Goal: Task Accomplishment & Management: Use online tool/utility

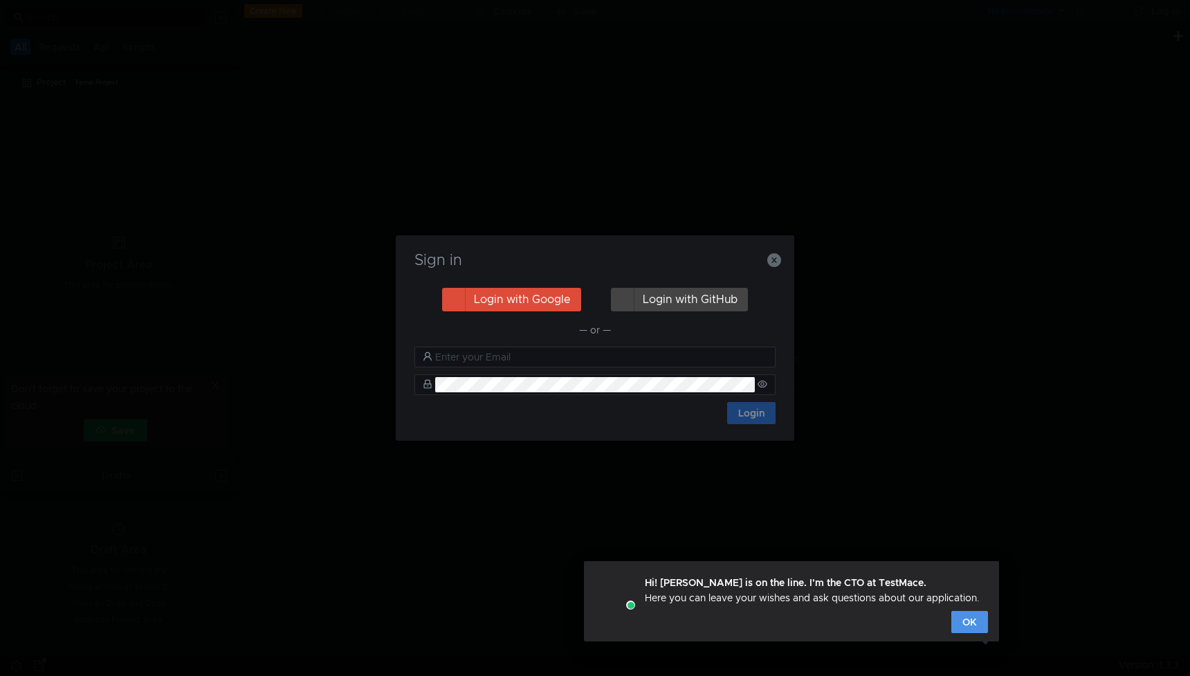
click at [974, 624] on button "OK" at bounding box center [970, 622] width 37 height 22
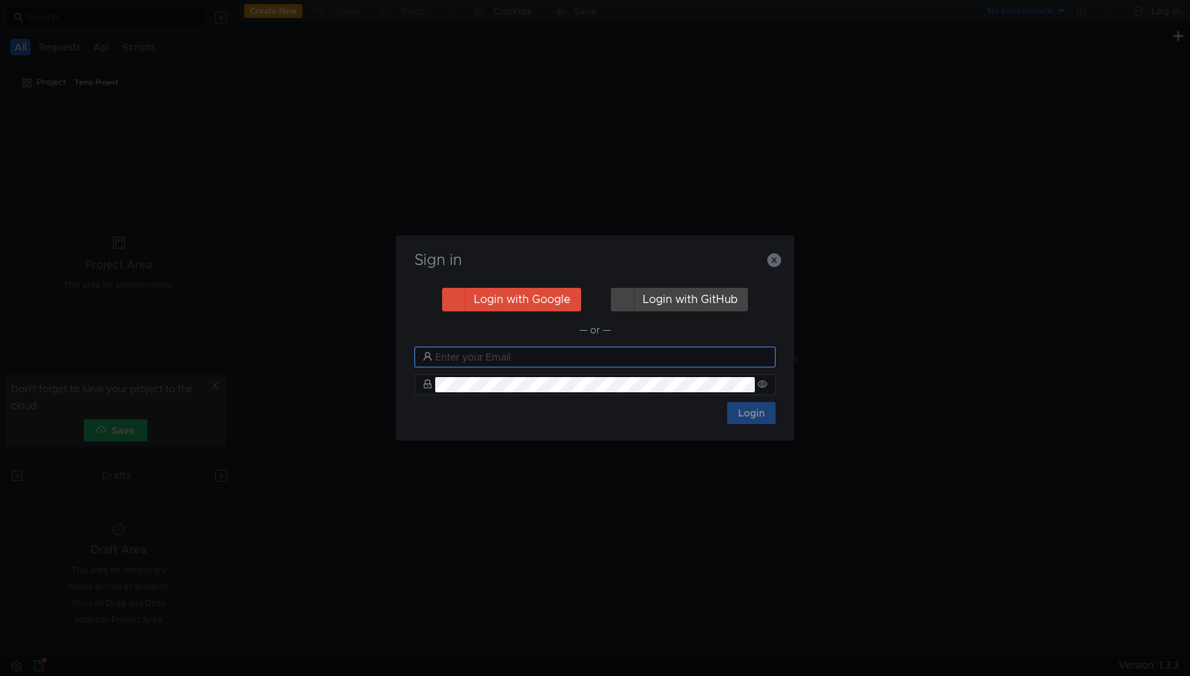
click at [534, 356] on input "text" at bounding box center [601, 356] width 332 height 15
click at [529, 295] on button "Login with Google" at bounding box center [511, 300] width 139 height 24
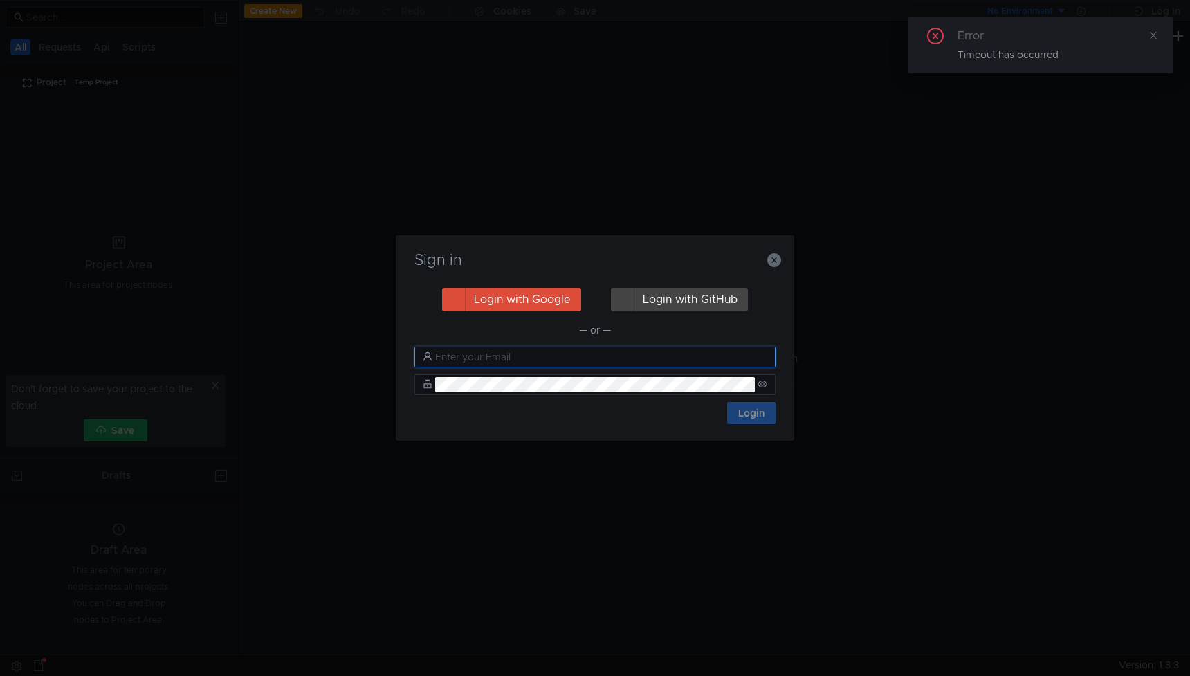
click at [536, 356] on input "text" at bounding box center [601, 356] width 332 height 15
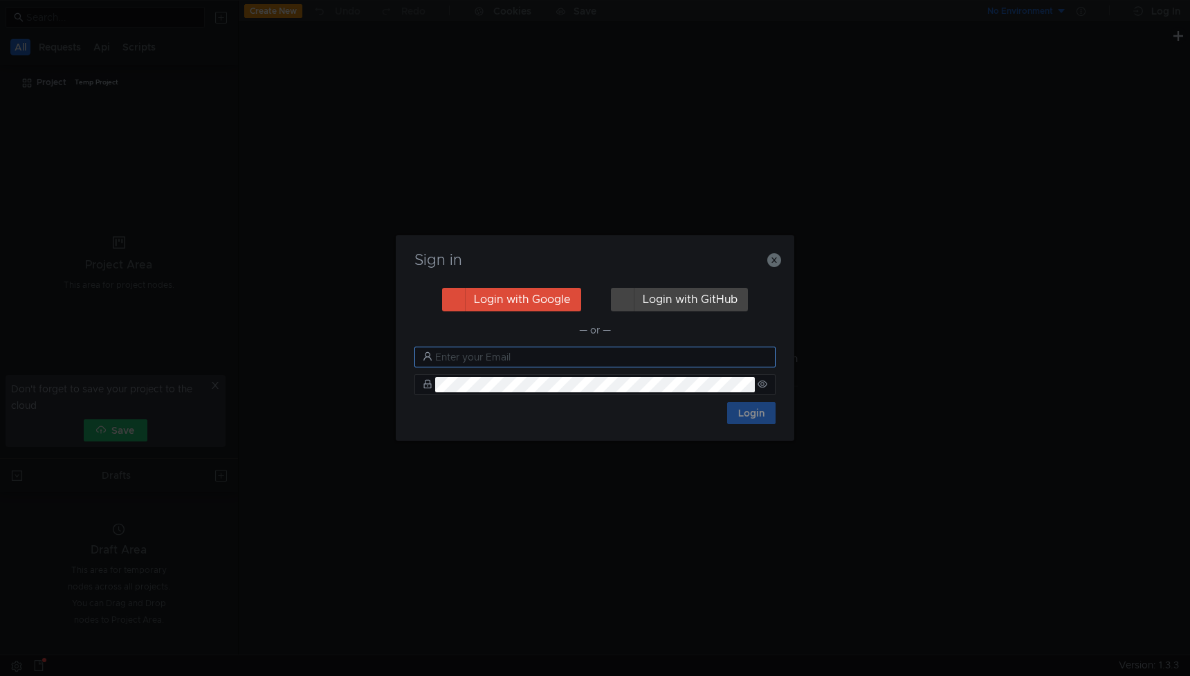
click at [489, 356] on input "text" at bounding box center [601, 356] width 332 height 15
click at [540, 296] on button "Login with Google" at bounding box center [511, 300] width 139 height 24
click at [777, 261] on icon "button" at bounding box center [774, 260] width 14 height 14
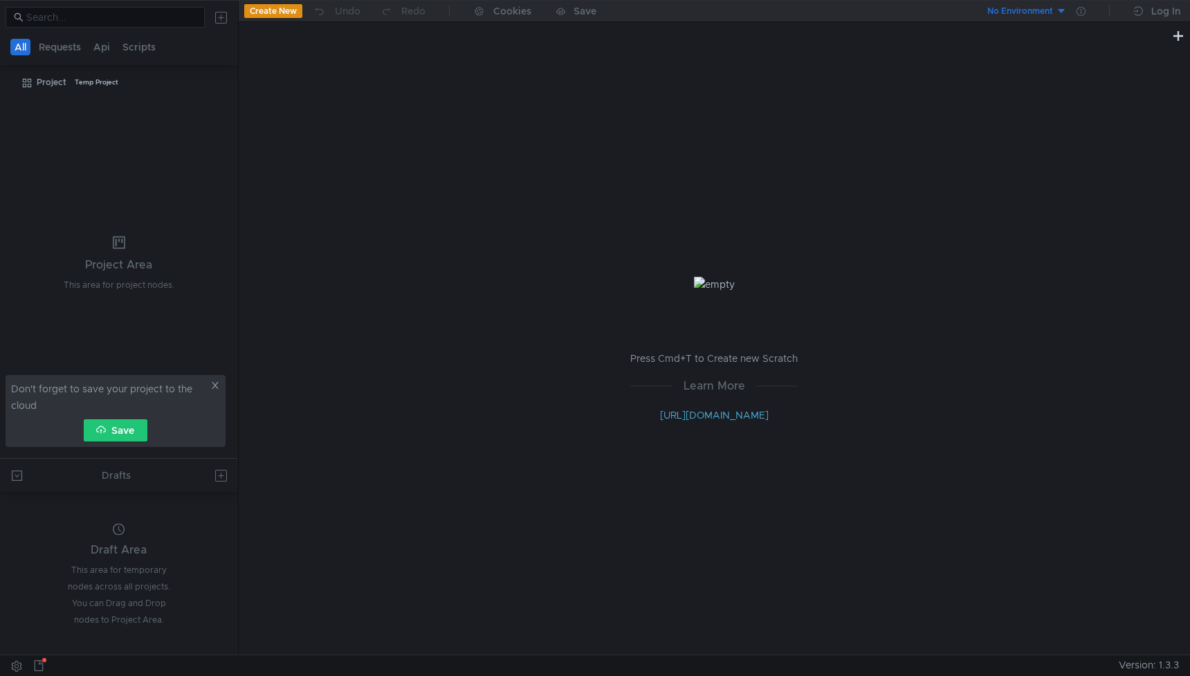
click at [218, 382] on icon at bounding box center [215, 386] width 10 height 10
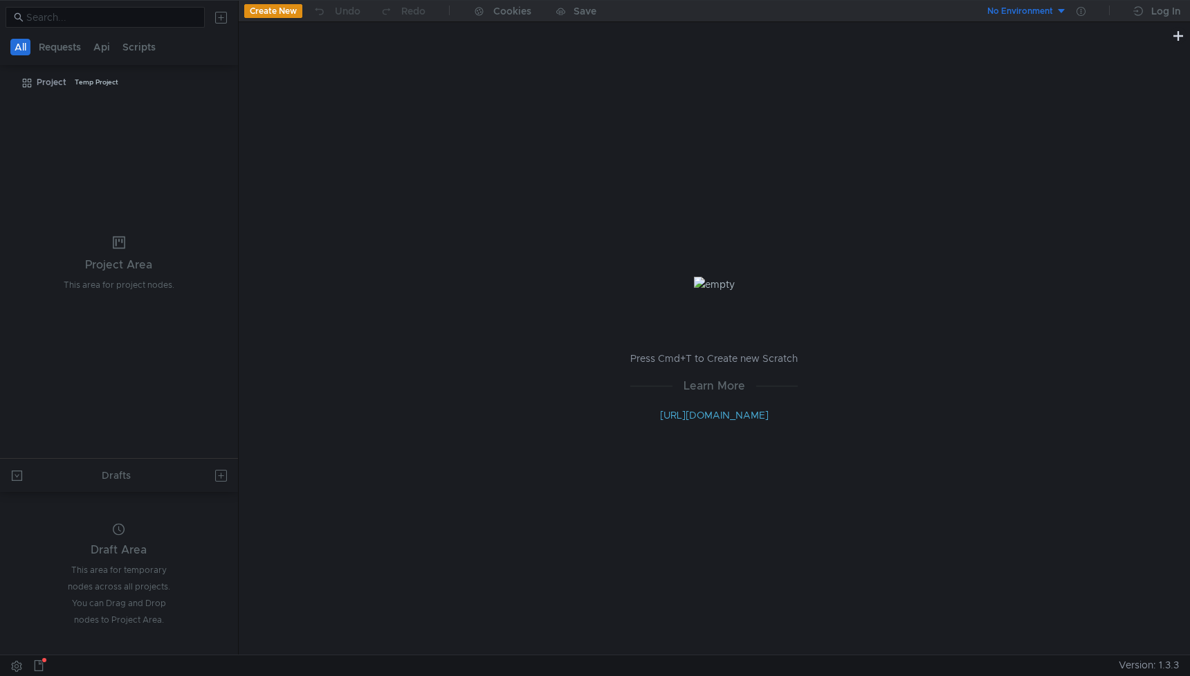
click at [281, 7] on button "Create New" at bounding box center [273, 11] width 58 height 14
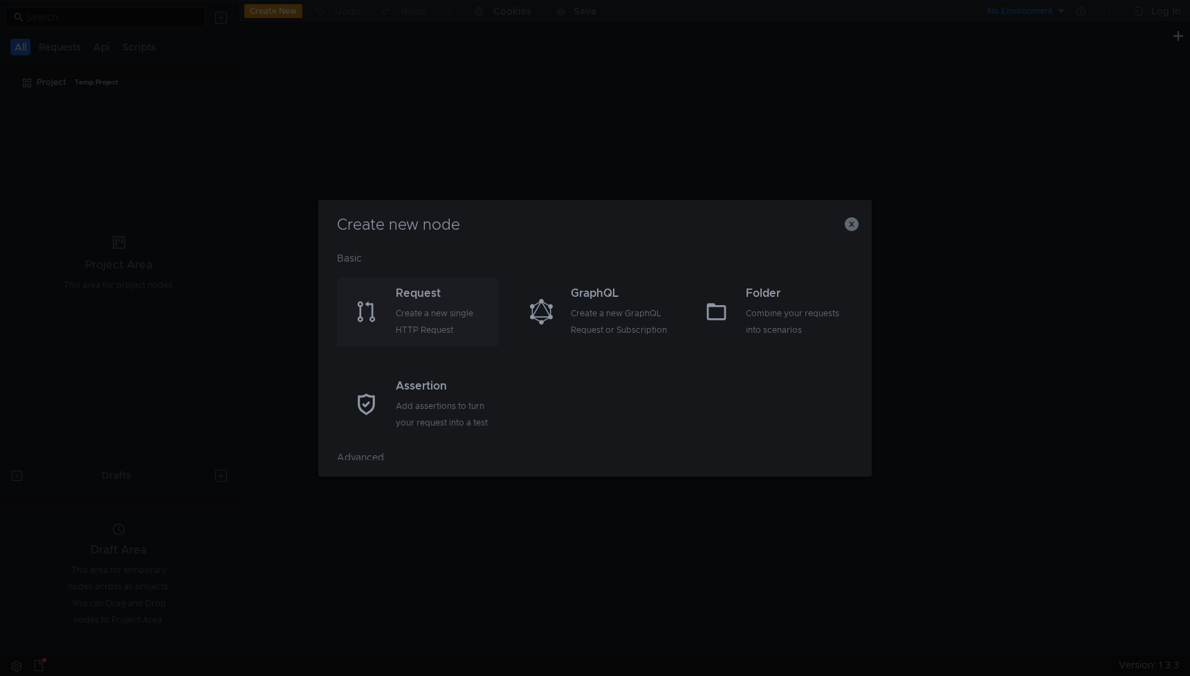
click at [426, 305] on div "Create a new single HTTP Request" at bounding box center [445, 321] width 99 height 33
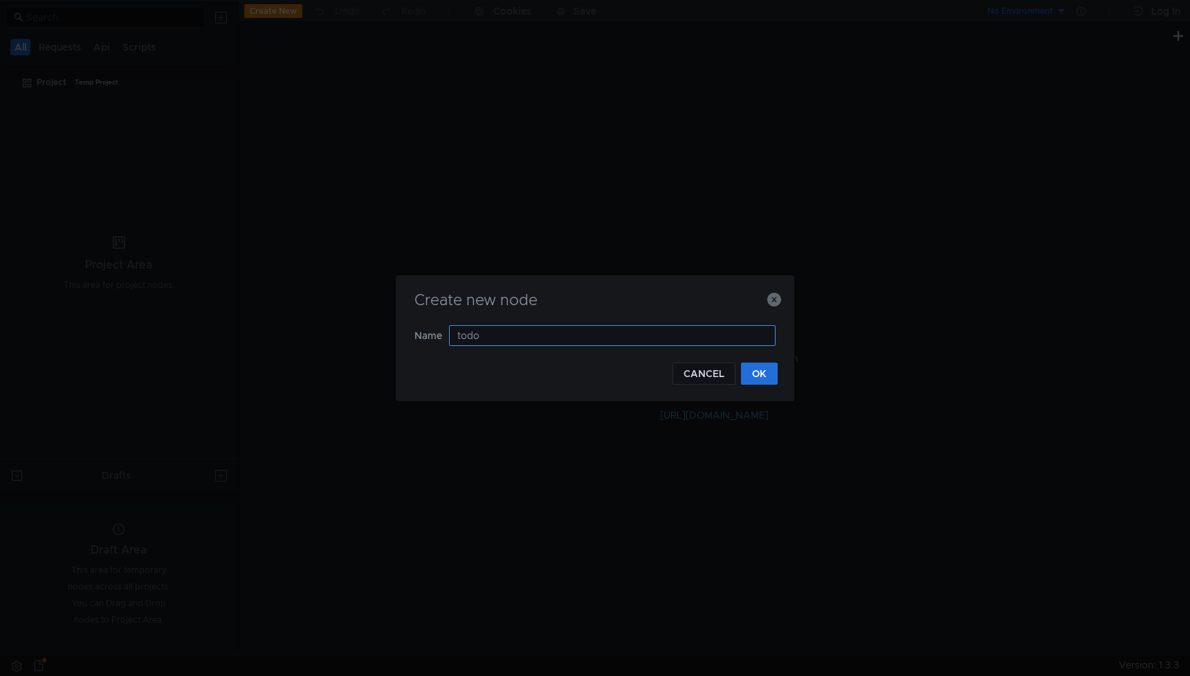
type input "todos"
click at [767, 372] on button "OK" at bounding box center [759, 374] width 37 height 22
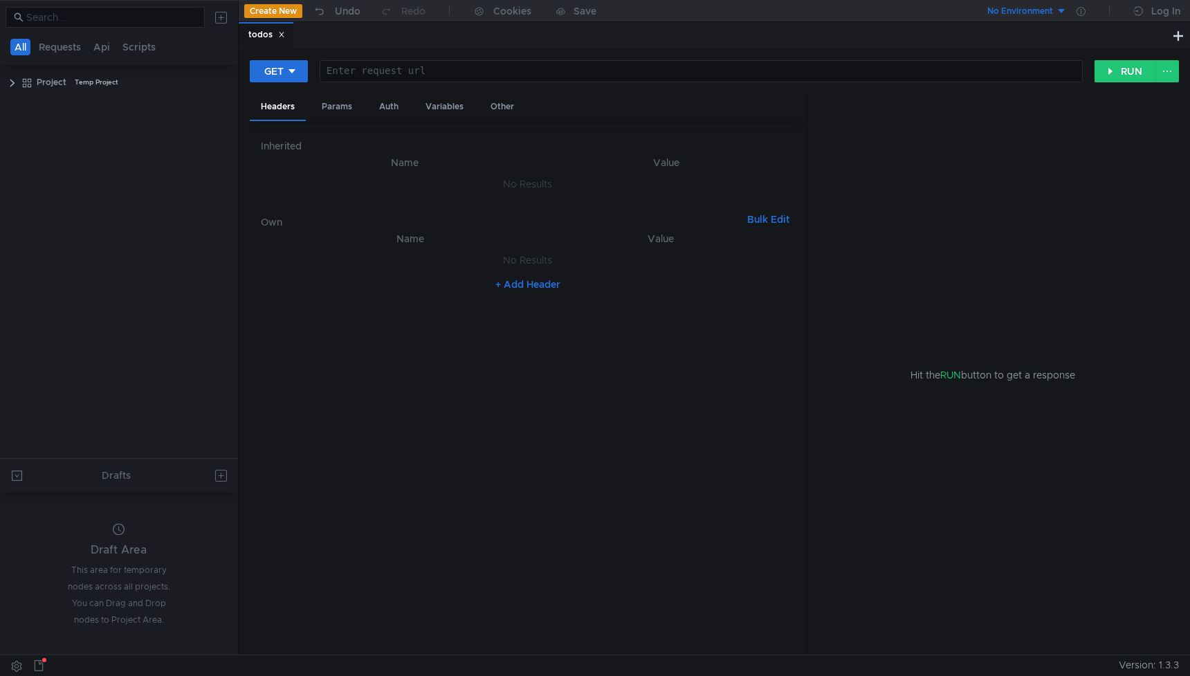
click at [432, 65] on div "Enter request url" at bounding box center [705, 70] width 756 height 11
paste textarea "http://10.0.2.2:8080/v1/sprav/companies/187996773420/todos"
click at [412, 67] on div "http:// 10.0.2.2:8080 / v1 / sprav / companies / 187996773420 / todos" at bounding box center [701, 82] width 762 height 33
type textarea "http://localhost:8080/v1/sprav/companies/187996773420/todos"
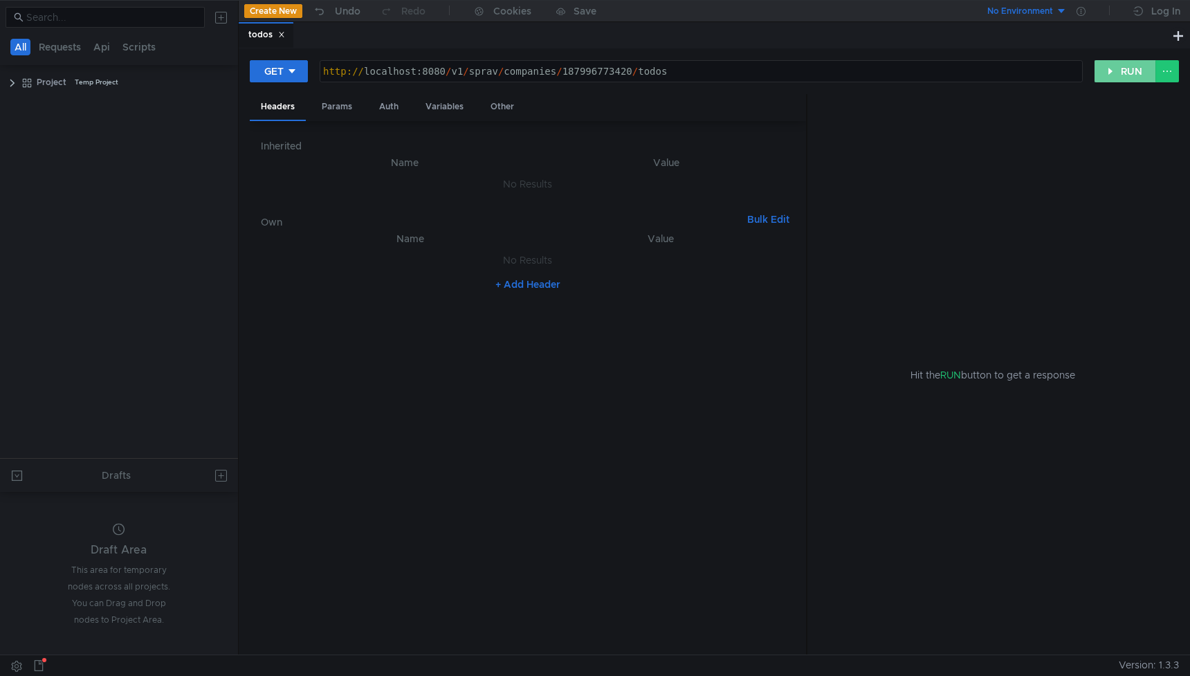
click at [1116, 69] on button "RUN" at bounding box center [1126, 71] width 62 height 22
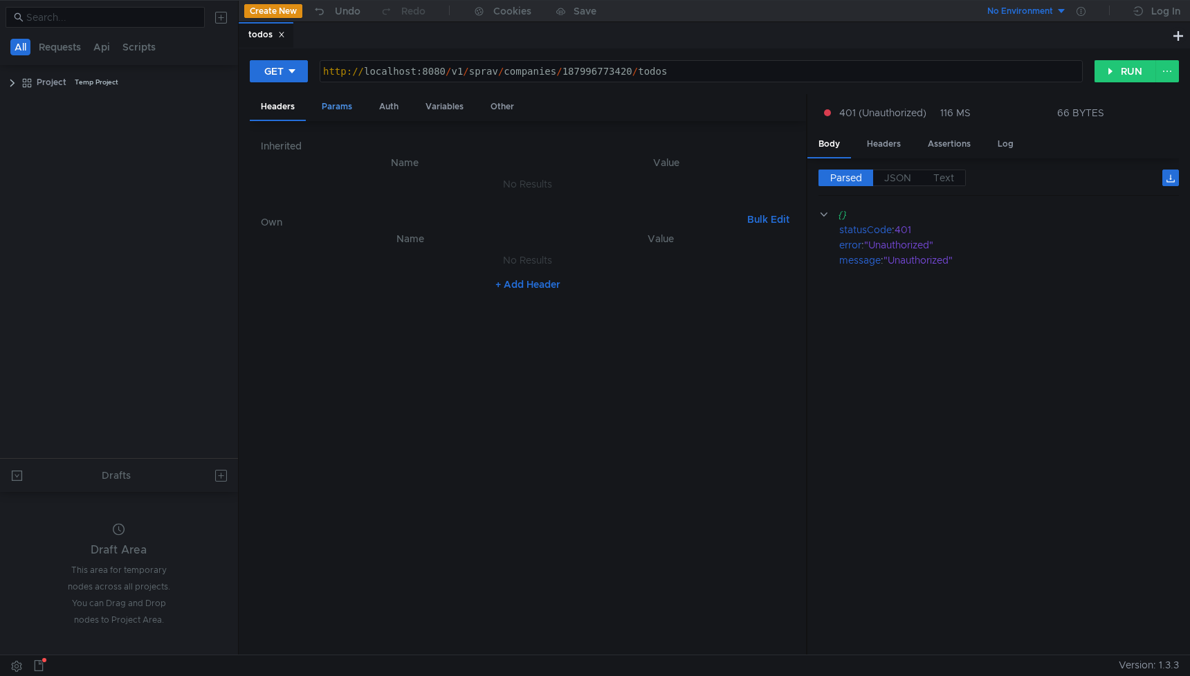
click at [340, 112] on div "Params" at bounding box center [337, 107] width 53 height 26
click at [543, 206] on button "+ Add Parameter" at bounding box center [527, 202] width 91 height 17
click at [357, 181] on div at bounding box center [419, 192] width 241 height 33
paste textarea "Authorization"
type textarea "Authorization"
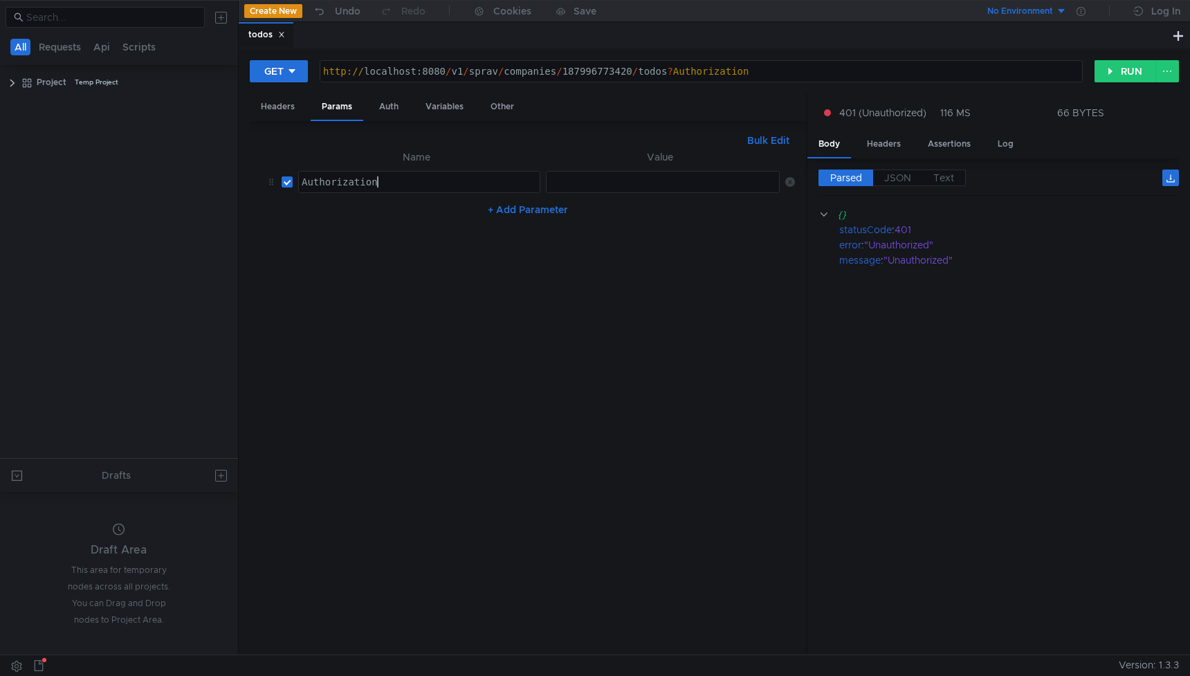
click at [576, 192] on div at bounding box center [664, 192] width 235 height 33
paste textarea "[AUTH_TOKEN]"
type textarea "[AUTH_TOKEN]"
click at [664, 271] on nz-table "Name Value Authorization Authorization הההההההההההההההההההההההההההההההההההההההה…" at bounding box center [528, 396] width 534 height 495
click at [1131, 73] on button "RUN" at bounding box center [1126, 71] width 62 height 22
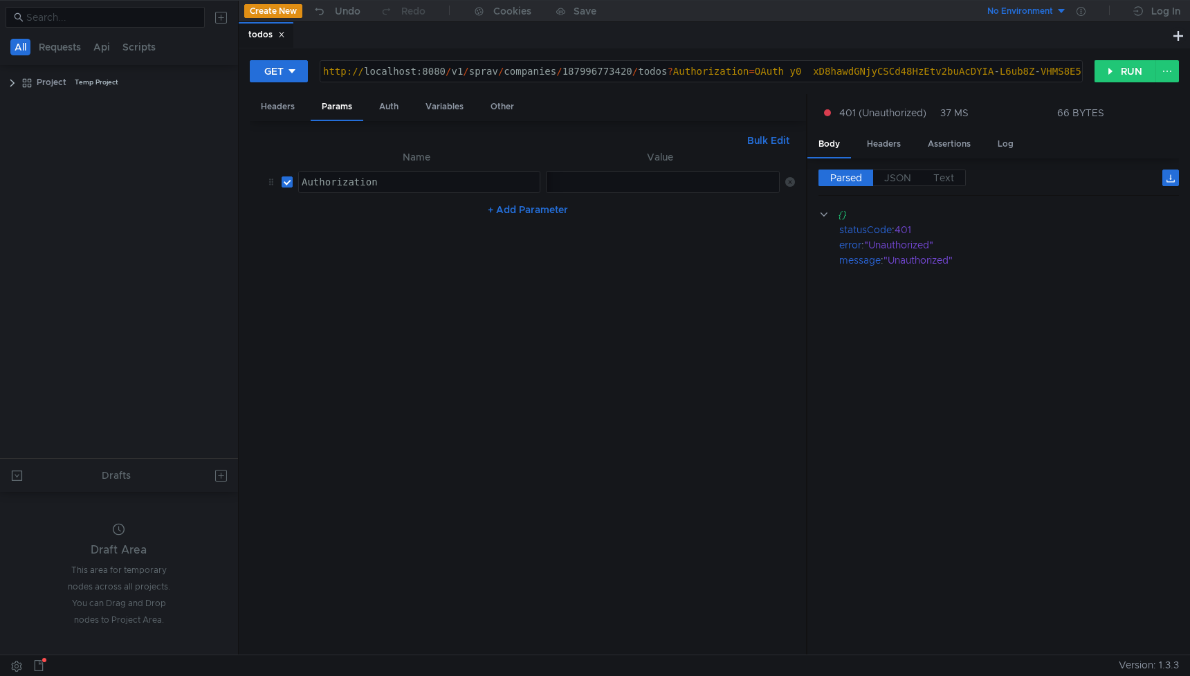
click at [565, 184] on div "[AUTH_TOKEN]" at bounding box center [612, 192] width 337 height 33
click at [283, 110] on div "Headers" at bounding box center [278, 107] width 56 height 26
click at [521, 286] on button "+ Add Header" at bounding box center [528, 284] width 76 height 17
click at [389, 260] on div at bounding box center [419, 274] width 241 height 33
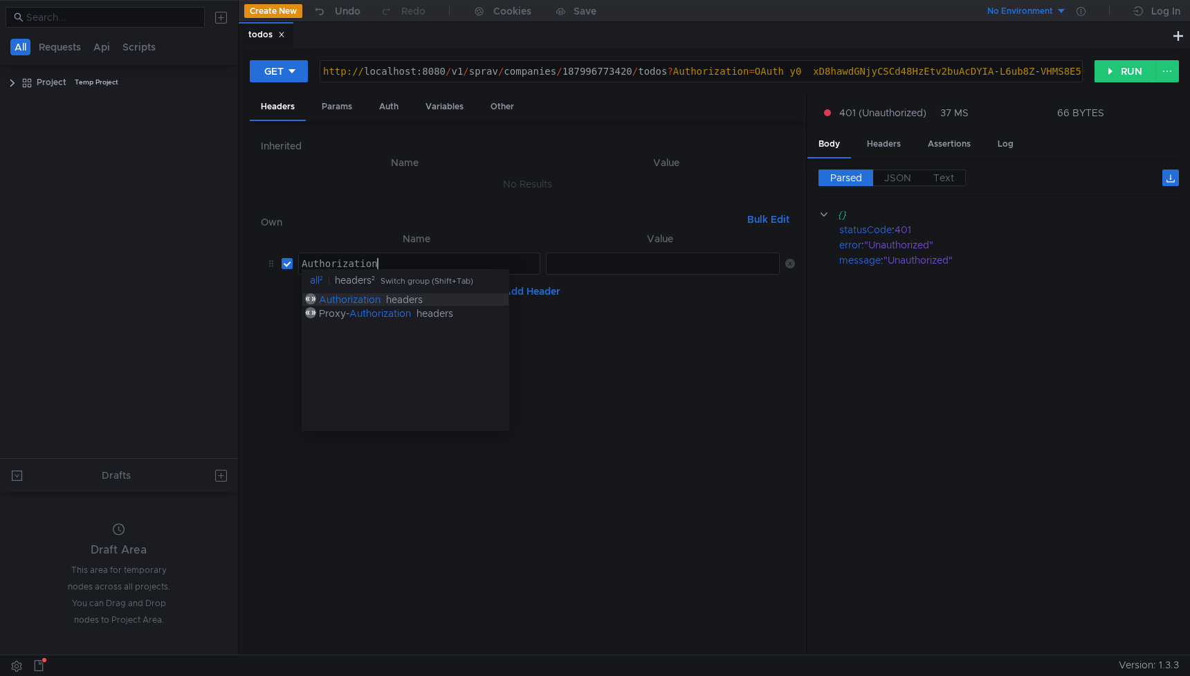
scroll to position [0, 5]
type textarea "Authorization"
click at [592, 271] on div at bounding box center [664, 274] width 235 height 33
click at [592, 264] on div at bounding box center [664, 274] width 235 height 33
paste textarea "[AUTH_TOKEN]"
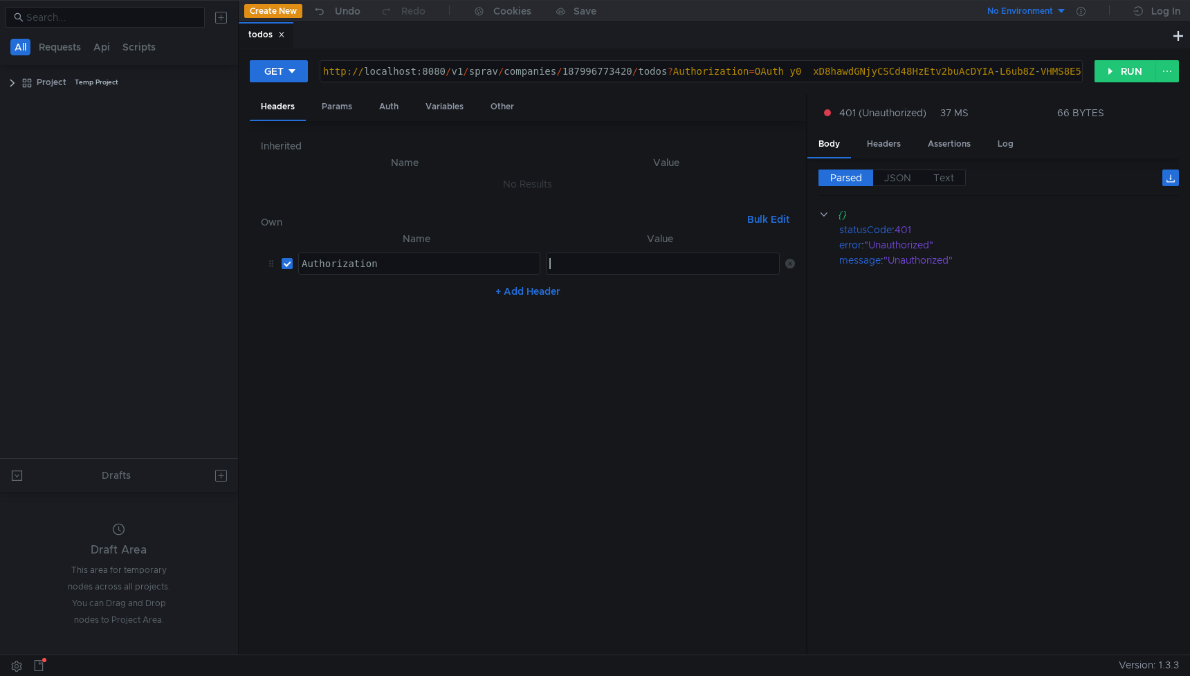
type textarea "[AUTH_TOKEN]"
click at [725, 410] on nz-table "Name Value Authorization Authorization הההההההההההההההההההההההההההההההההההההההה…" at bounding box center [528, 437] width 534 height 414
click at [1119, 66] on button "RUN" at bounding box center [1126, 71] width 62 height 22
click at [597, 263] on div "[AUTH_TOKEN]" at bounding box center [612, 274] width 337 height 33
click at [338, 107] on div "Params" at bounding box center [337, 107] width 53 height 26
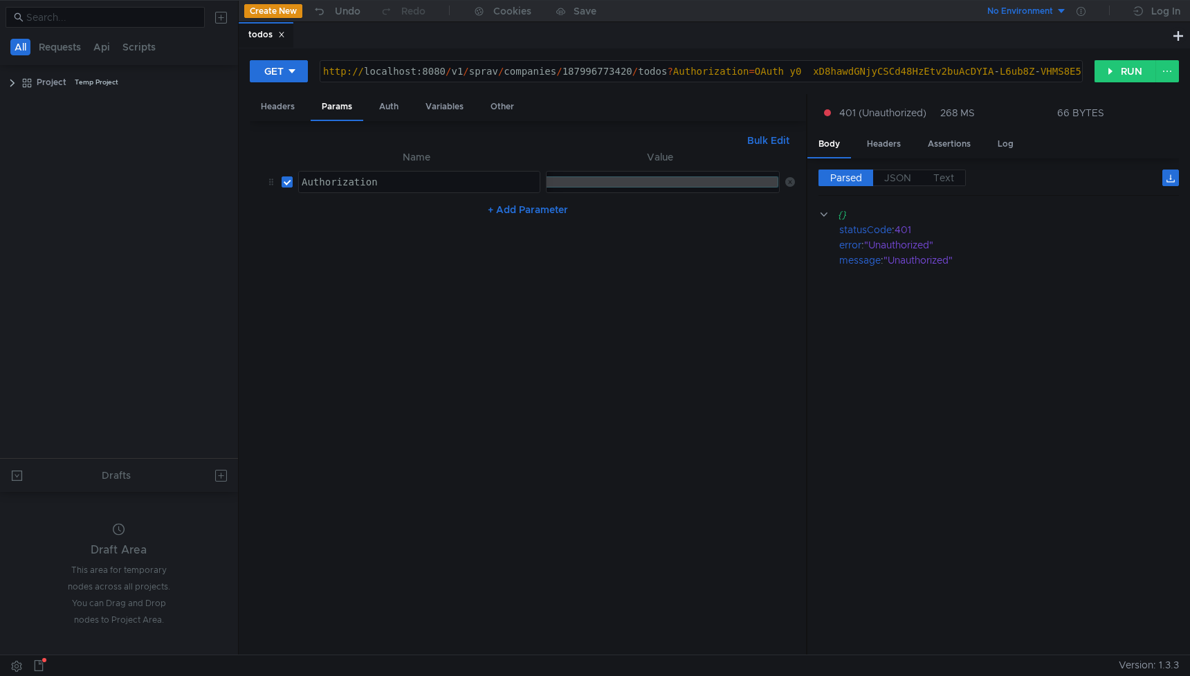
click at [793, 181] on icon at bounding box center [790, 182] width 10 height 10
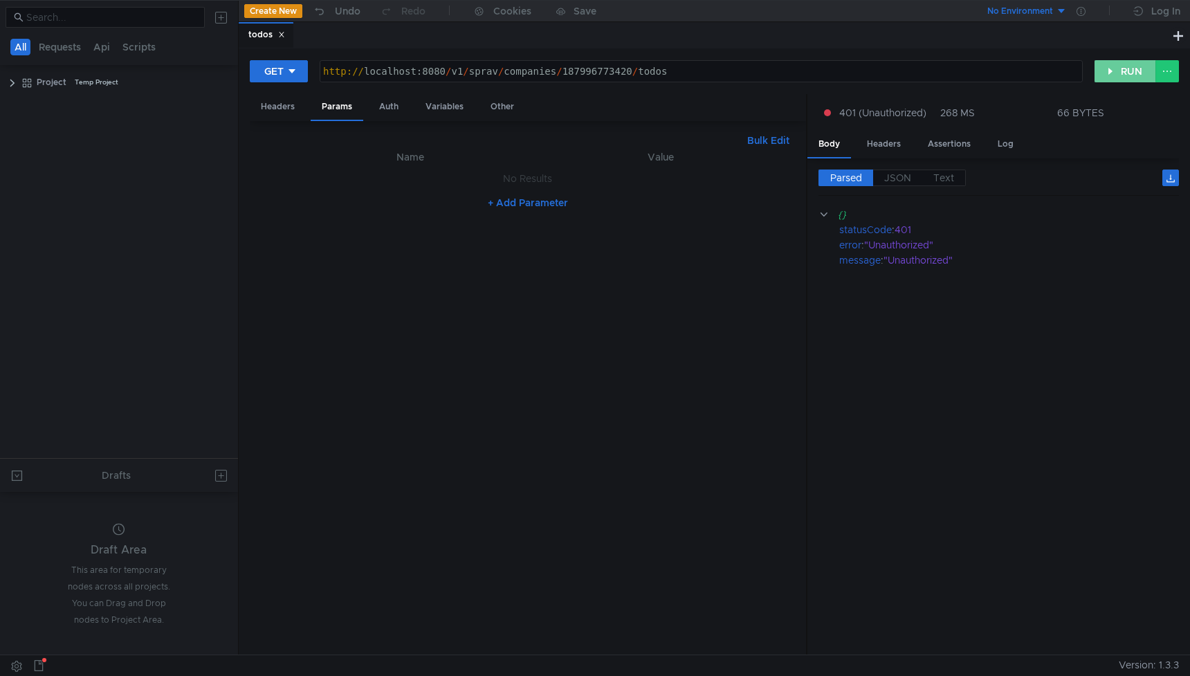
click at [1136, 71] on button "RUN" at bounding box center [1126, 71] width 62 height 22
click at [911, 176] on label "JSON" at bounding box center [897, 178] width 49 height 17
click at [900, 179] on span "JSON" at bounding box center [897, 178] width 27 height 12
click at [830, 185] on label "Parsed" at bounding box center [846, 178] width 55 height 17
click at [844, 174] on span "Parsed" at bounding box center [846, 178] width 32 height 12
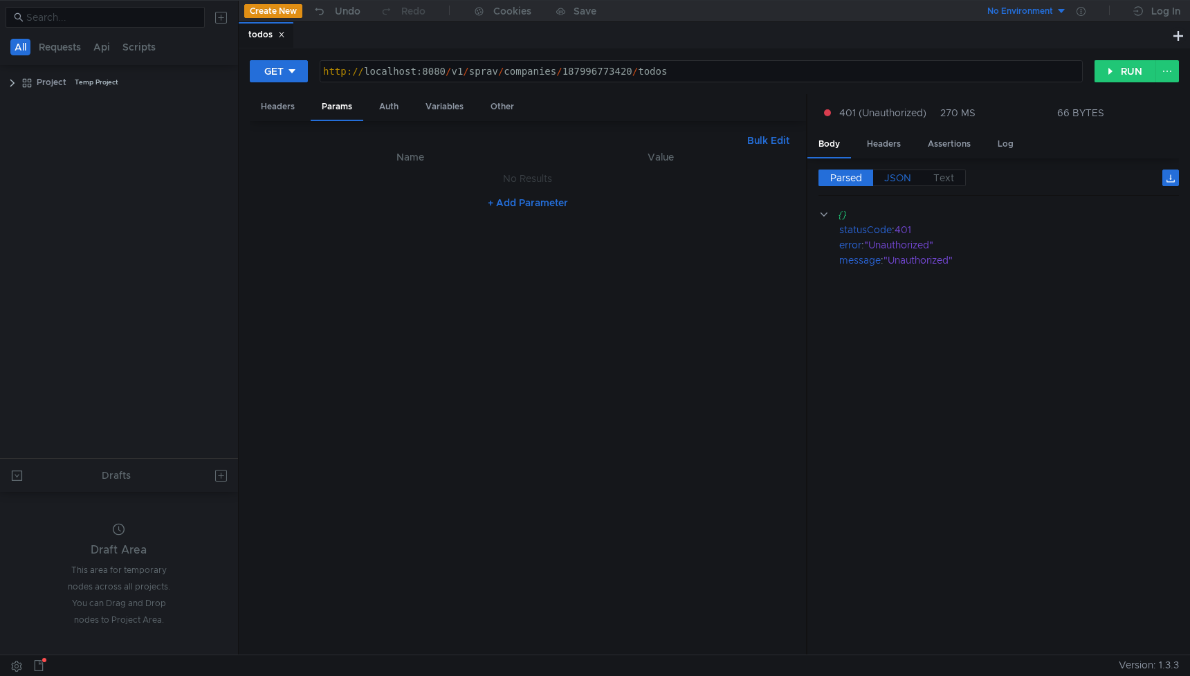
click at [895, 176] on span "JSON" at bounding box center [897, 178] width 27 height 12
click at [893, 142] on div "Headers" at bounding box center [884, 144] width 56 height 26
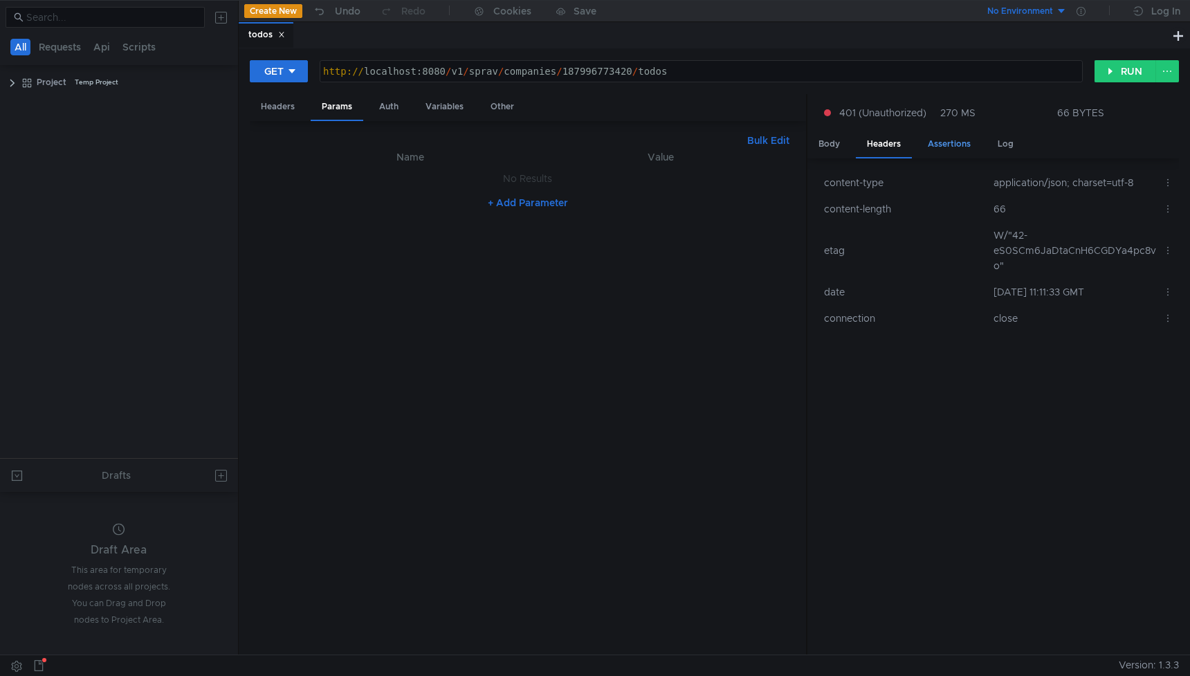
click at [963, 144] on div "Assertions" at bounding box center [949, 144] width 65 height 26
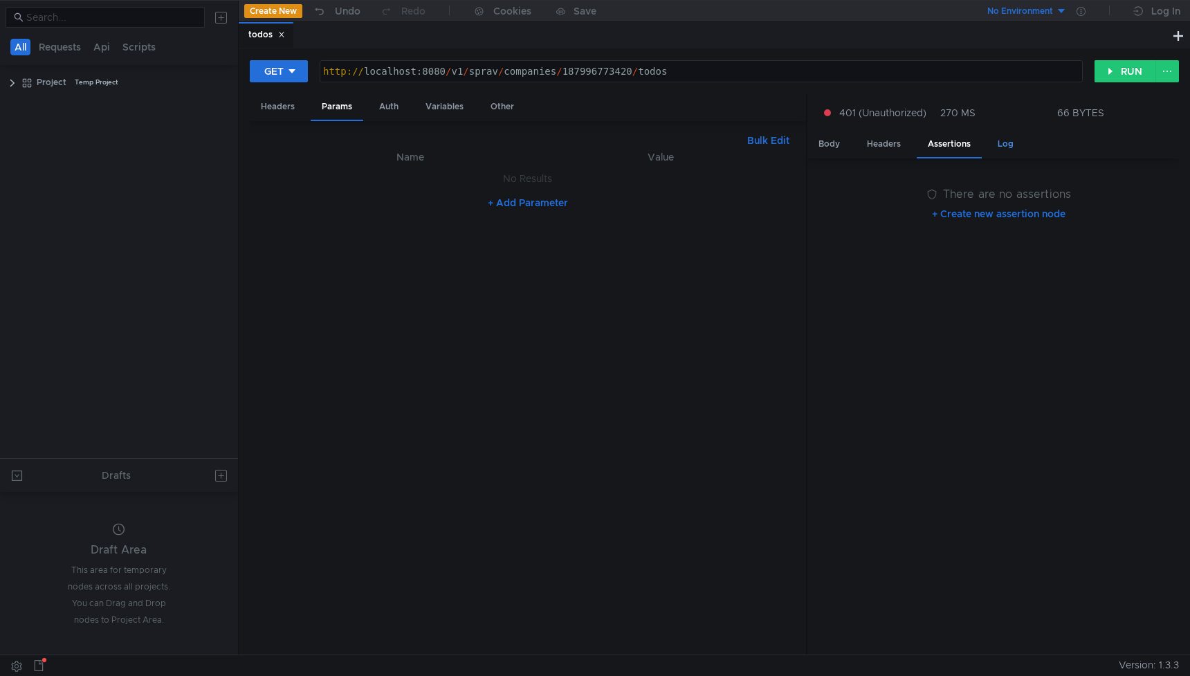
click at [1003, 143] on div "Log" at bounding box center [1006, 144] width 38 height 26
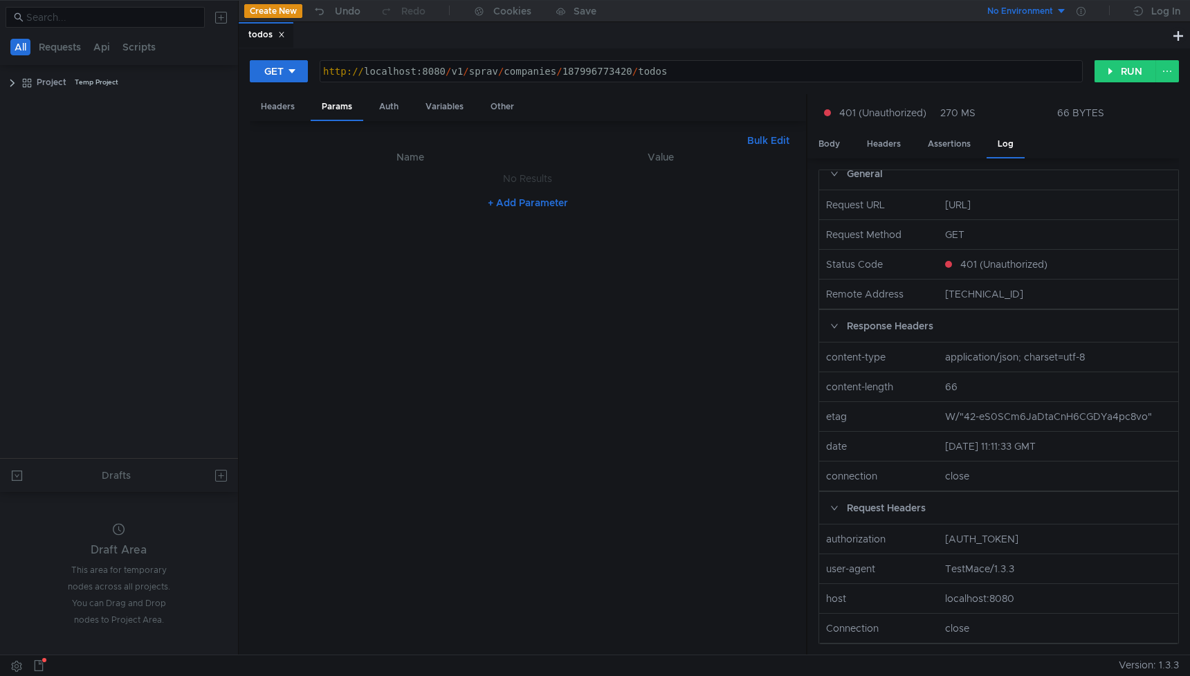
scroll to position [0, 0]
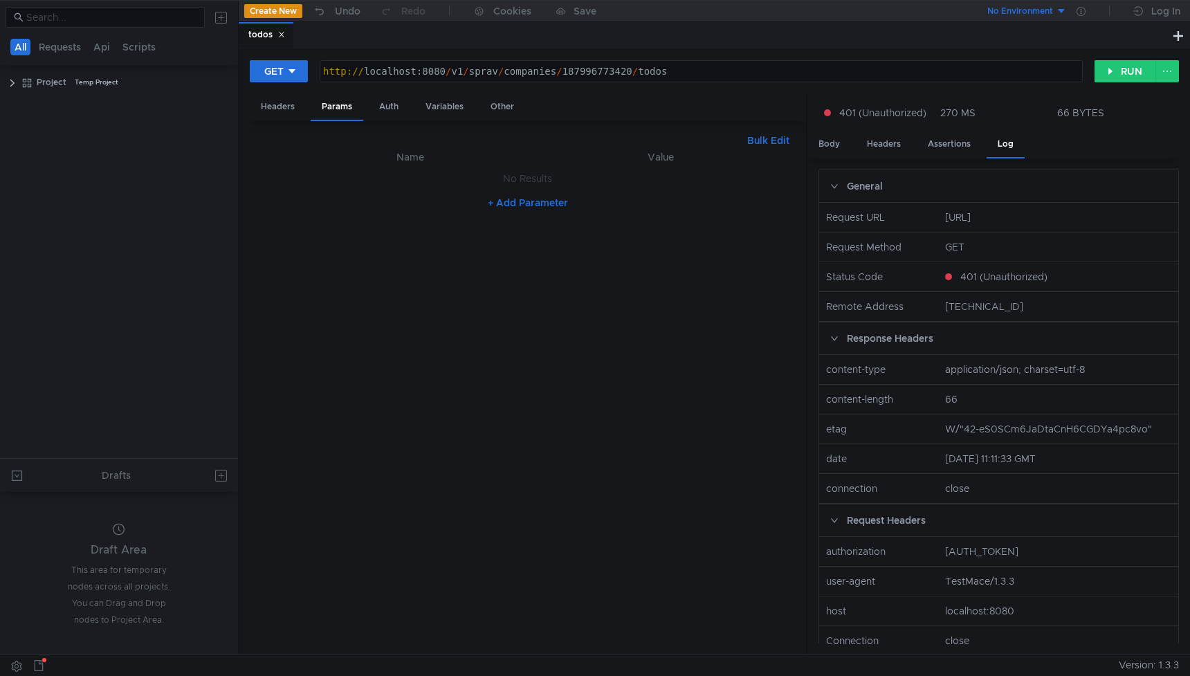
scroll to position [0, 8]
drag, startPoint x: 562, startPoint y: 74, endPoint x: 629, endPoint y: 72, distance: 67.2
click at [629, 72] on div "http:// localhost:8080 / v1 / sprav / companies / 187996773420 / todos" at bounding box center [701, 82] width 762 height 33
paste textarea "11920667957"
type textarea "http://localhost:8080/v1/sprav/companies/111920667957/todos"
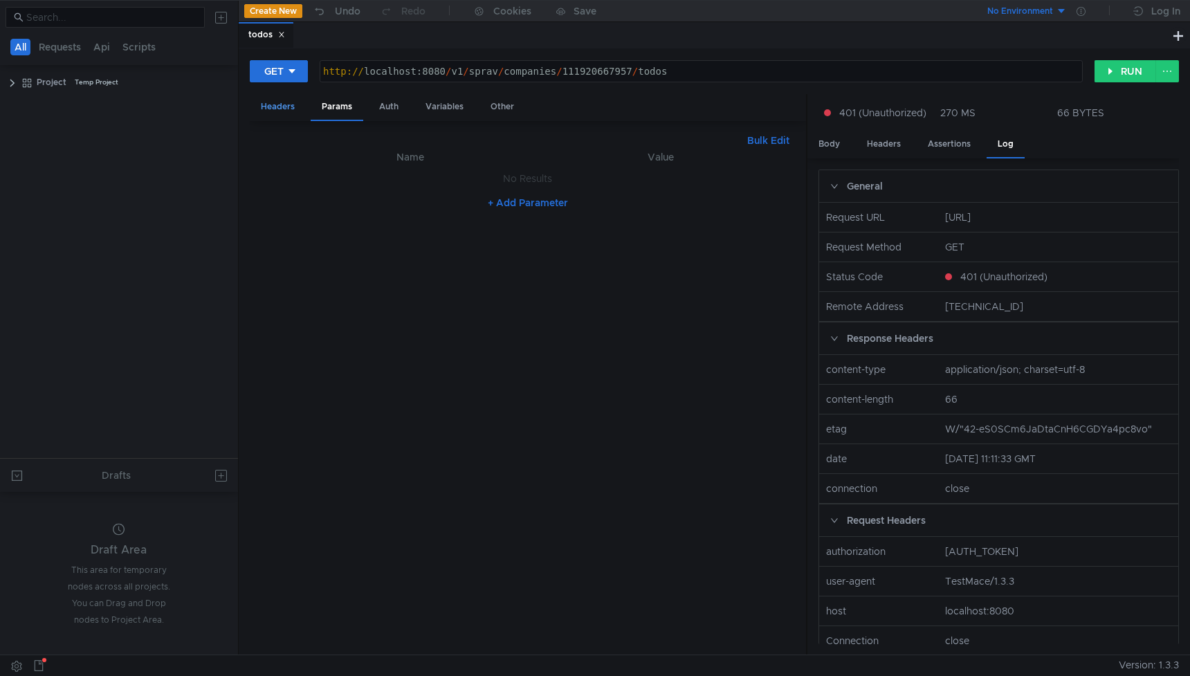
click at [288, 108] on div "Headers" at bounding box center [278, 107] width 56 height 26
click at [734, 266] on div "[AUTH_TOKEN]" at bounding box center [612, 274] width 337 height 33
paste textarea "OAuth y0__xCMxL8YGNjyCSCarJe4FDCXXXXXXXXXXXXXXXXXXXXXXXXXXXXXXXXX"
type textarea "OAuth y0__xCMxL8YGNjyCSCarJe4FDCXXXXXXXXXXXXXXXXXXXXXXXXXXXXXXXXX"
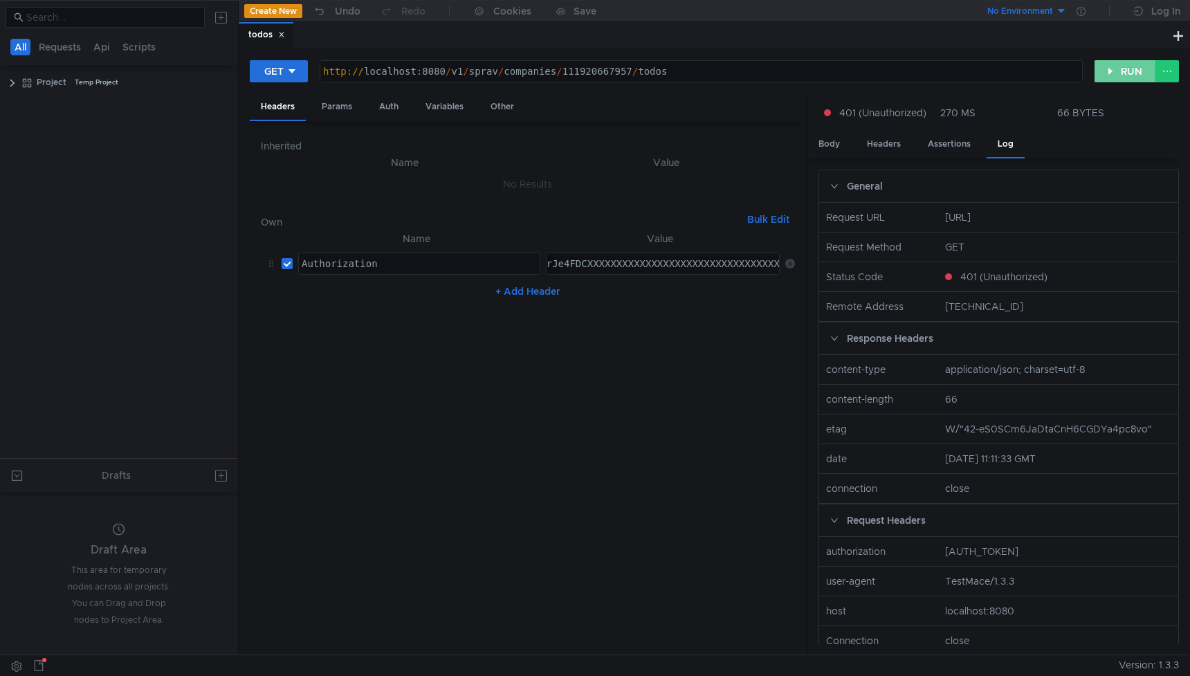
click at [1117, 68] on button "RUN" at bounding box center [1126, 71] width 62 height 22
click at [826, 146] on div "Body" at bounding box center [830, 144] width 44 height 26
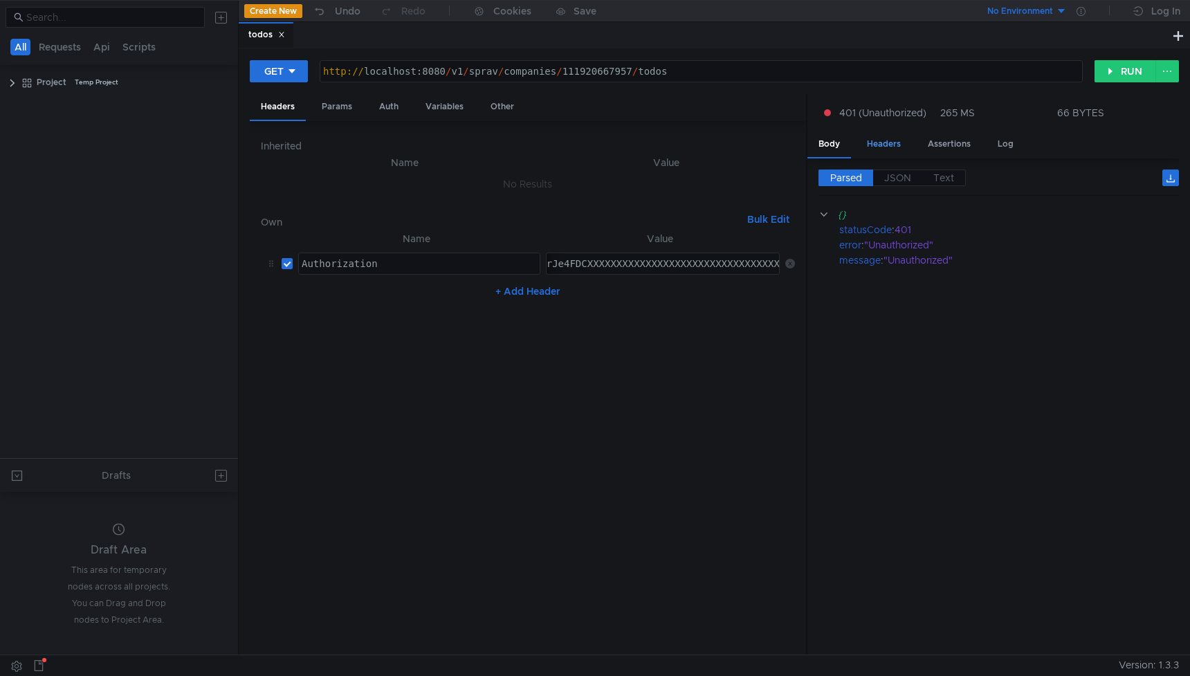
click at [890, 143] on div "Headers" at bounding box center [884, 144] width 56 height 26
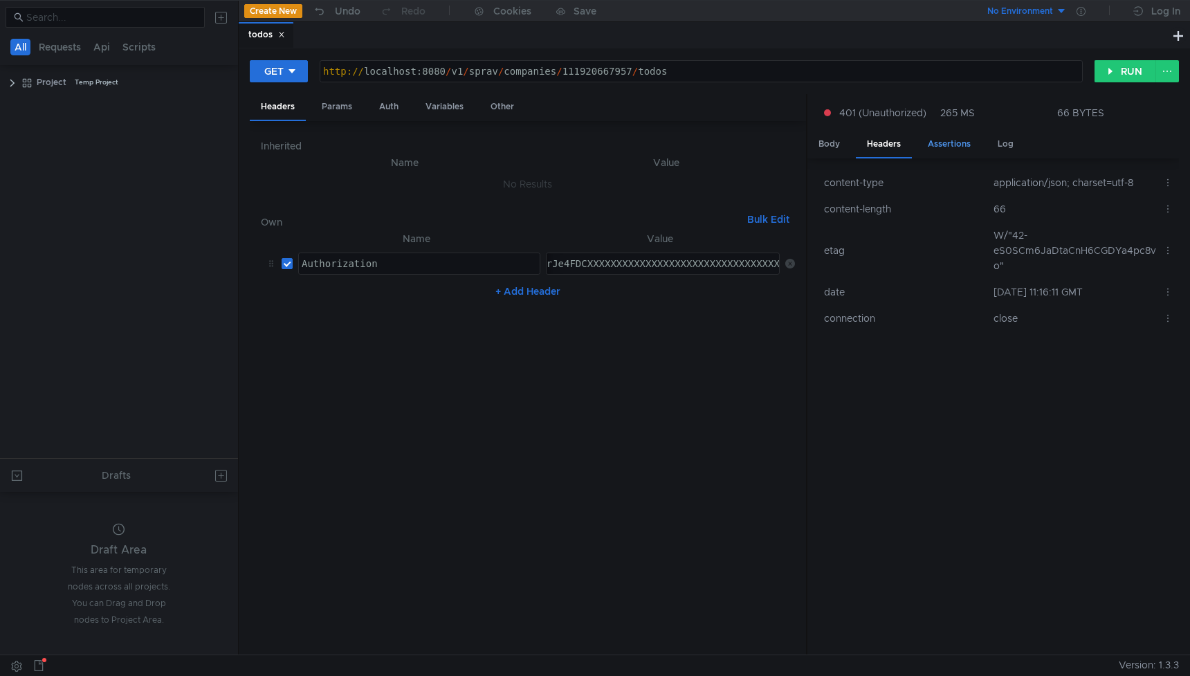
click at [922, 144] on div "Assertions" at bounding box center [949, 144] width 65 height 26
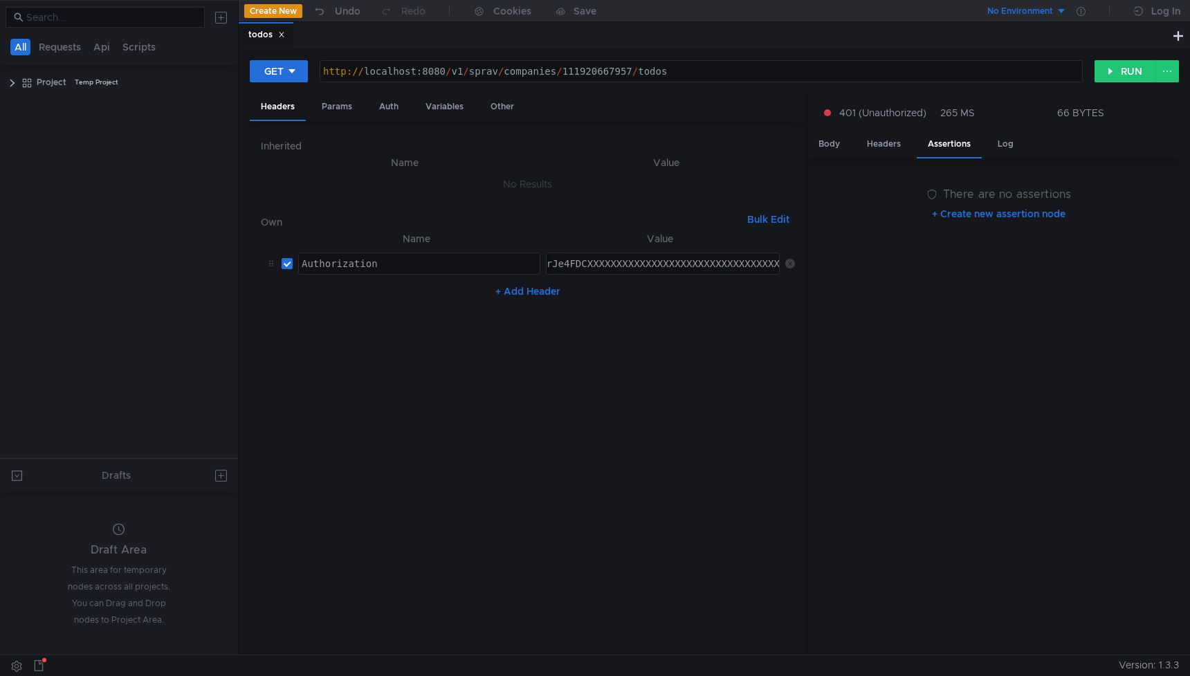
click at [1027, 156] on div "Body Headers Assertions Log" at bounding box center [994, 144] width 372 height 27
click at [1009, 152] on div "Log" at bounding box center [1006, 144] width 38 height 26
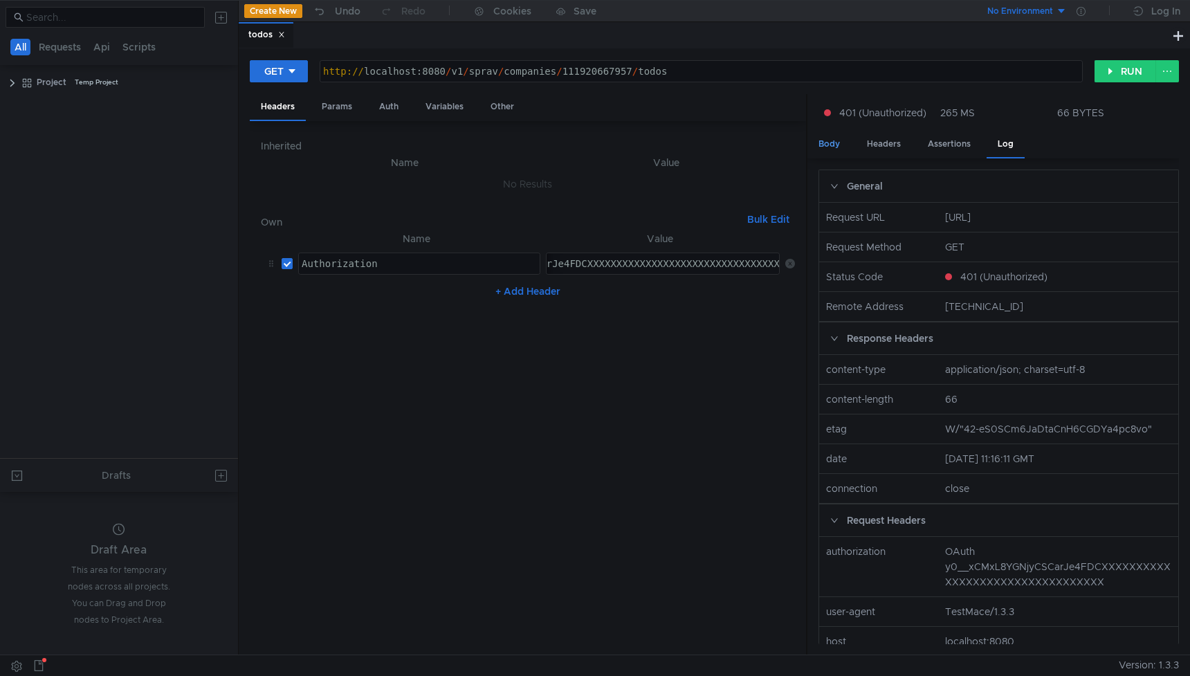
click at [823, 145] on div "Body" at bounding box center [830, 144] width 44 height 26
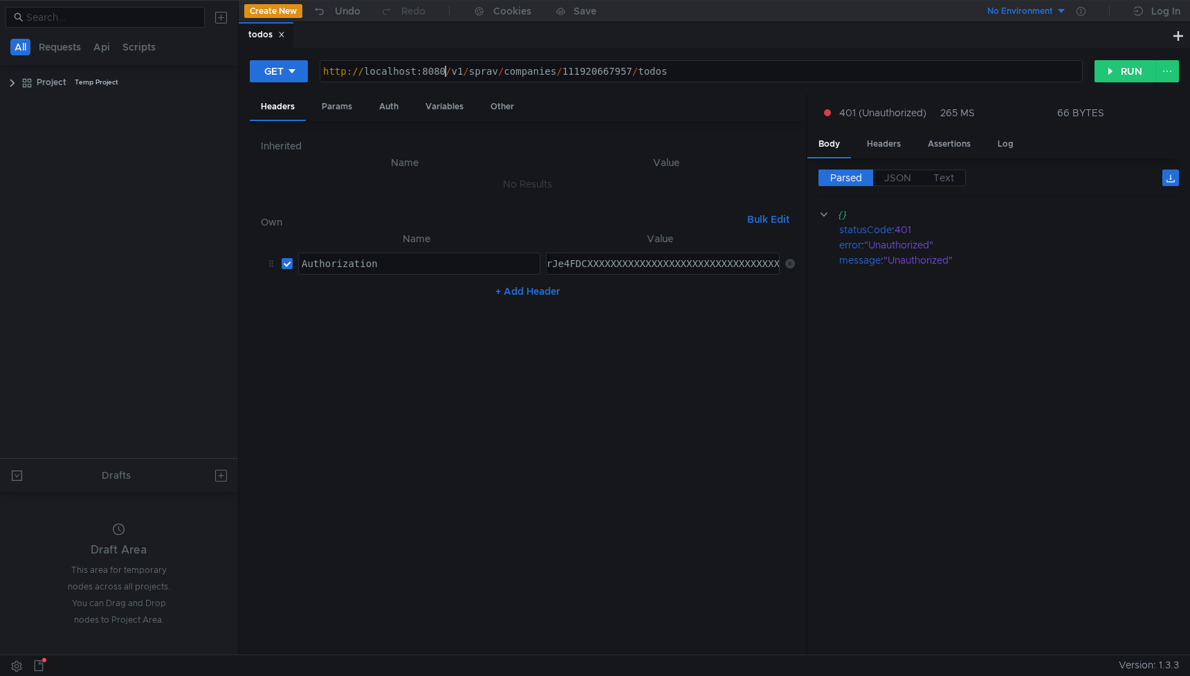
click at [444, 73] on div "http:// localhost:8080 / v1 / sprav / companies / 111920667957 / todos" at bounding box center [701, 82] width 762 height 33
click at [1134, 68] on button "RUN" at bounding box center [1126, 71] width 62 height 22
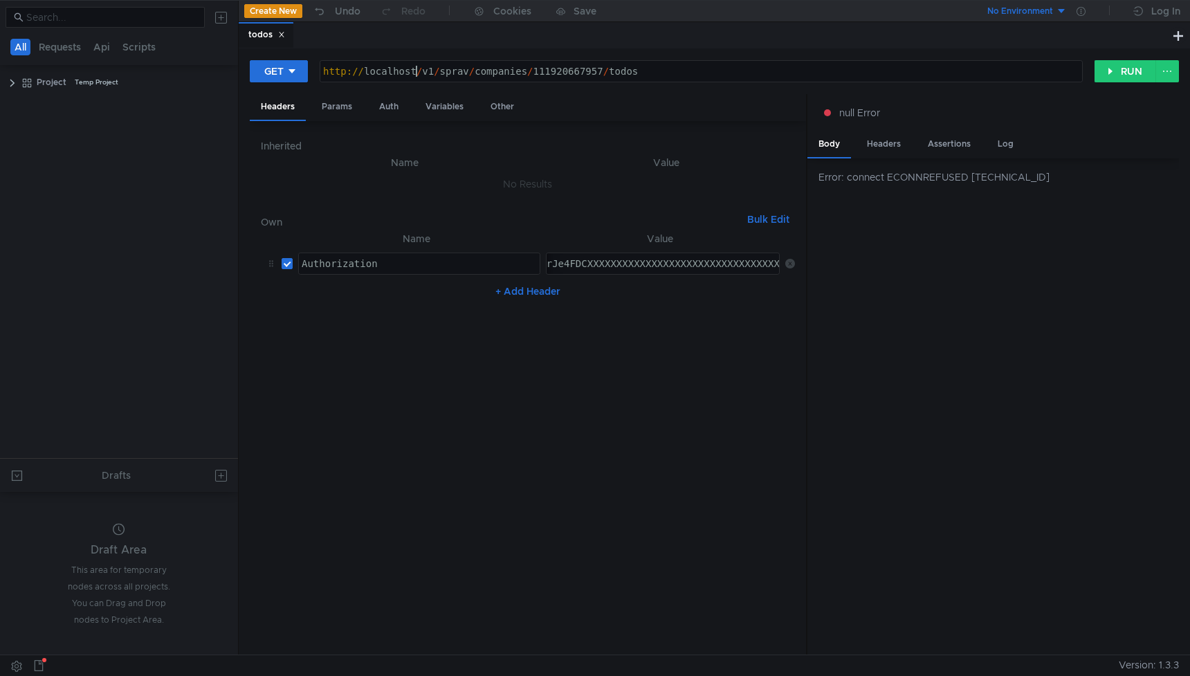
click at [417, 71] on div "http:// localhost / v1 / sprav / companies / 111920667957 / todos" at bounding box center [701, 82] width 762 height 33
type textarea "http://localhost:8080/v1/sprav/companies/111920667957/todos"
click at [1122, 70] on button "RUN" at bounding box center [1126, 71] width 62 height 22
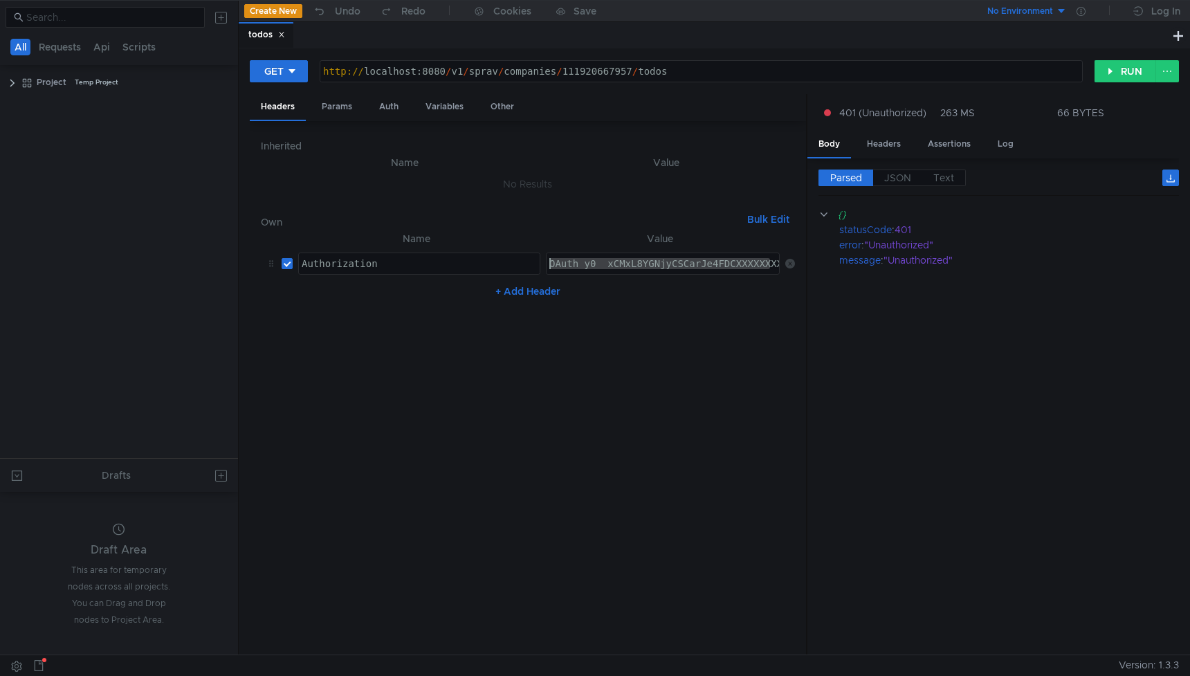
drag, startPoint x: 619, startPoint y: 264, endPoint x: 416, endPoint y: 251, distance: 203.9
click at [416, 251] on tr "Authorization Authorization ההההההההההההההההההההההההההההההההההההההההההההההההההה…" at bounding box center [528, 263] width 534 height 33
click at [549, 261] on div "OAuth y0__xCMxL8YGNjyCSCarJe4FDCXXXXXXXXXXXXXXXXXXXXXXXXXXXXXXXXX" at bounding box center [738, 274] width 383 height 33
drag, startPoint x: 637, startPoint y: 260, endPoint x: 860, endPoint y: 269, distance: 223.7
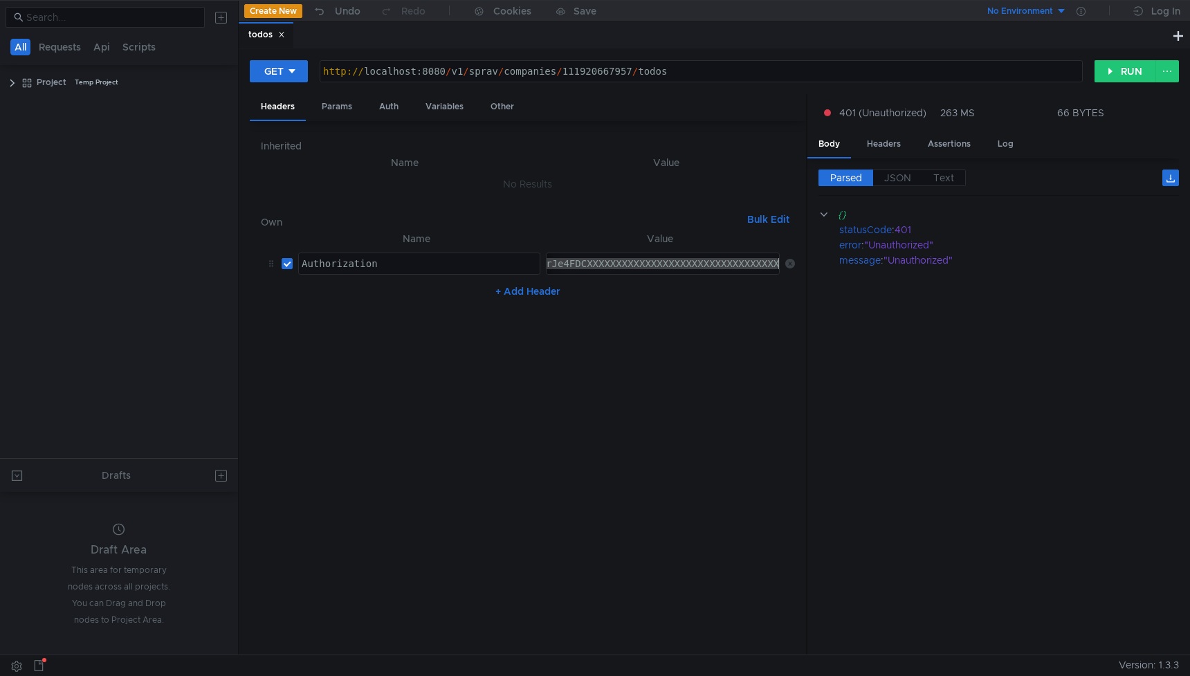
click at [860, 270] on as-split "Headers Params Auth Variables Other Inherited Name Value No Results Own Bulk Ed…" at bounding box center [714, 375] width 929 height 562
click at [775, 262] on div ""OAuth y0__xCMxL8YGNjyCSCarJe4FDCXXXXXXXXXXXXXXXXXXXXXXXXXXXXXXXXX" at bounding box center [587, 274] width 390 height 33
click at [1119, 70] on button "RUN" at bounding box center [1126, 71] width 62 height 22
click at [893, 174] on span "JSON" at bounding box center [897, 178] width 27 height 12
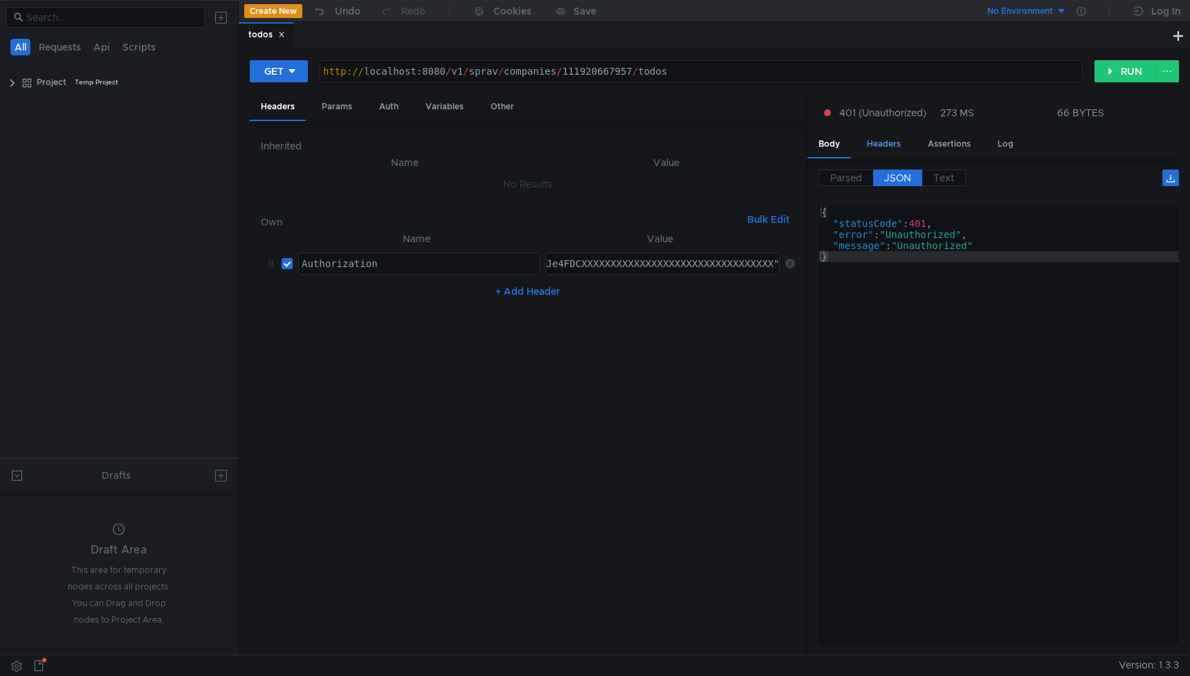
click at [889, 149] on div "Headers" at bounding box center [884, 144] width 56 height 26
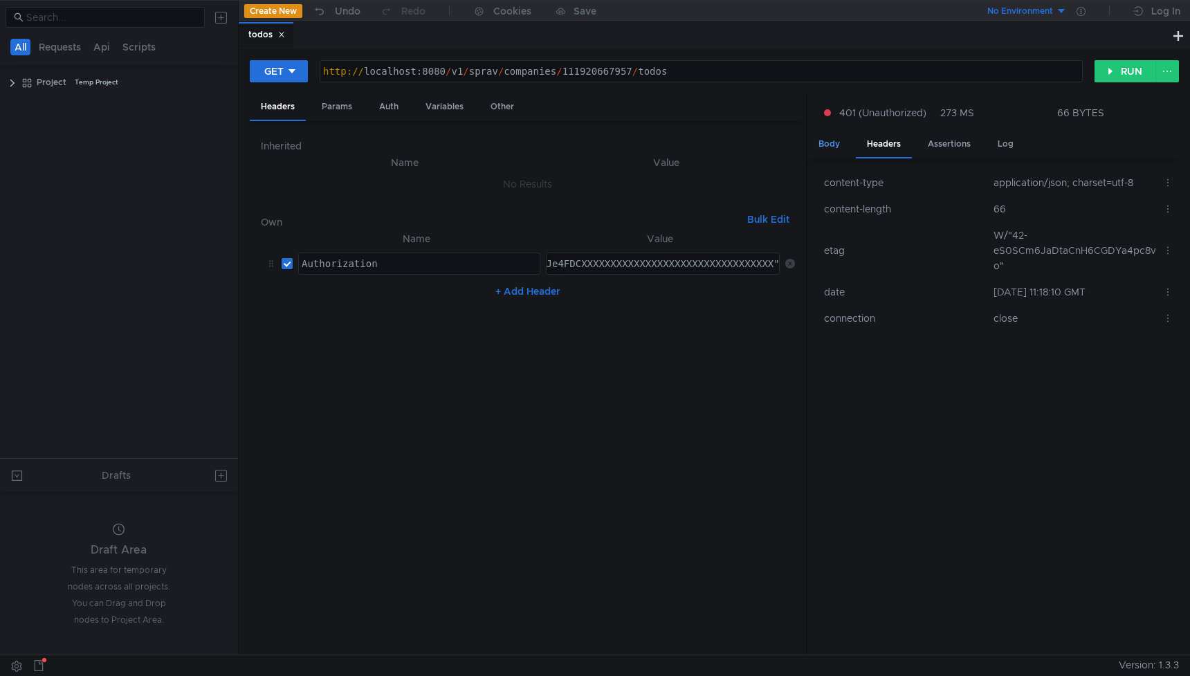
click at [818, 143] on div "Body" at bounding box center [830, 144] width 44 height 26
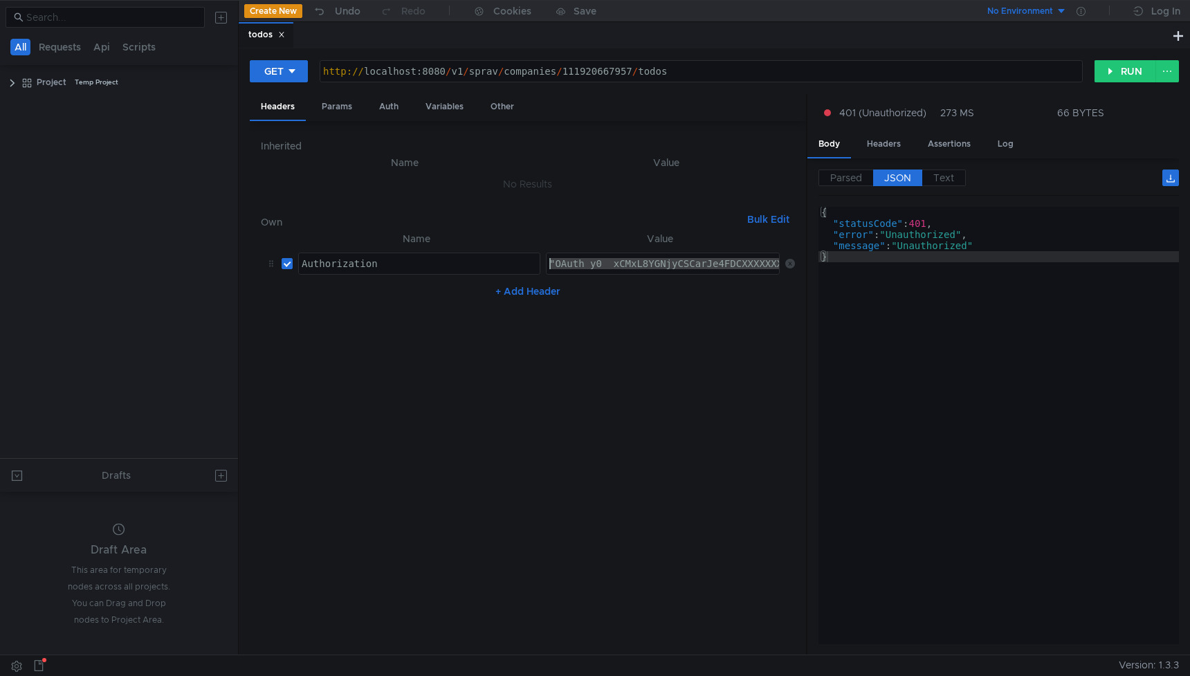
drag, startPoint x: 765, startPoint y: 264, endPoint x: 474, endPoint y: 251, distance: 291.7
click at [474, 251] on tr "Authorization Authorization ההההההההההההההההההההההההההההההההההההההההההההההההההה…" at bounding box center [528, 263] width 534 height 33
click at [564, 419] on nz-table "Name Value Authorization Authorization הההההההההההההההההההההההההההההההההההההההה…" at bounding box center [528, 437] width 534 height 414
click at [651, 265] on div ""OAuth y0__xCMxL8YGNjyCSCarJe4FDCXXXXXXXXXXXXXXXXXXXXXXXXXXXXXXXXX"" at bounding box center [744, 274] width 395 height 33
drag, startPoint x: 651, startPoint y: 265, endPoint x: 457, endPoint y: 248, distance: 194.5
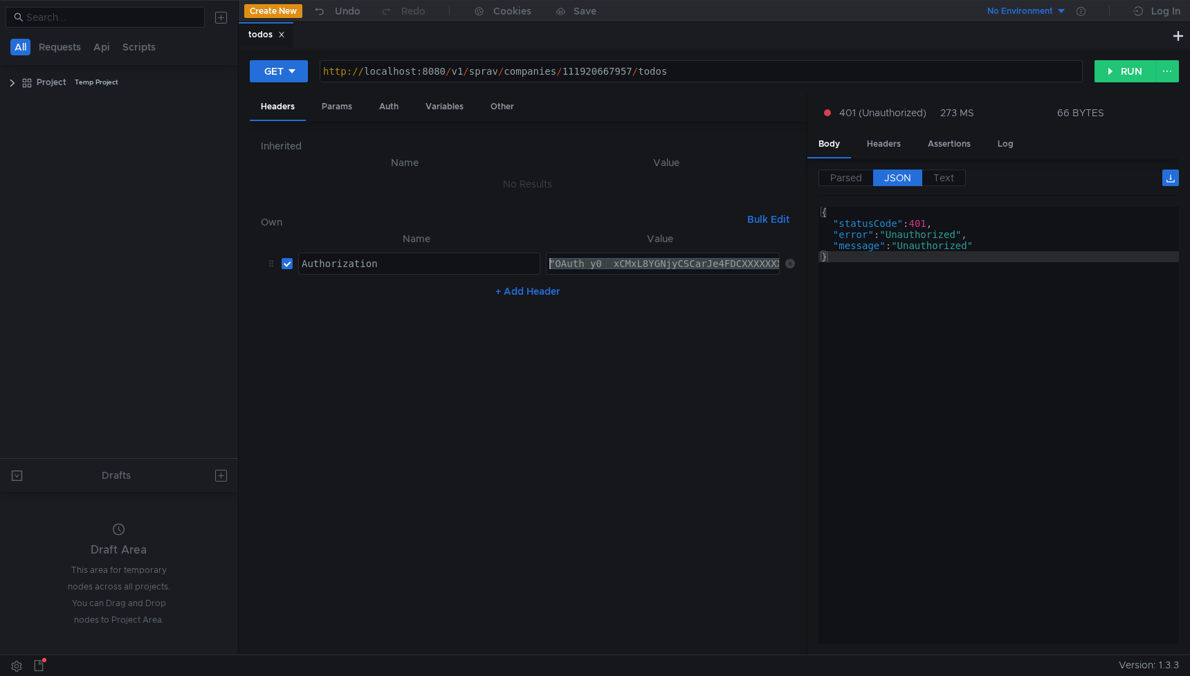
click at [457, 248] on tr "Authorization Authorization ההההההההההההההההההההההההההההההההההההההההההההההההההה…" at bounding box center [528, 263] width 534 height 33
click at [556, 423] on nz-table "Name Value Authorization Authorization הההההההההההההההההההההההההההההההההההההההה…" at bounding box center [528, 437] width 534 height 414
click at [553, 258] on div ""OAuth y0__xCMxL8YGNjyCSCarJe4FDCXXXXXXXXXXXXXXXXXXXXXXXXXXXXXXXXX"" at bounding box center [744, 274] width 395 height 33
drag, startPoint x: 638, startPoint y: 258, endPoint x: 909, endPoint y: 259, distance: 270.6
click at [909, 259] on as-split "Headers Params Auth Variables Other Inherited Name Value No Results Own Bulk Ed…" at bounding box center [714, 375] width 929 height 562
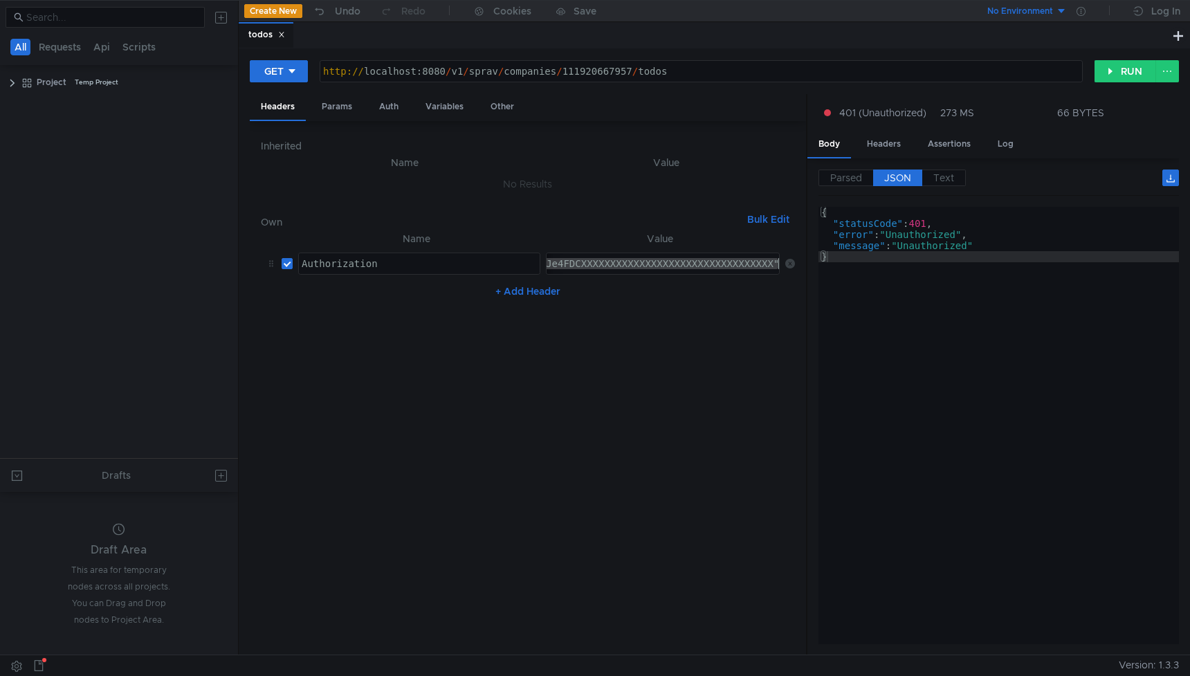
click at [776, 264] on div "OAuth y0__xCMxL8YGNjyCSCarJe4FDCXXXXXXXXXXXXXXXXXXXXXXXXXXXXXXXXX"" at bounding box center [587, 274] width 390 height 33
type textarea "OAuth y0__xCMxL8YGNjyCSCarJe4FDCXXXXXXXXXXXXXXXXXXXXXXXXXXXXXXXXX"
click at [1129, 64] on button "RUN" at bounding box center [1126, 71] width 62 height 22
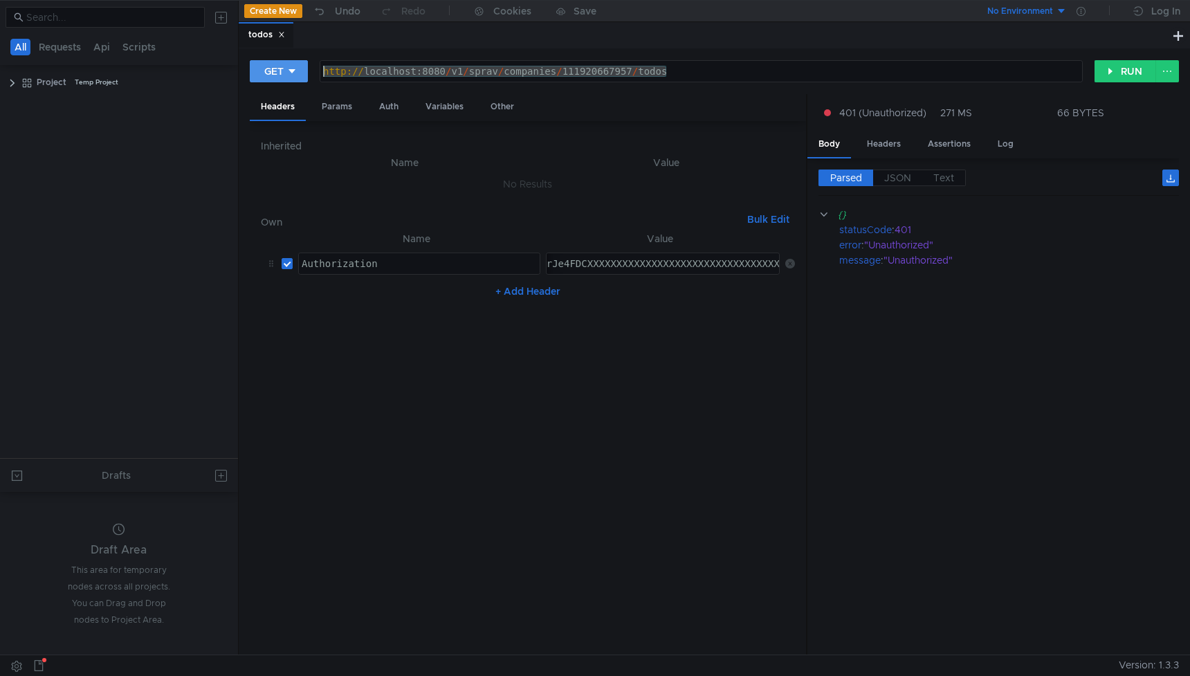
drag, startPoint x: 701, startPoint y: 72, endPoint x: 274, endPoint y: 64, distance: 427.0
click at [274, 64] on div "GET http://localhost:8080/v1/sprav/companies/111920667957/todos http:// localho…" at bounding box center [672, 72] width 845 height 24
paste textarea "sprav-api-test.yandex.net/v3"
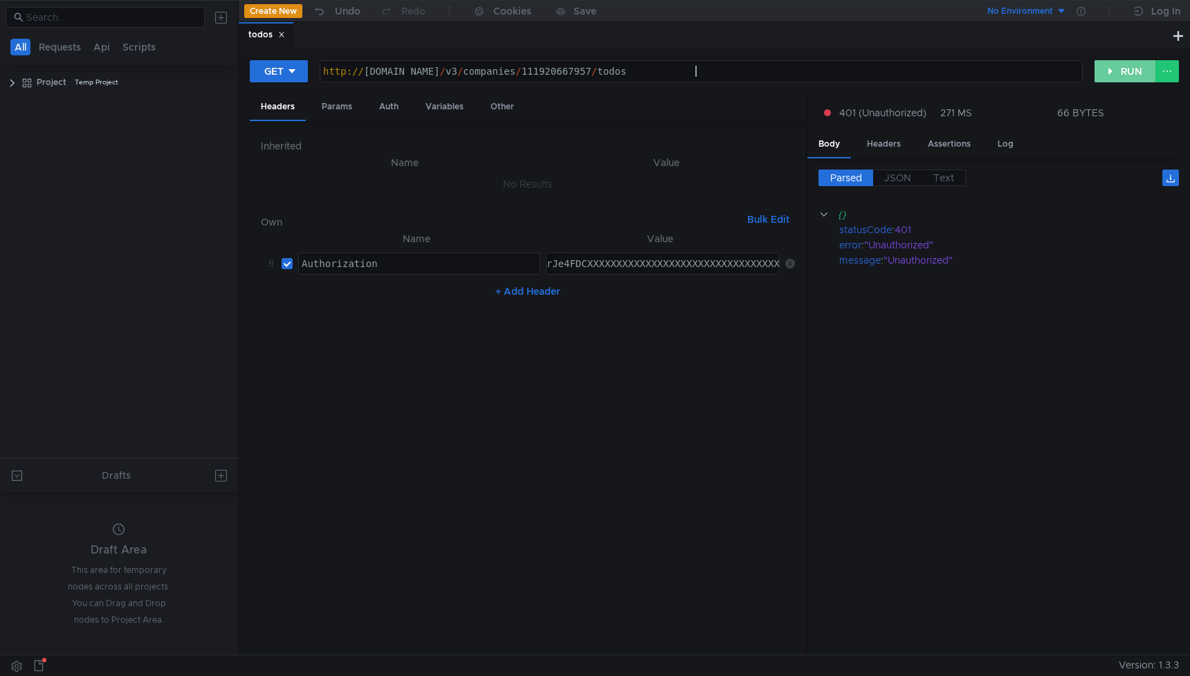
click at [1126, 69] on button "RUN" at bounding box center [1126, 71] width 62 height 22
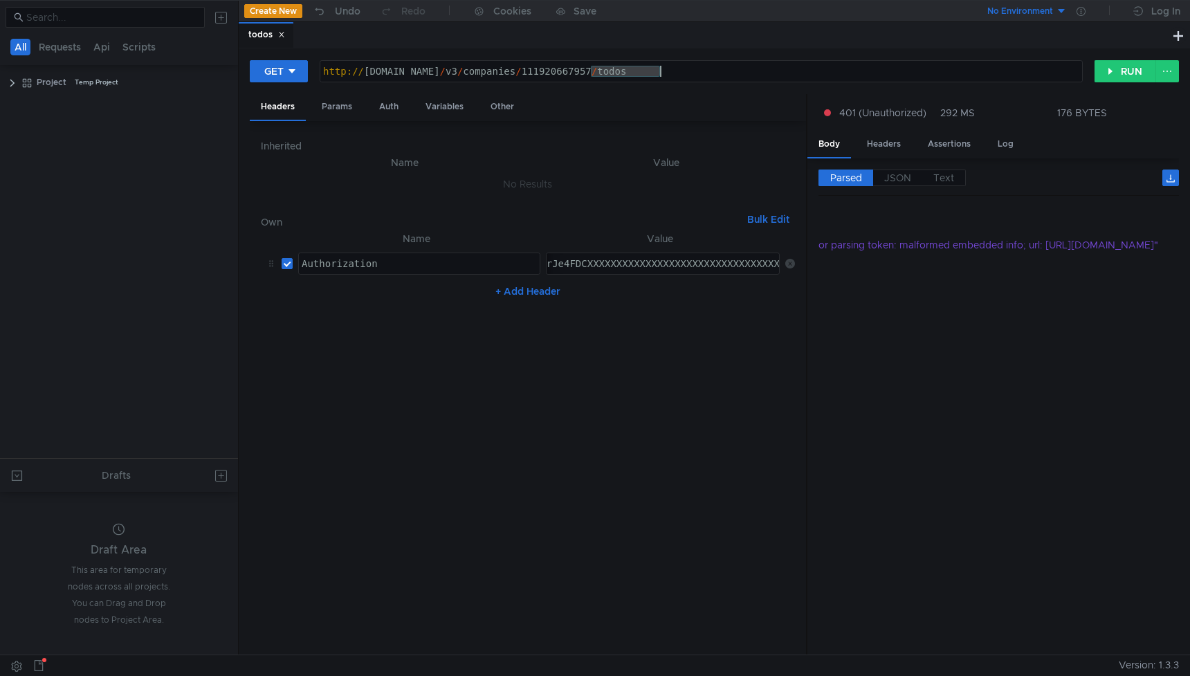
drag, startPoint x: 592, startPoint y: 71, endPoint x: 659, endPoint y: 68, distance: 67.9
click at [659, 68] on div "http:// sprav-api-test.yandex.net / v3 / companies / 111920667957 / todos" at bounding box center [701, 82] width 762 height 33
paste textarea "87996773420"
type textarea "[URL][DOMAIN_NAME]"
click at [599, 261] on div "OAuth y0__xCMxL8YGNjyCSCarJe4FDCXXXXXXXXXXXXXXXXXXXXXXXXXXXXXXXXX" at bounding box center [589, 274] width 383 height 33
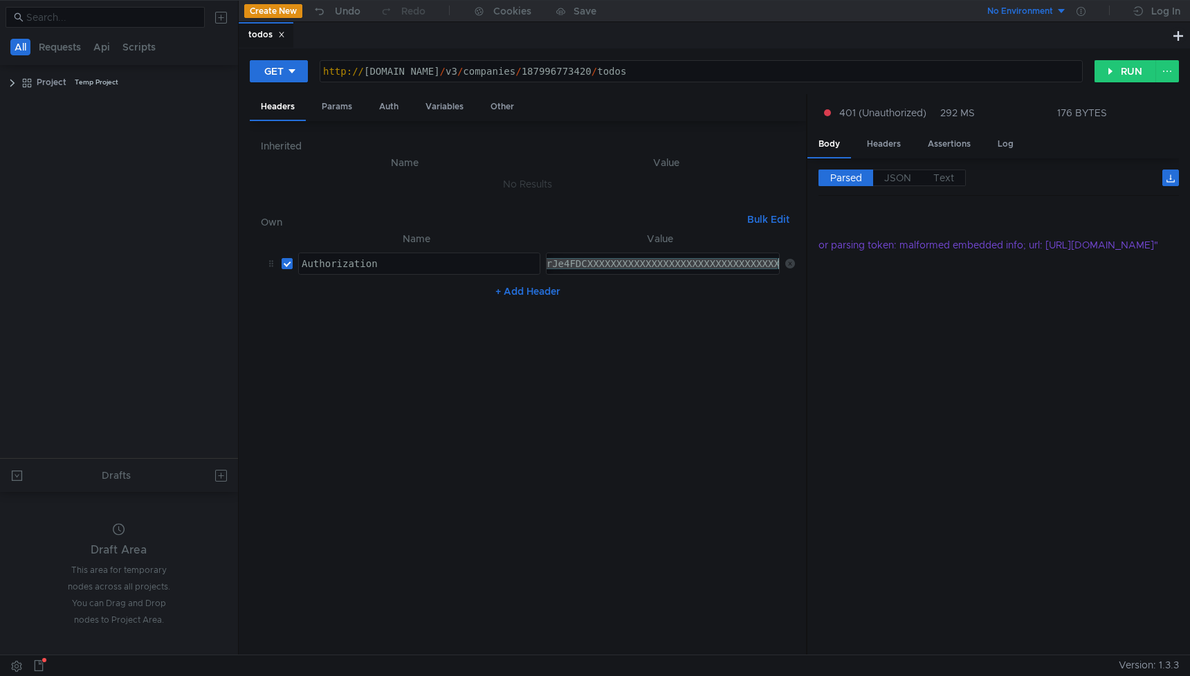
paste textarea "D8hawdGNjyCSCd48HzEtv2buAcDYIA-L6ub8Z-VHMS8E50"
type textarea "OAuth y0__xD8hawdGNjyCSCd48HzEtv2buAcDYIA-L6ub8Z-VHMS8E50"
click at [1131, 65] on button "RUN" at bounding box center [1126, 71] width 62 height 22
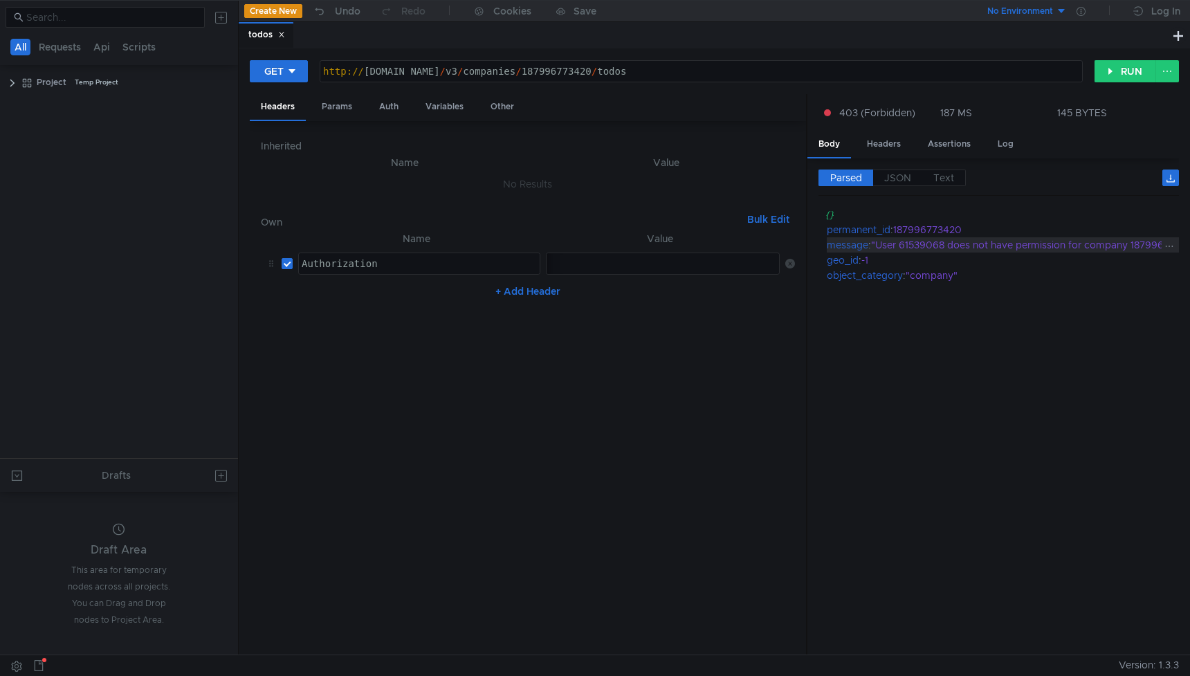
scroll to position [0, 62]
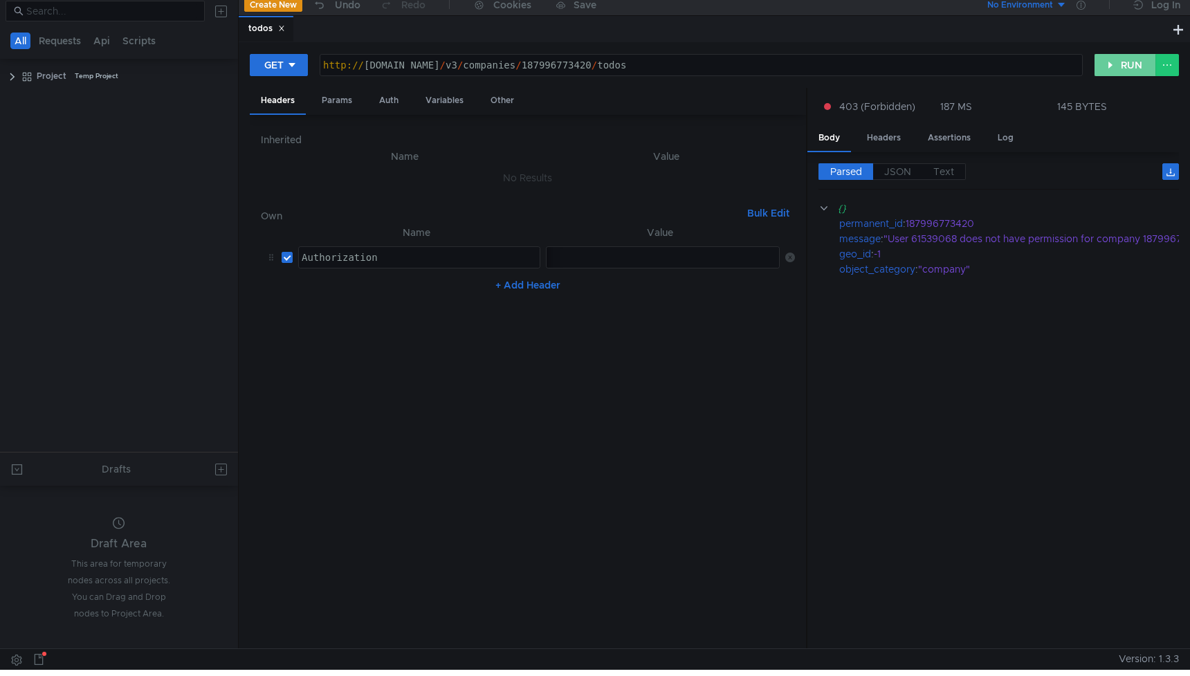
click at [1124, 75] on button "RUN" at bounding box center [1126, 65] width 62 height 22
click at [342, 94] on div "Params" at bounding box center [337, 101] width 53 height 26
click at [898, 169] on span "JSON" at bounding box center [897, 171] width 27 height 12
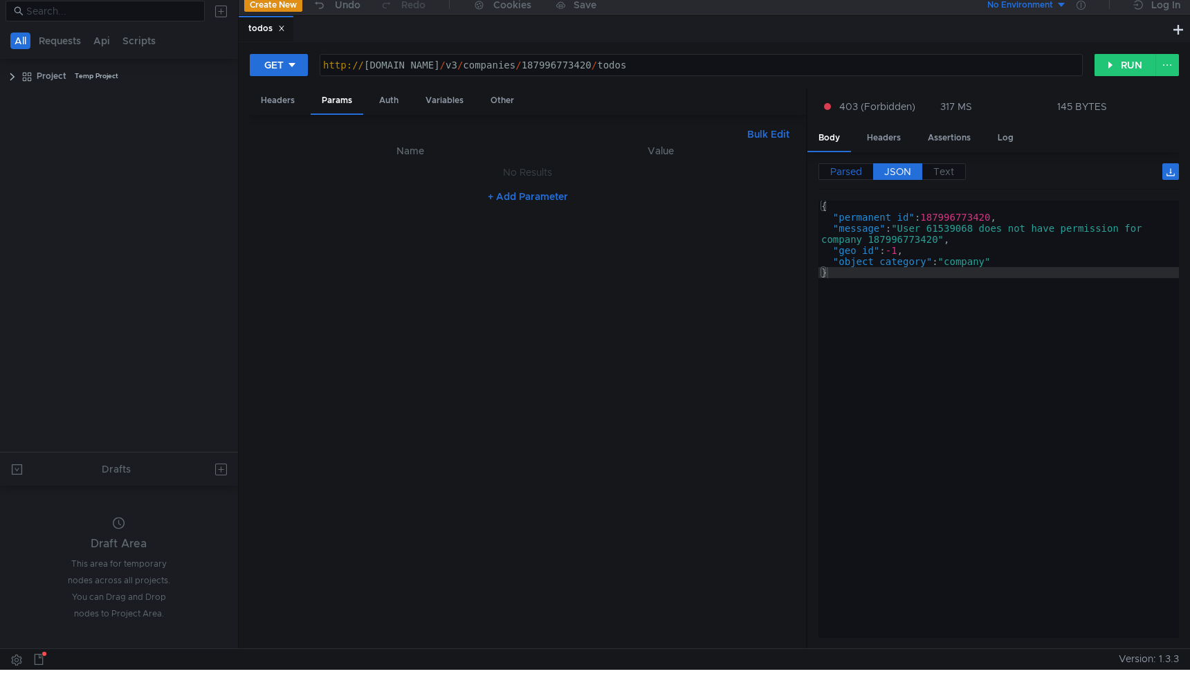
click at [836, 174] on span "Parsed" at bounding box center [846, 171] width 32 height 12
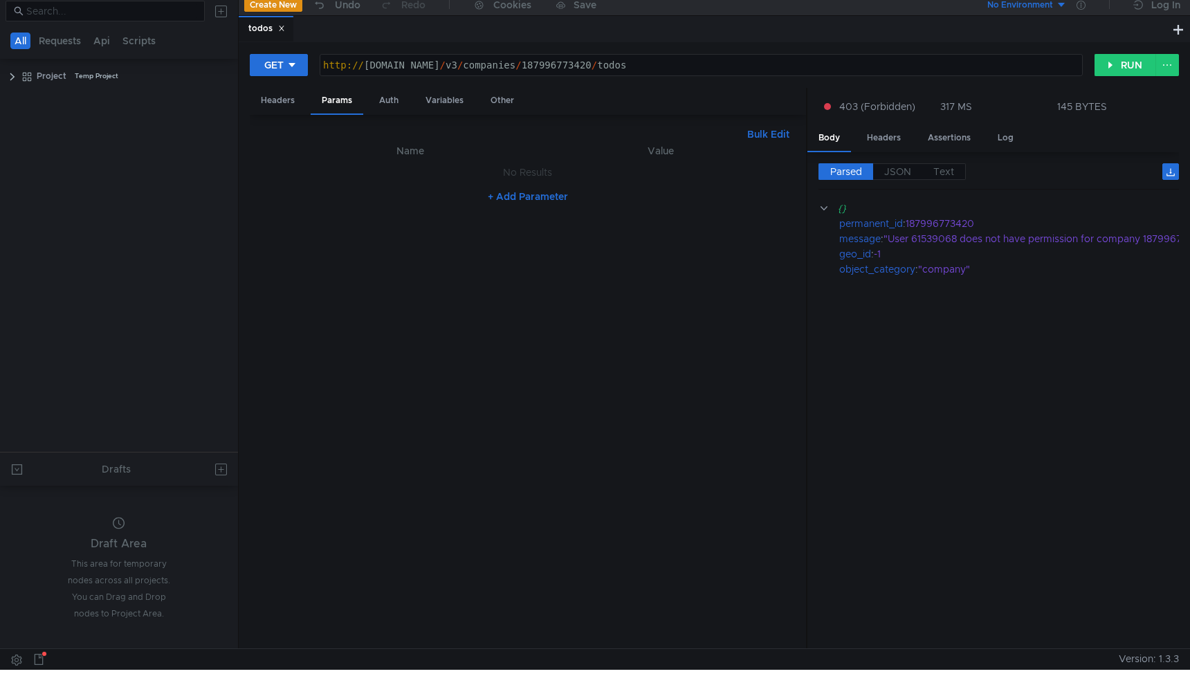
click at [846, 167] on span "Parsed" at bounding box center [846, 171] width 32 height 12
drag, startPoint x: 590, startPoint y: 68, endPoint x: 662, endPoint y: 64, distance: 71.4
click at [662, 64] on div "http:// [DOMAIN_NAME] / v3 / companies / 187996773420 / todos" at bounding box center [701, 76] width 762 height 33
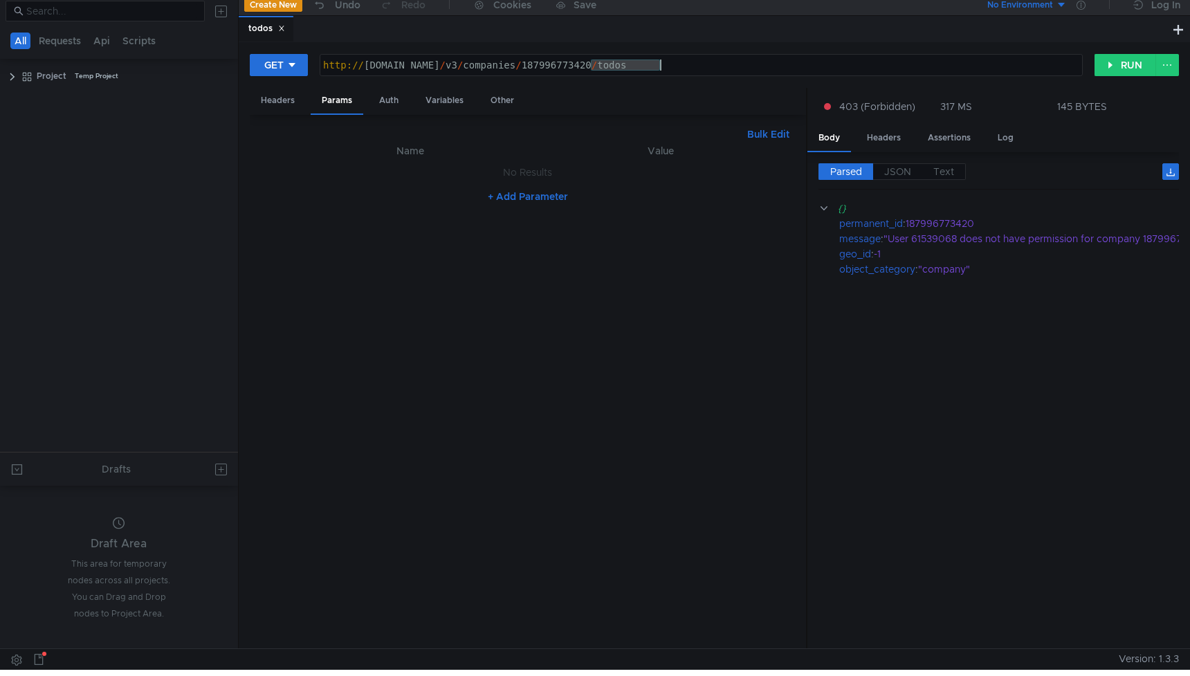
paste textarea "214552080027"
type textarea "[URL][DOMAIN_NAME]"
click at [1122, 68] on button "RUN" at bounding box center [1126, 65] width 62 height 22
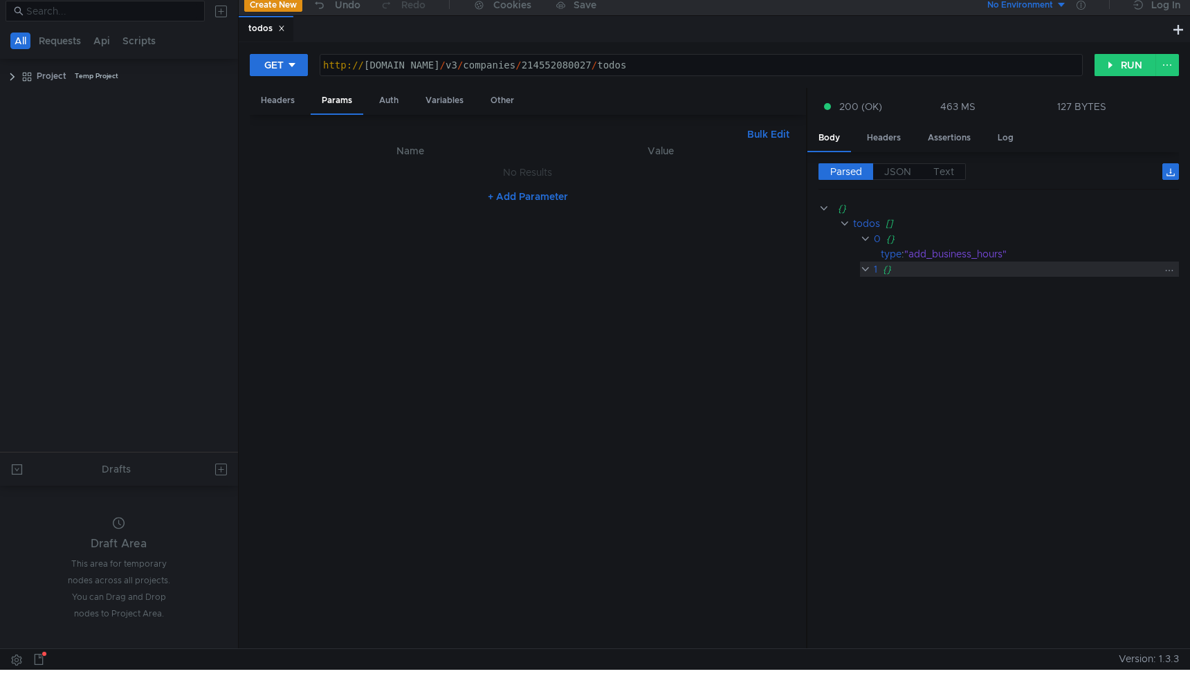
click at [864, 269] on clr-icon at bounding box center [865, 269] width 10 height 11
click at [896, 173] on span "JSON" at bounding box center [897, 171] width 27 height 12
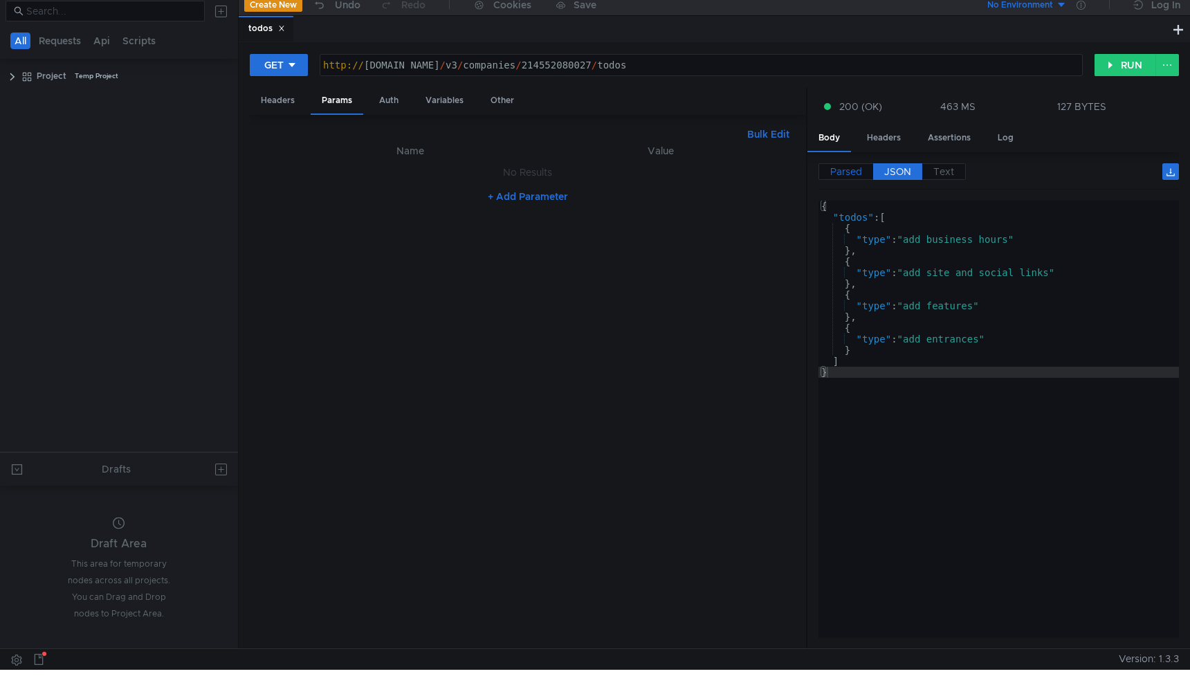
click at [836, 171] on span "Parsed" at bounding box center [846, 171] width 32 height 12
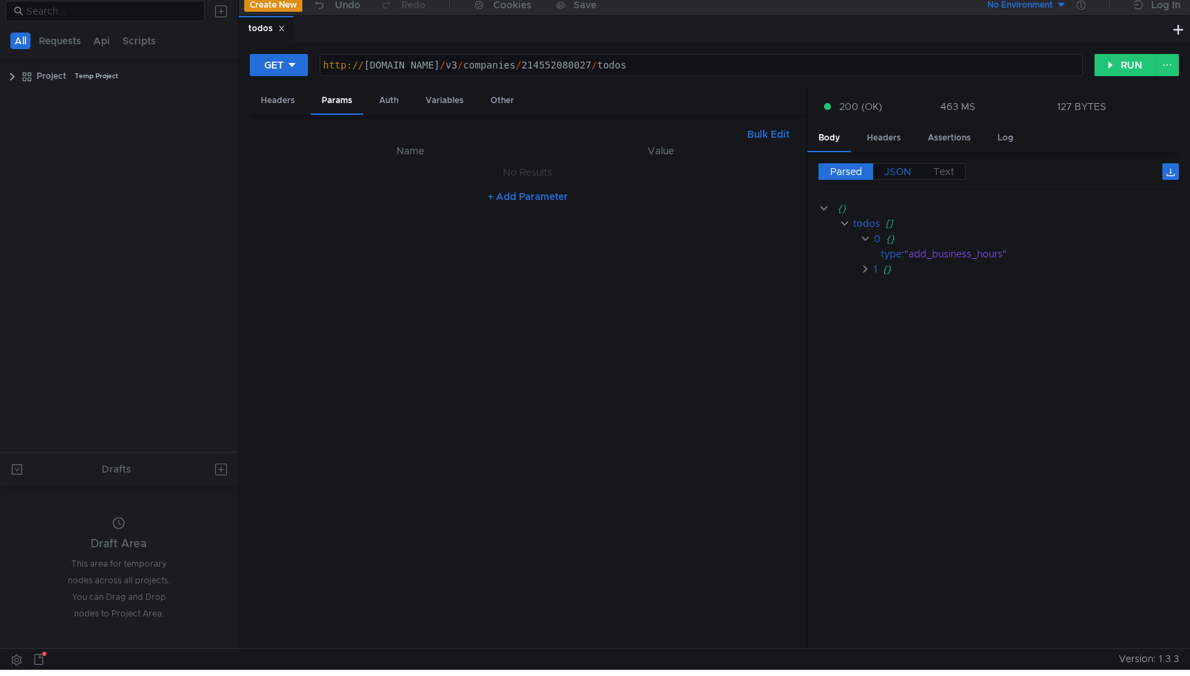
click at [895, 171] on span "JSON" at bounding box center [897, 171] width 27 height 12
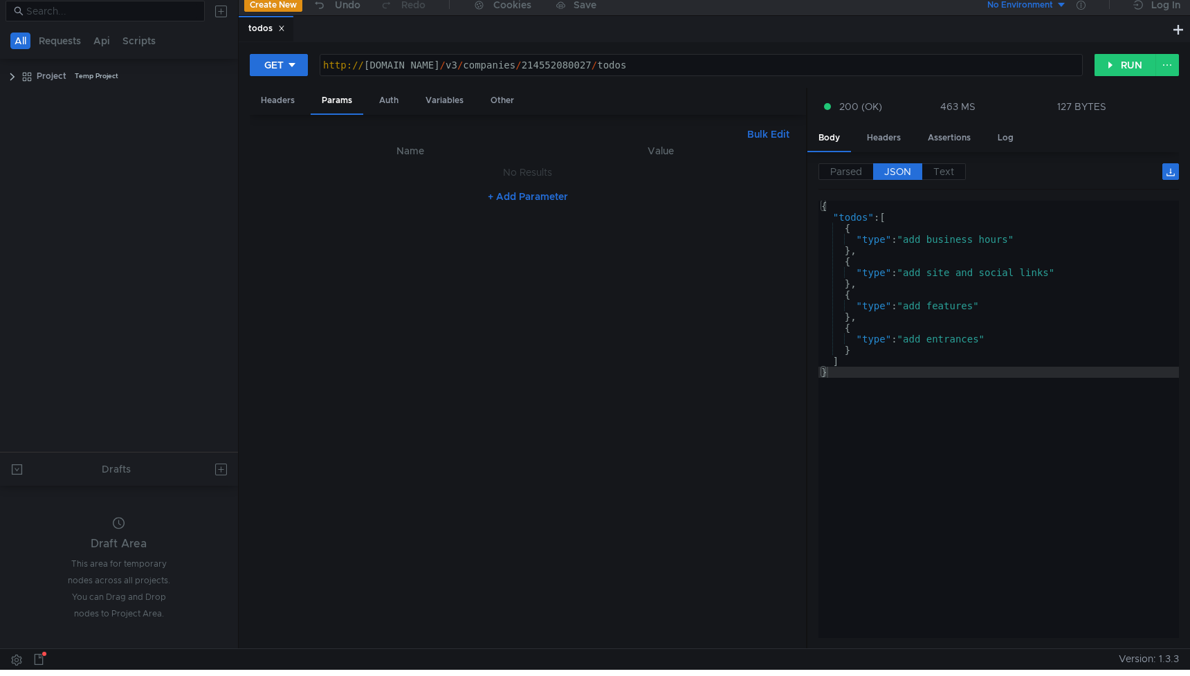
type textarea ""type": "add_site_and_social_links""
drag, startPoint x: 992, startPoint y: 273, endPoint x: 1015, endPoint y: 273, distance: 23.5
click at [1015, 273] on div "{ "todos" : [ { "type" : "add_business_hours" } , { "type" : "add_site_and_soci…" at bounding box center [999, 430] width 361 height 459
click at [1015, 272] on div "{ "todos" : [ { "type" : "add_business_hours" } , { "type" : "add_site_and_soci…" at bounding box center [999, 430] width 361 height 459
click at [404, 70] on div "http:// [DOMAIN_NAME] / v3 / companies / 214552080027 / todos" at bounding box center [701, 76] width 762 height 33
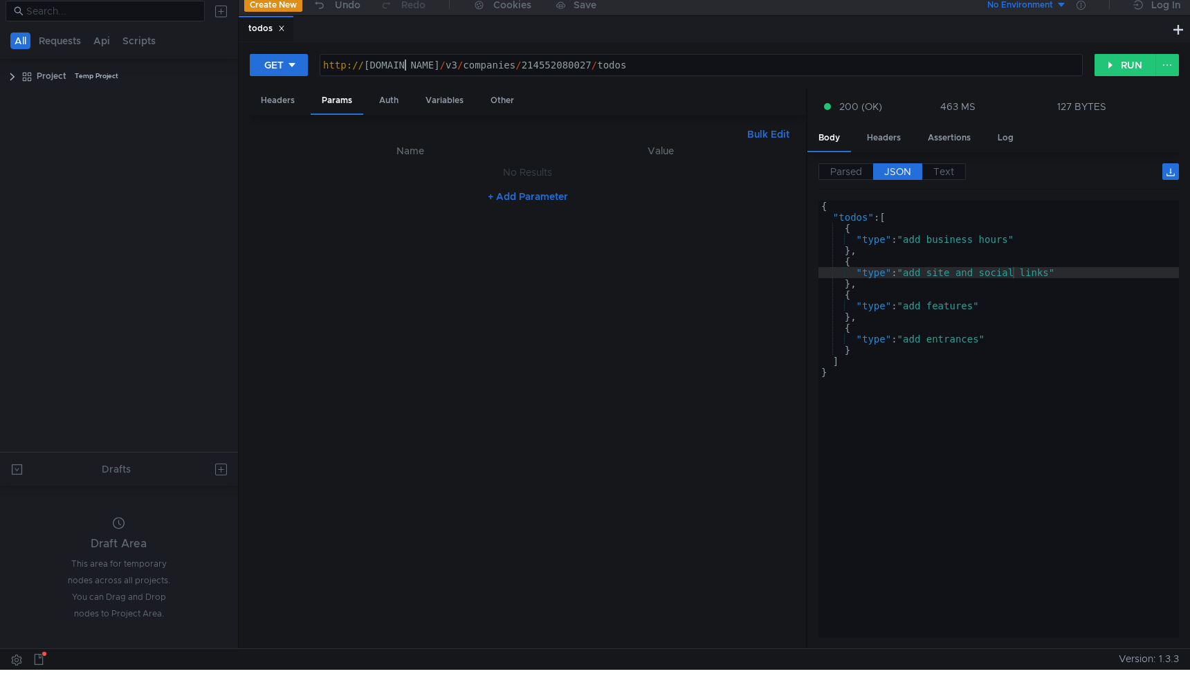
click at [560, 73] on div "http:// [DOMAIN_NAME] / v3 / companies / 214552080027 / todos" at bounding box center [701, 76] width 762 height 33
click at [585, 62] on div "http:// sprav-api-test.yandex.net / v3 / companies / 214552080027 / todos" at bounding box center [701, 76] width 762 height 33
click at [363, 68] on div "http:// v1 / sprav / companies // 214552080027 / todos" at bounding box center [701, 76] width 762 height 33
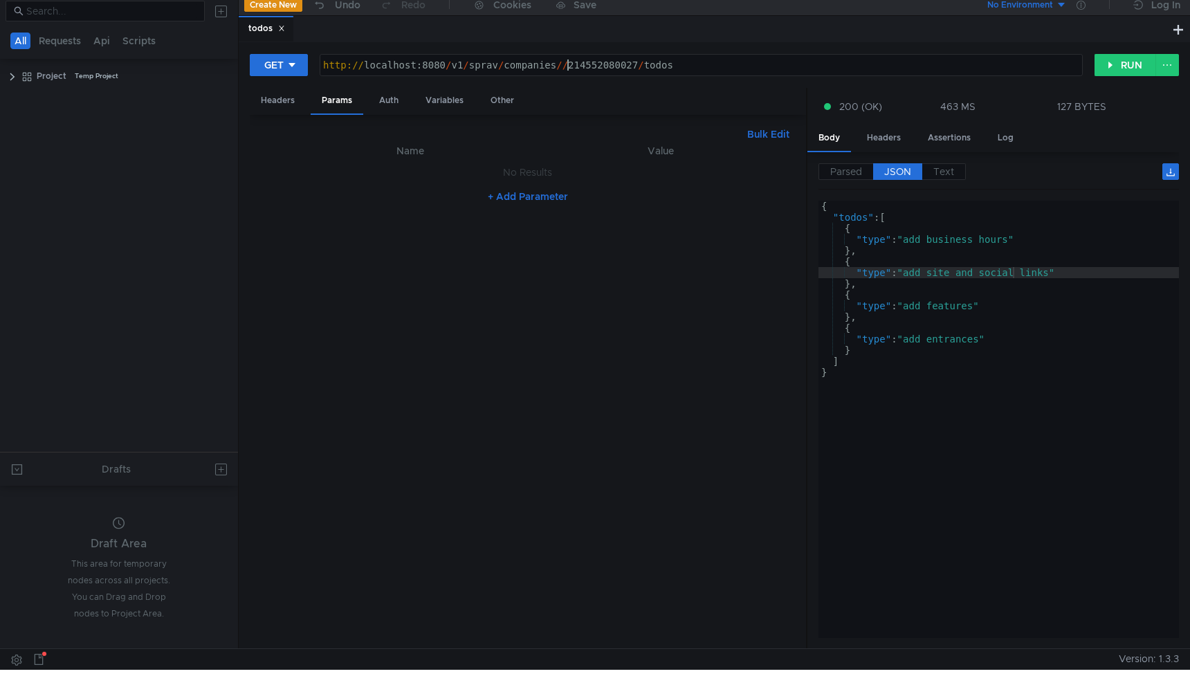
click at [567, 69] on div "http:// localhost:8080 / v1 / sprav / companies // 214552080027 / todos" at bounding box center [701, 76] width 762 height 33
click at [1131, 68] on button "RUN" at bounding box center [1126, 65] width 62 height 22
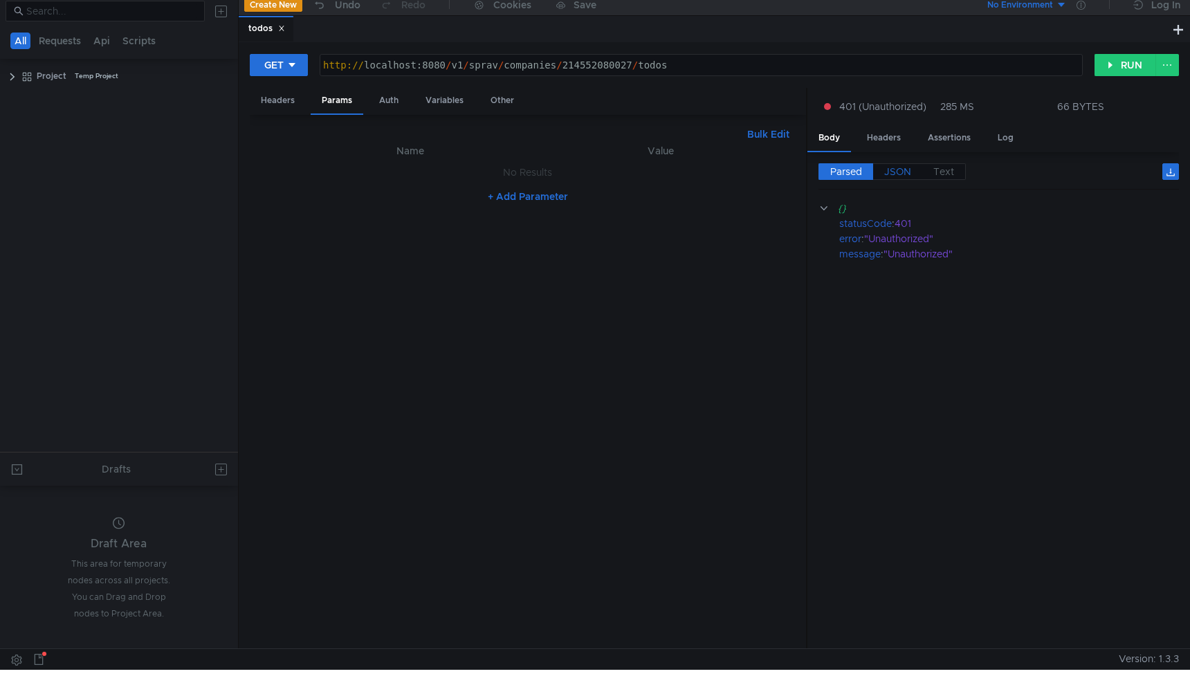
click at [900, 170] on span "JSON" at bounding box center [897, 171] width 27 height 12
click at [461, 67] on div "http:// localhost:8080 / v1 / sprav / companies / 214552080027 / todos" at bounding box center [701, 76] width 762 height 33
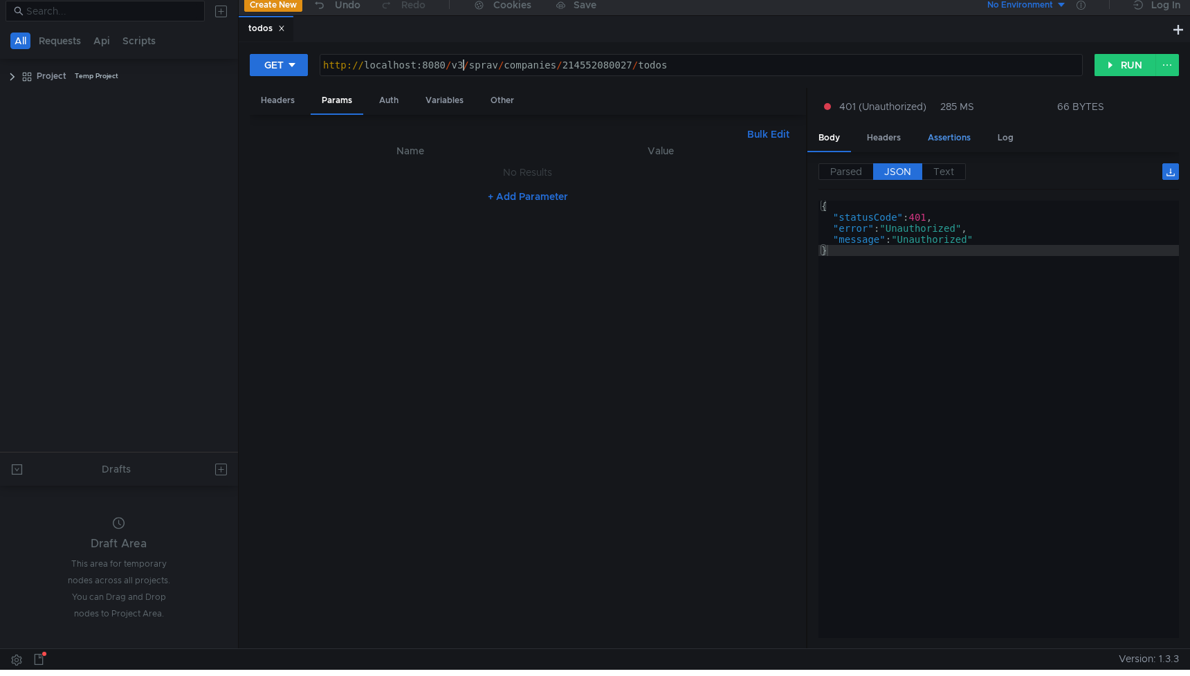
scroll to position [0, 10]
click at [1128, 65] on button "RUN" at bounding box center [1126, 65] width 62 height 22
click at [458, 65] on div "http:// localhost:8080 / v3 / sprav / companies / 214552080027 / todos" at bounding box center [701, 76] width 762 height 33
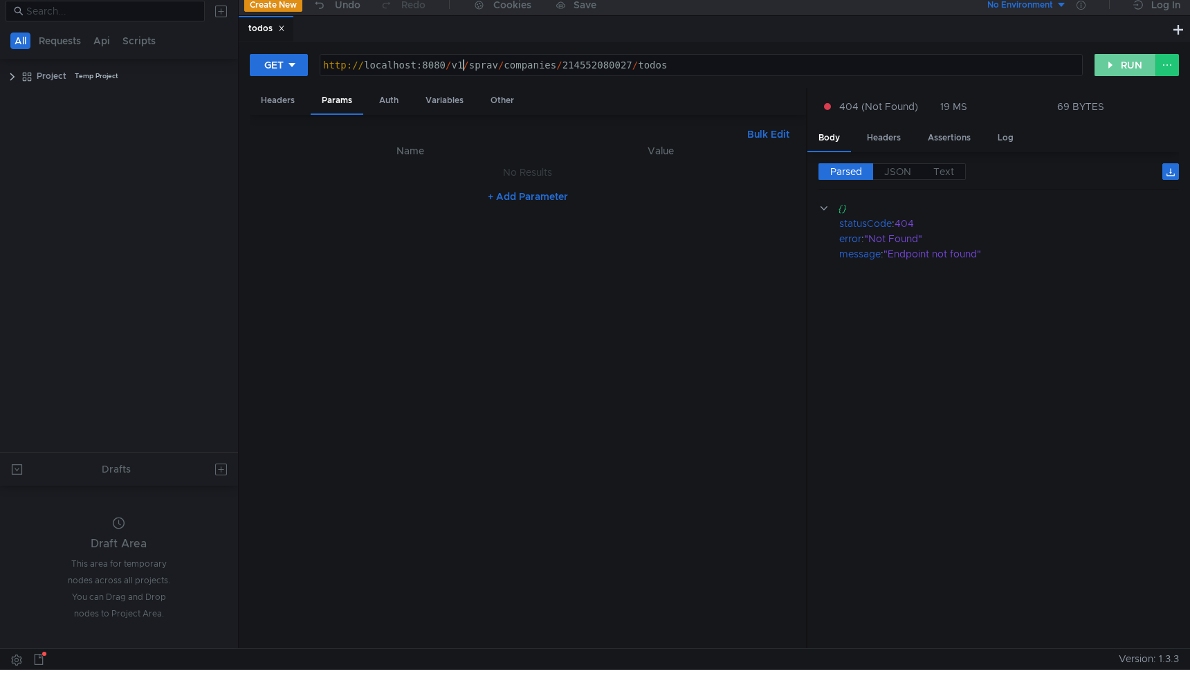
type textarea "http://localhost:8080/v1/sprav/companies/214552080027/todos"
click at [1134, 72] on button "RUN" at bounding box center [1126, 65] width 62 height 22
click at [893, 165] on span "JSON" at bounding box center [897, 171] width 27 height 12
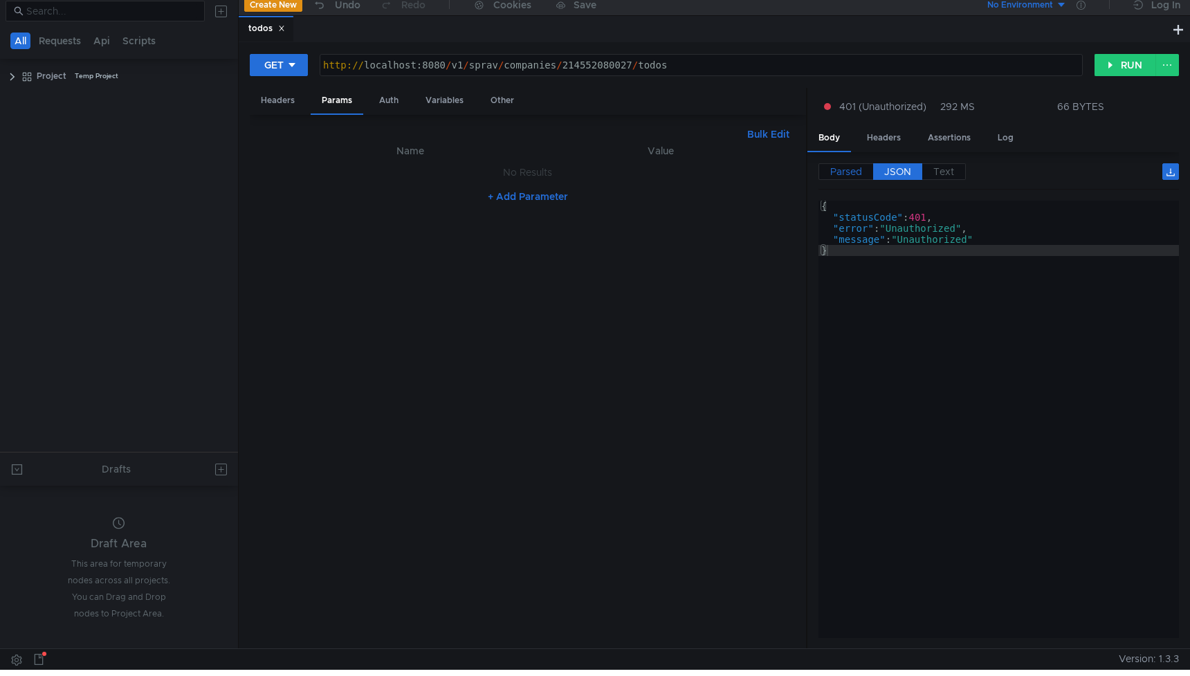
click at [851, 172] on span "Parsed" at bounding box center [846, 171] width 32 height 12
click at [892, 164] on label "JSON" at bounding box center [897, 171] width 49 height 17
click at [891, 138] on div "Headers" at bounding box center [884, 138] width 56 height 26
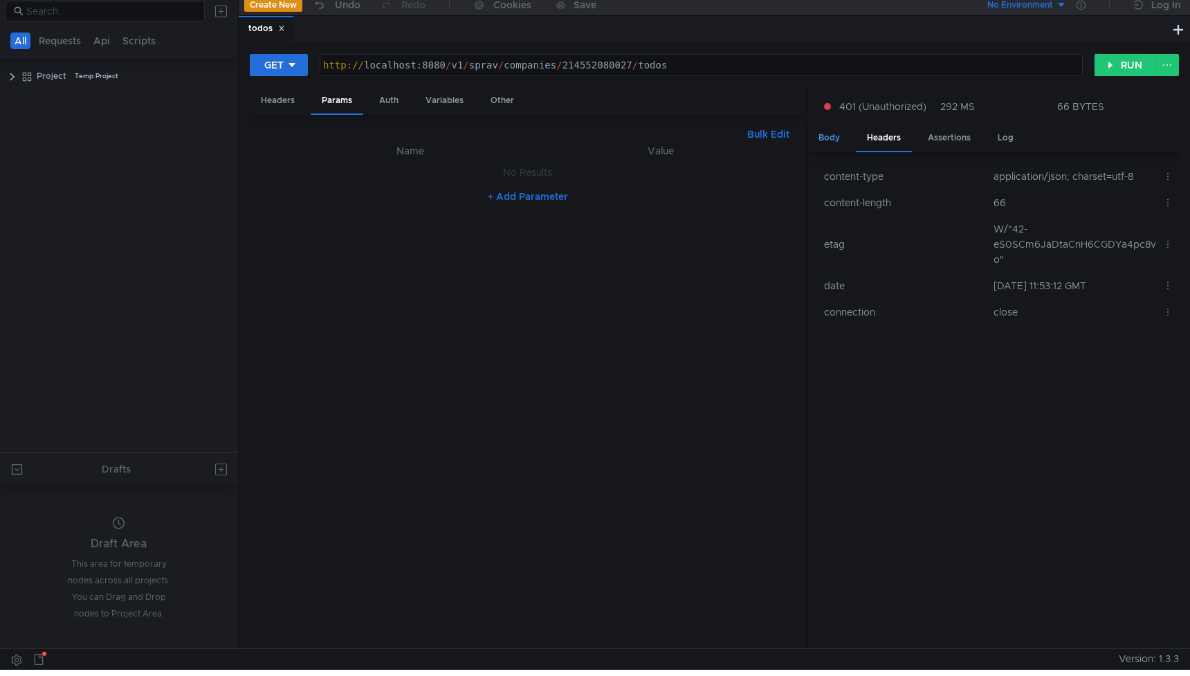
click at [839, 136] on div "Body" at bounding box center [830, 138] width 44 height 26
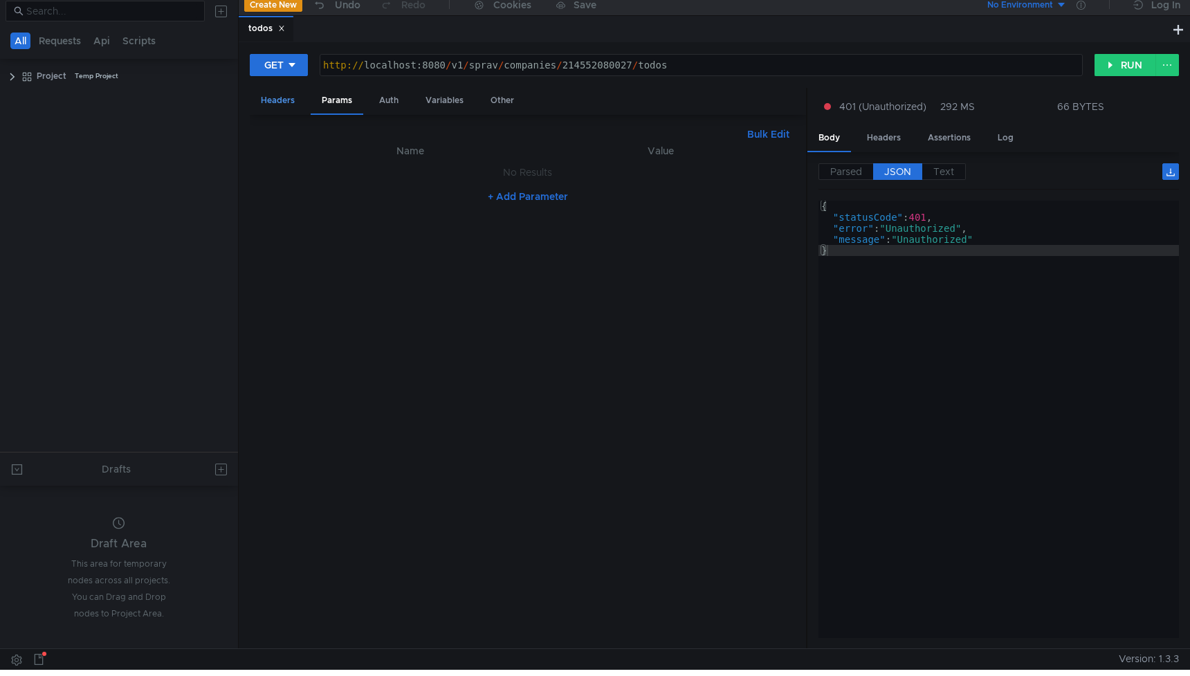
click at [284, 98] on div "Headers" at bounding box center [278, 101] width 56 height 26
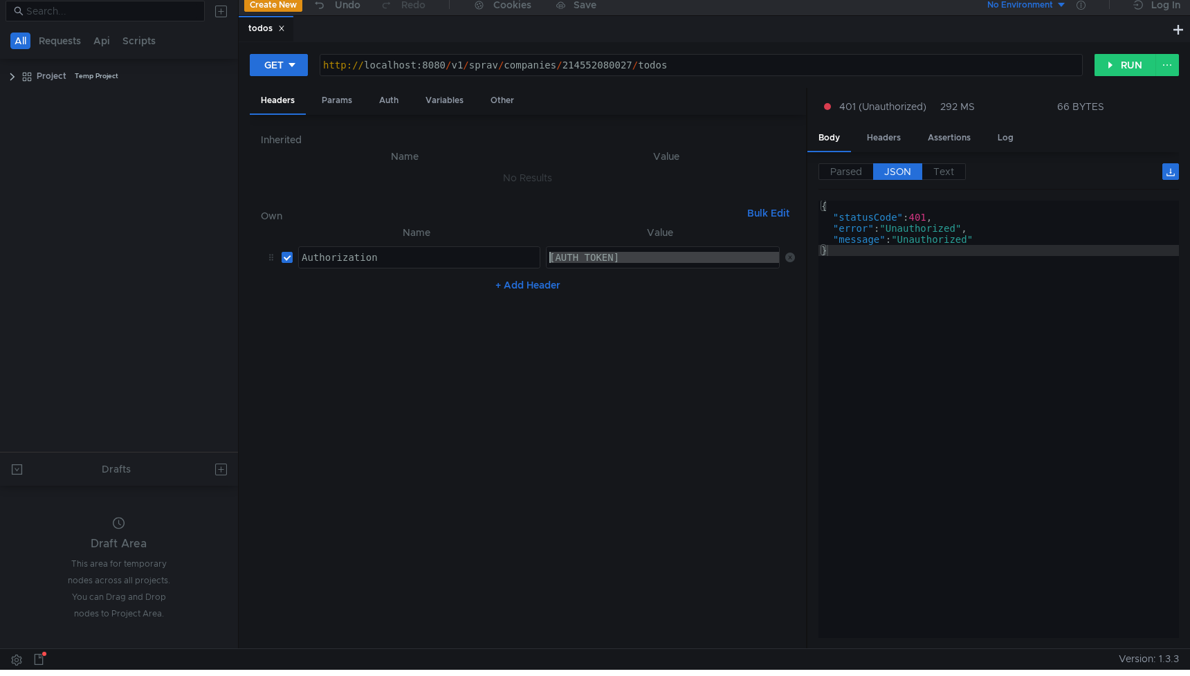
drag, startPoint x: 693, startPoint y: 260, endPoint x: 442, endPoint y: 239, distance: 252.0
click at [442, 239] on table "Name Value Authorization Authorization הההההההההההההההההההההההההההההההההההההההה…" at bounding box center [528, 249] width 534 height 50
click at [702, 311] on nz-table "Name Value Authorization Authorization הההההההההההההההההההההההההההההההההההההההה…" at bounding box center [528, 431] width 534 height 414
click at [341, 104] on div "Params" at bounding box center [337, 101] width 53 height 26
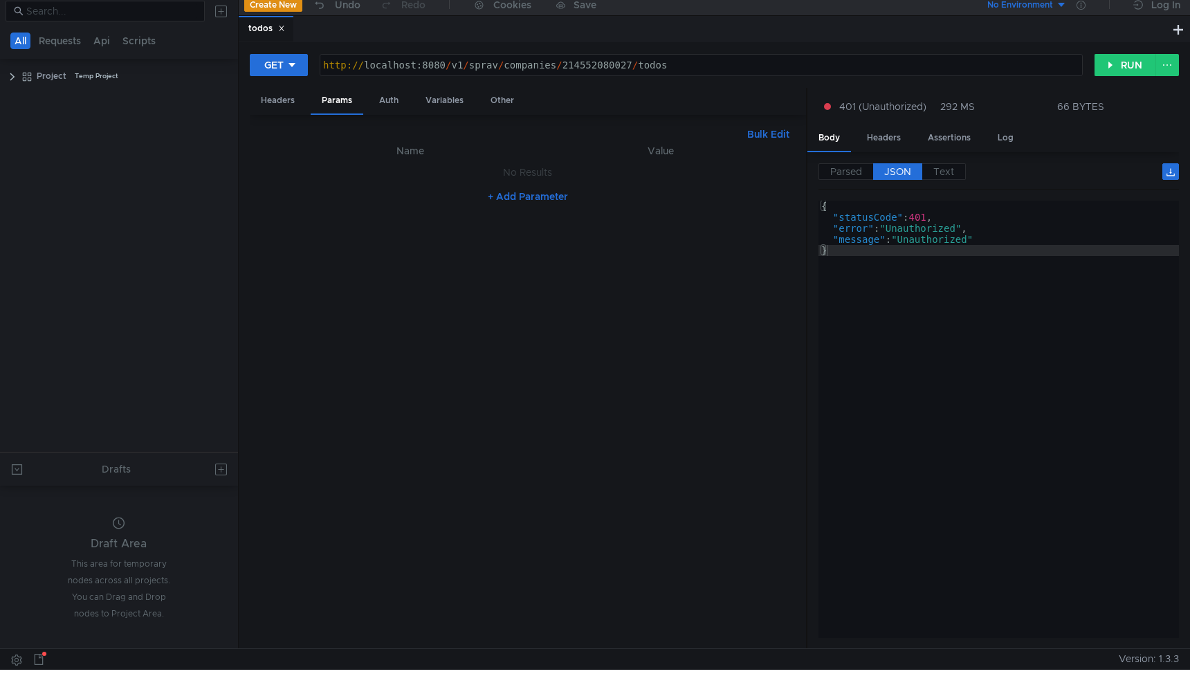
scroll to position [0, 0]
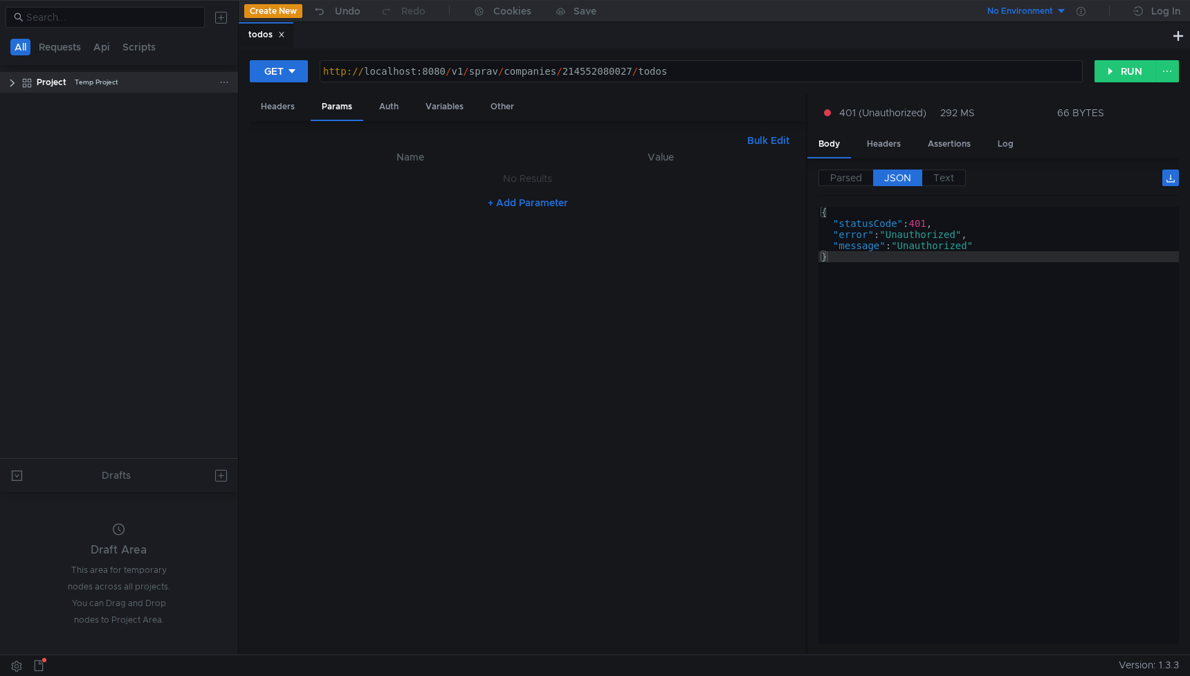
click at [14, 82] on clr-icon at bounding box center [12, 83] width 11 height 11
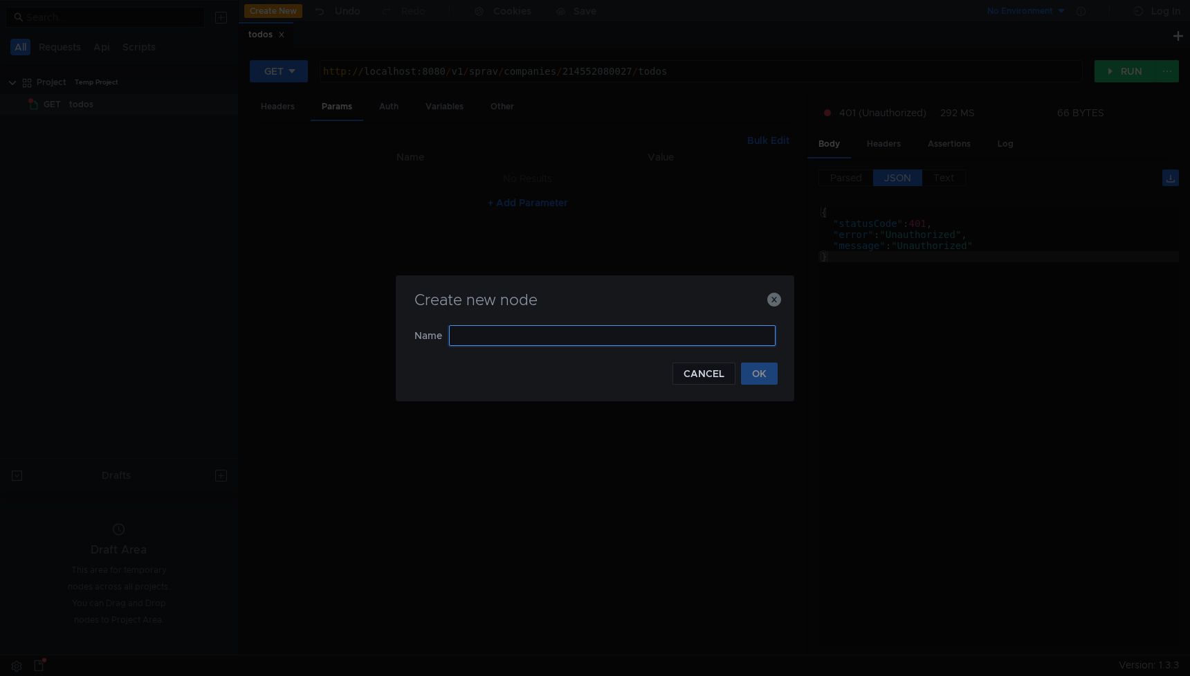
paste input "sprav-api-test"
type input "sprav-api-test"
click at [749, 366] on button "OK" at bounding box center [759, 374] width 37 height 22
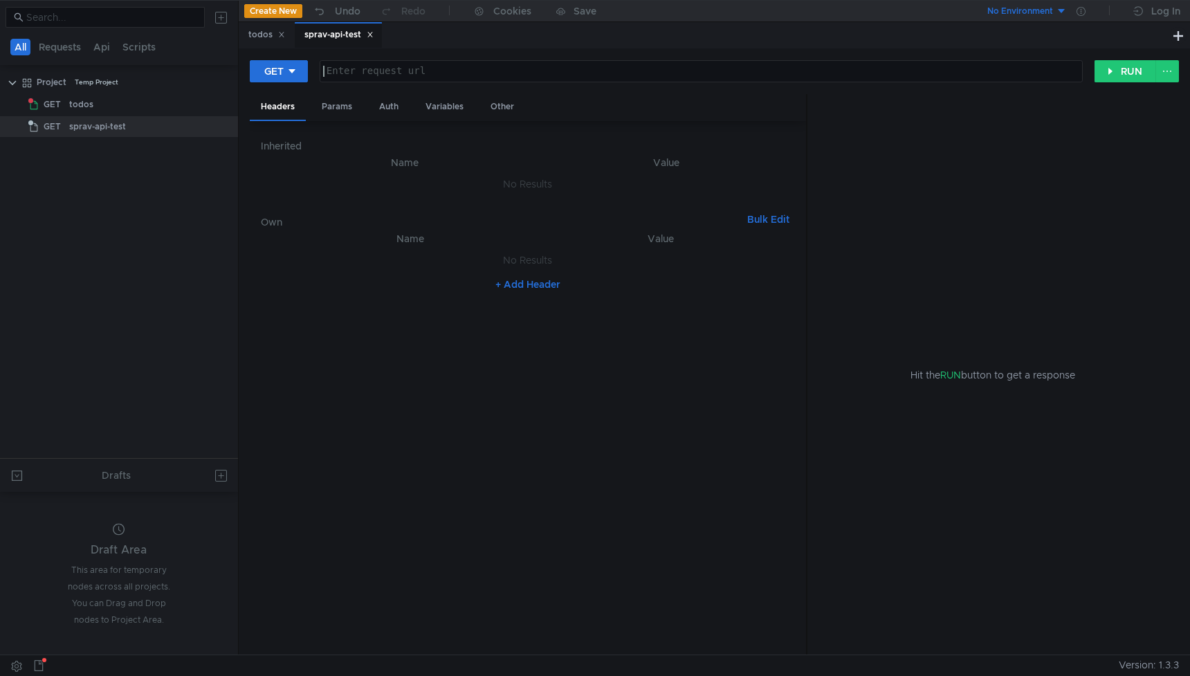
click at [409, 74] on div at bounding box center [701, 82] width 762 height 33
paste textarea "http://sprav-api-test.yandex.net/v3/companies/111920667957/todos"
type textarea "http://sprav-api-test.yandex.net/v3/companies/111920667957/todos"
click at [85, 100] on div "todos" at bounding box center [81, 104] width 24 height 21
click at [81, 105] on div "todos" at bounding box center [81, 104] width 24 height 21
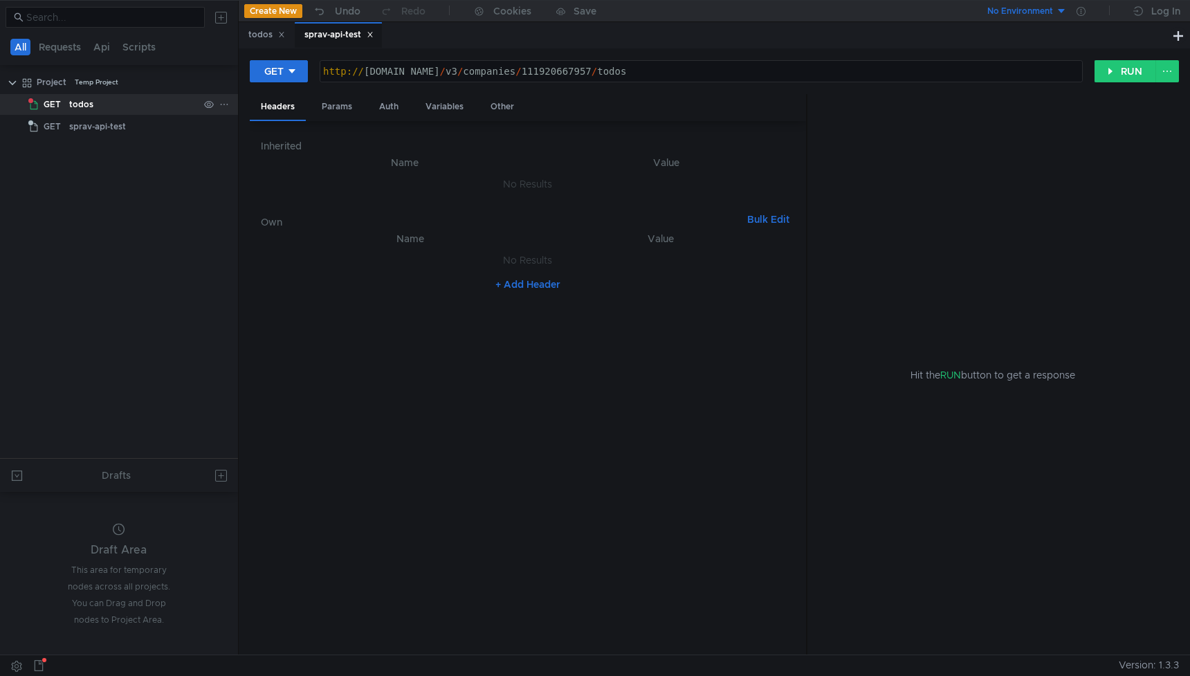
click at [81, 105] on div "todos" at bounding box center [81, 104] width 24 height 21
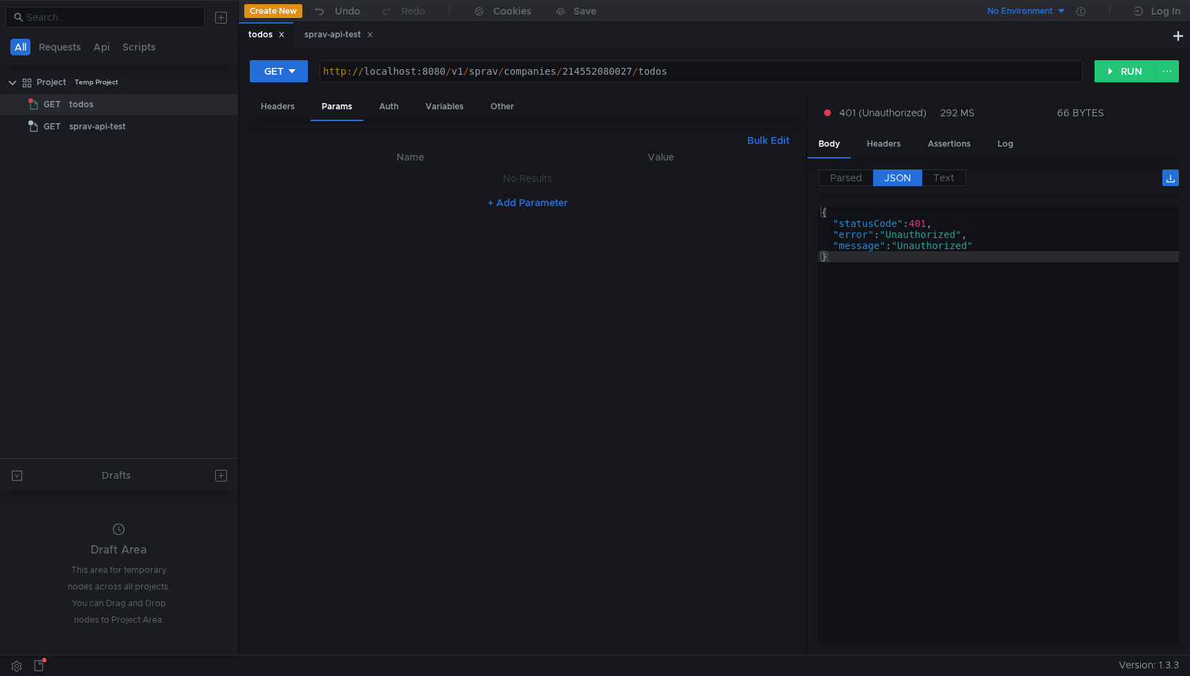
click at [606, 72] on div "http:// localhost:8080 / v1 / sprav / companies / 214552080027 / todos" at bounding box center [701, 82] width 762 height 33
click at [98, 131] on div "sprav-api-test" at bounding box center [97, 126] width 57 height 21
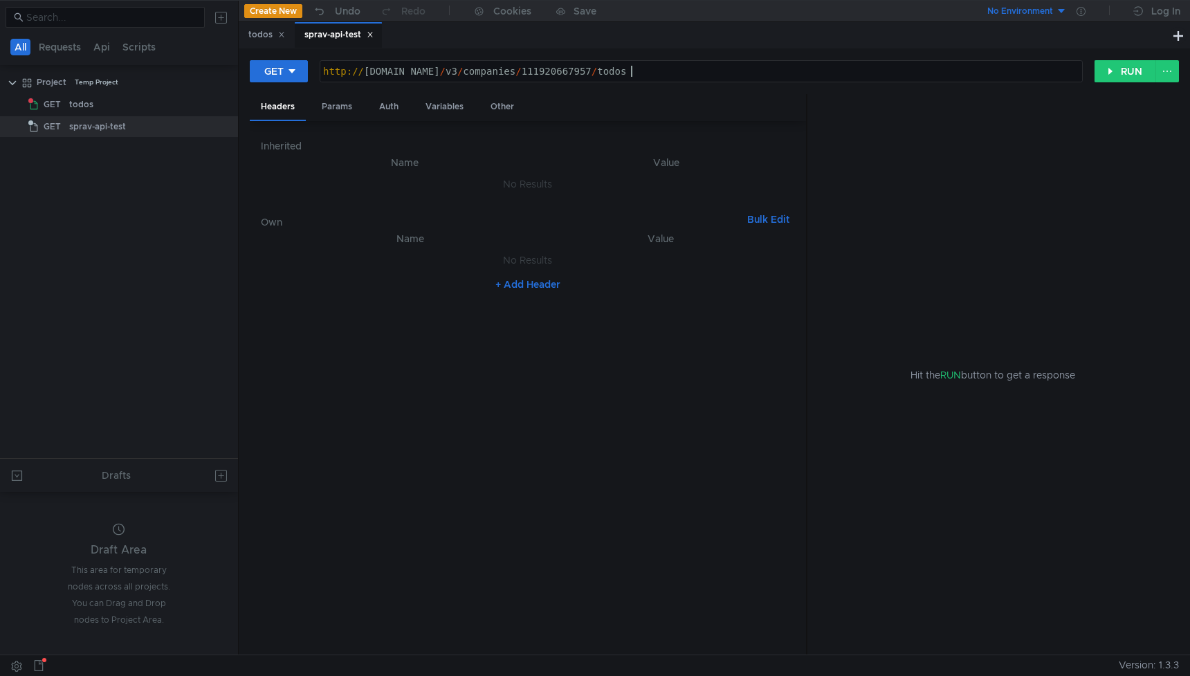
click at [630, 73] on div "http:// sprav-api-test.yandex.net / v3 / companies / 111920667957 / todos" at bounding box center [701, 82] width 762 height 33
paste textarea "21455208002"
type textarea "http://sprav-api-test.yandex.net/v3/companies/214552080027/todos"
click at [83, 91] on div "Temp Project" at bounding box center [97, 82] width 44 height 21
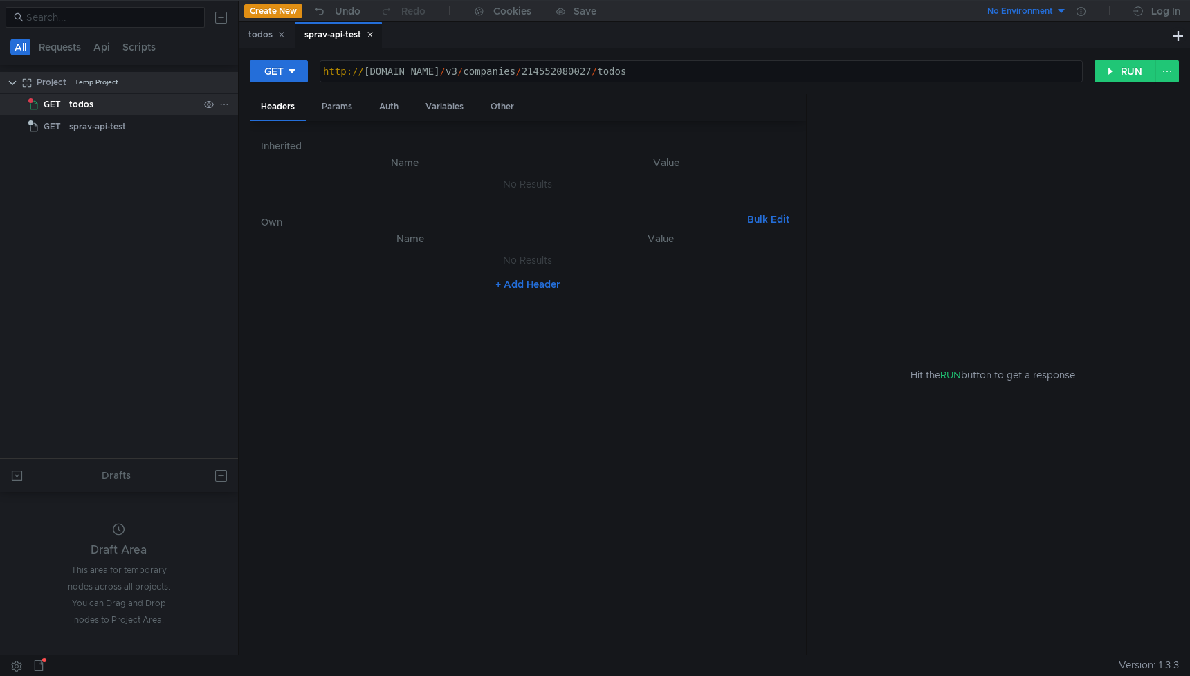
click at [82, 104] on div "todos" at bounding box center [81, 104] width 24 height 21
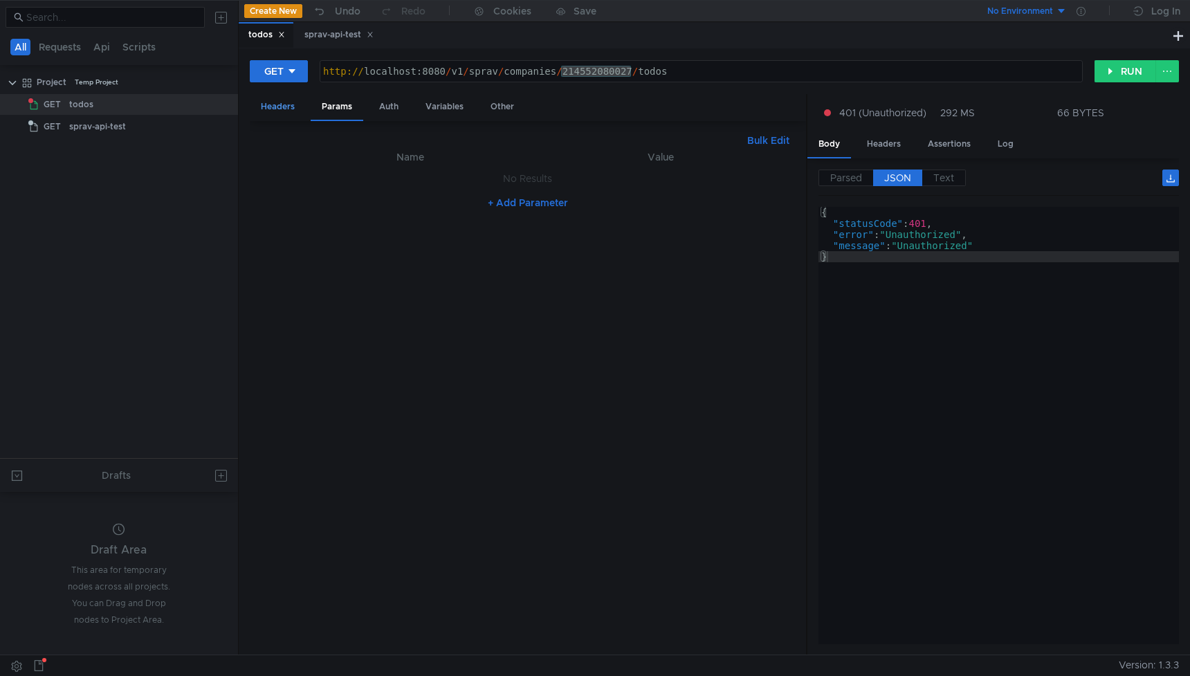
click at [268, 113] on div "Headers" at bounding box center [278, 107] width 56 height 26
drag, startPoint x: 389, startPoint y: 264, endPoint x: 293, endPoint y: 259, distance: 95.7
click at [293, 259] on td "Authorization Authorization ההההההההההההההההההההההההההההההההההההההההההההההההההה…" at bounding box center [417, 263] width 248 height 33
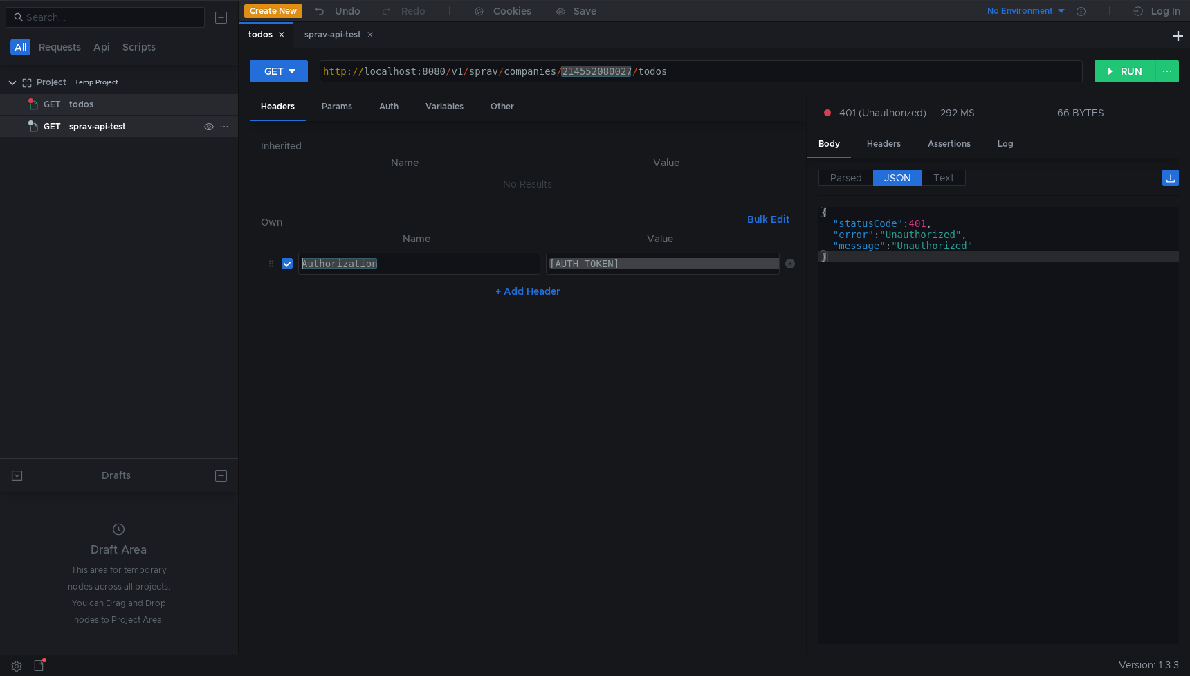
click at [120, 130] on div "sprav-api-test" at bounding box center [97, 126] width 57 height 21
click at [120, 129] on div "sprav-api-test" at bounding box center [97, 126] width 57 height 21
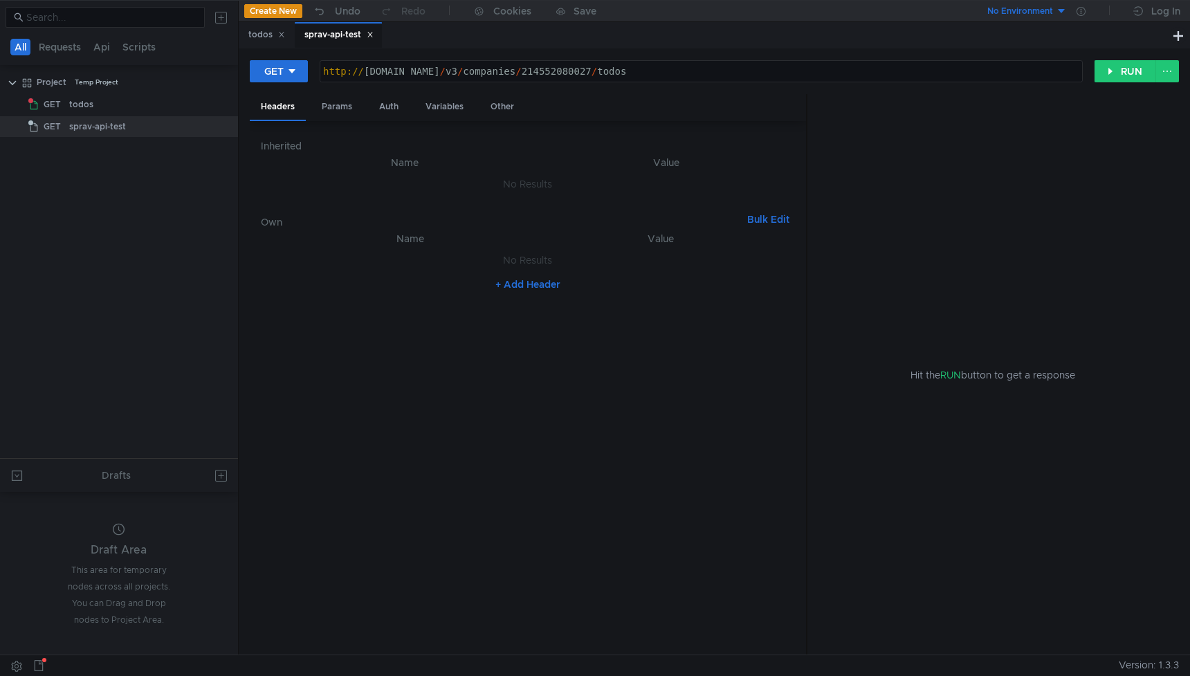
click at [539, 285] on button "+ Add Header" at bounding box center [528, 284] width 76 height 17
click at [356, 266] on div at bounding box center [419, 274] width 241 height 33
paste textarea "Authorization"
type textarea "Authorization"
click at [637, 269] on div at bounding box center [664, 274] width 235 height 33
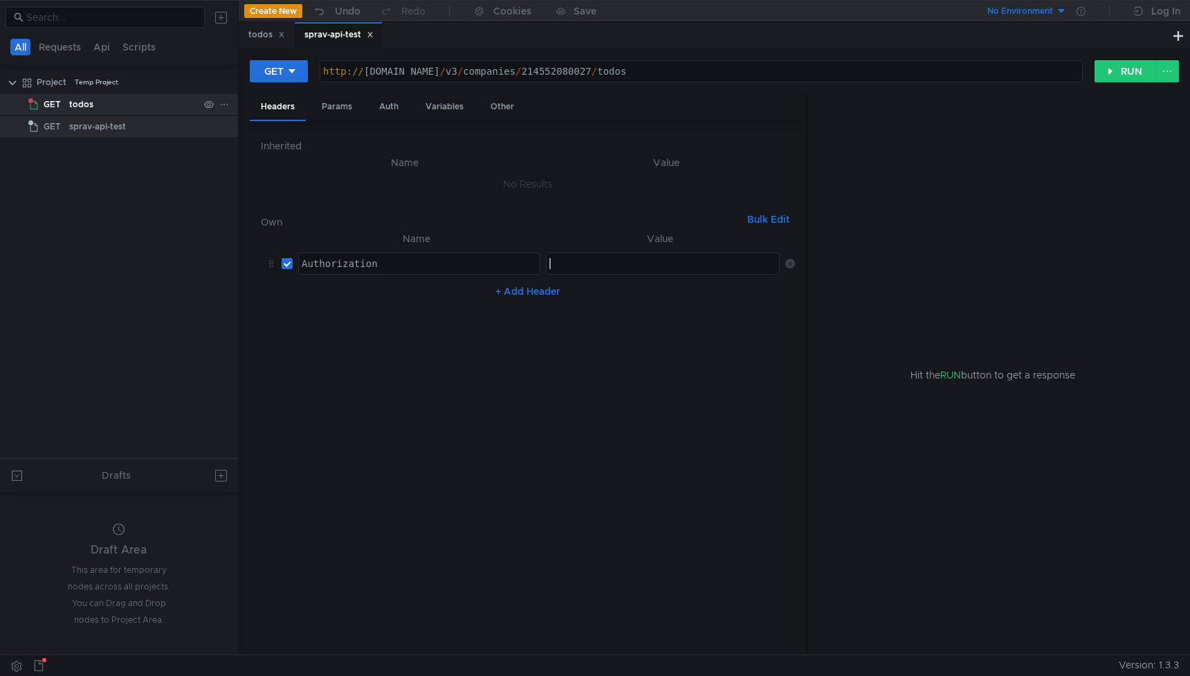
click at [95, 100] on div "todos" at bounding box center [133, 104] width 129 height 21
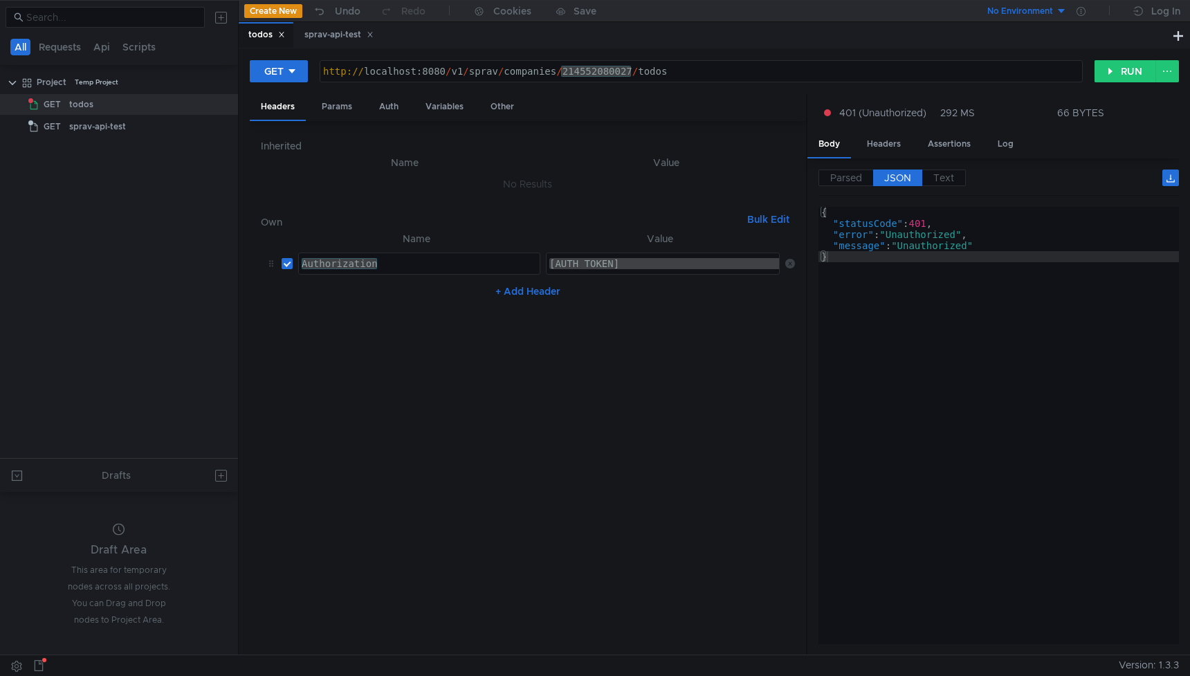
click at [632, 266] on div "[AUTH_TOKEN]" at bounding box center [715, 274] width 337 height 33
drag, startPoint x: 547, startPoint y: 267, endPoint x: 850, endPoint y: 259, distance: 303.2
click at [850, 259] on as-split "Headers Params Auth Variables Other Inherited Name Value No Results Own Bulk Ed…" at bounding box center [714, 375] width 929 height 562
click at [114, 129] on div "sprav-api-test" at bounding box center [97, 126] width 57 height 21
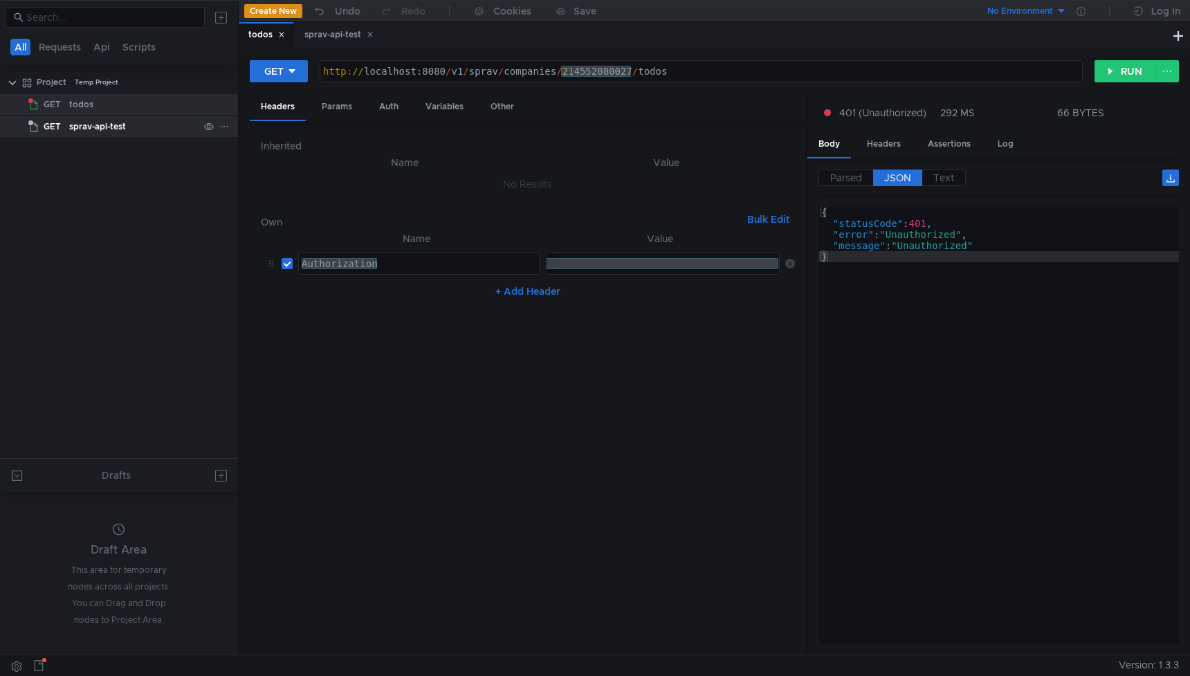
click at [113, 128] on div "sprav-api-test" at bounding box center [97, 126] width 57 height 21
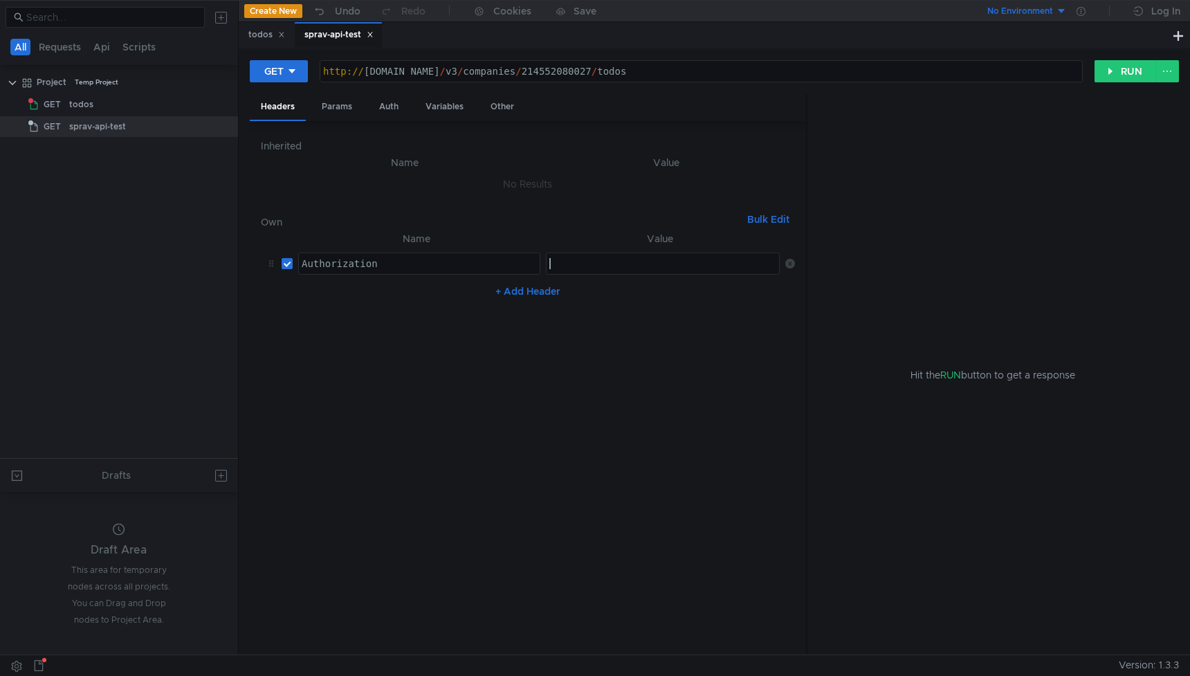
click at [606, 261] on div at bounding box center [664, 274] width 235 height 33
paste textarea "[AUTH_TOKEN]"
type textarea "[AUTH_TOKEN]"
click at [1133, 71] on button "RUN" at bounding box center [1126, 71] width 62 height 22
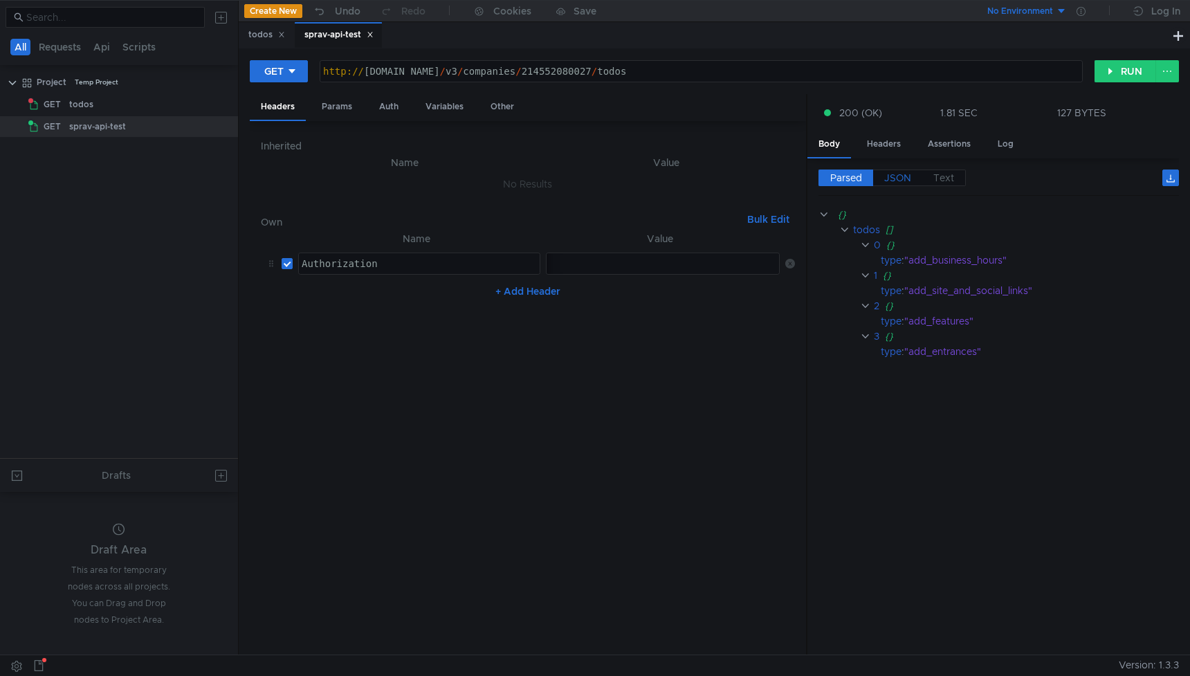
click at [907, 175] on span "JSON" at bounding box center [897, 178] width 27 height 12
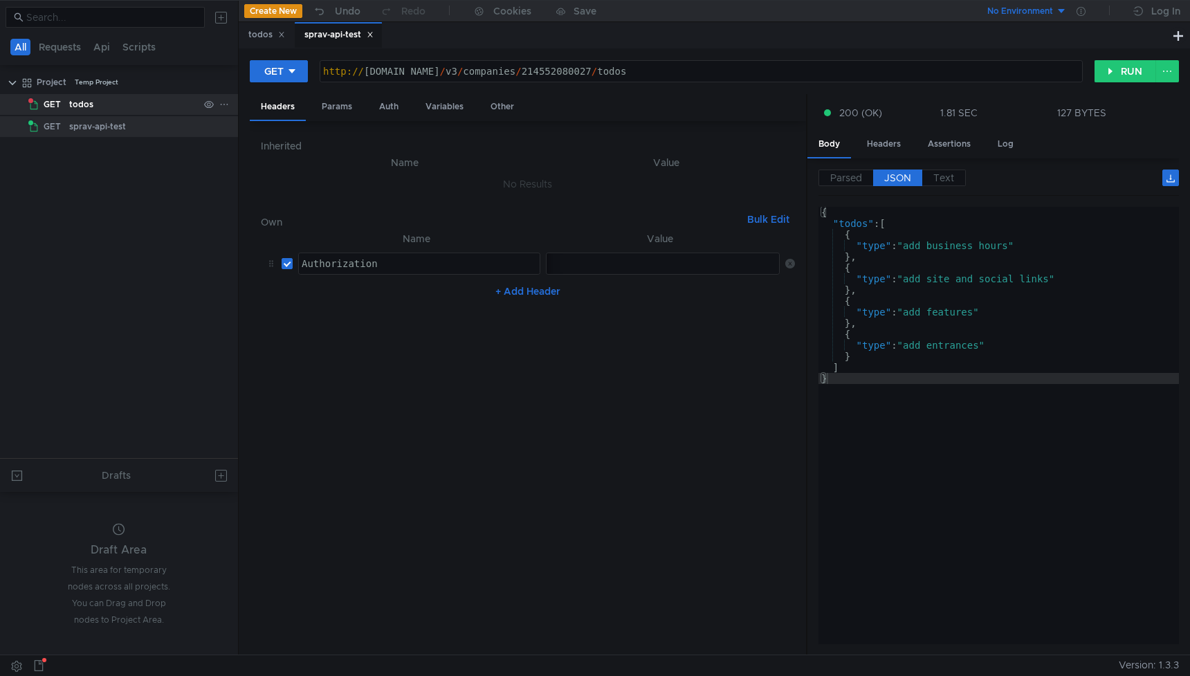
click at [80, 104] on div "todos" at bounding box center [81, 104] width 24 height 21
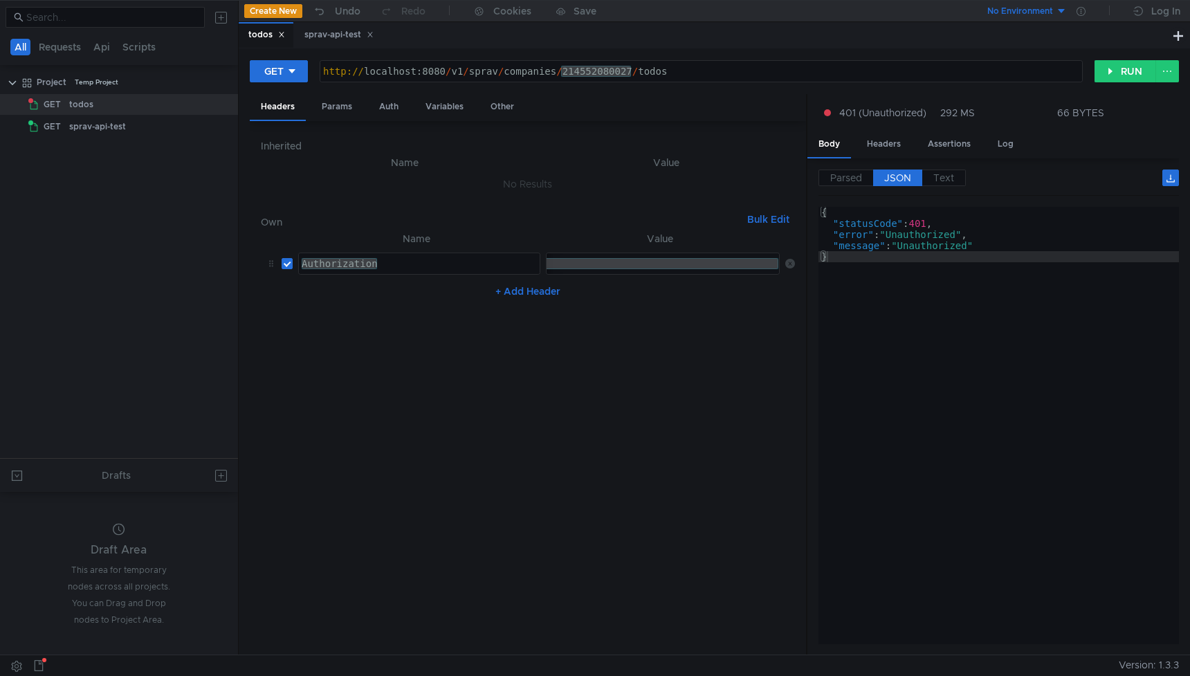
click at [684, 72] on div "http:// localhost:8080 / v1 / sprav / companies / 214552080027 / todos" at bounding box center [701, 82] width 762 height 33
click at [1121, 78] on button "RUN" at bounding box center [1126, 71] width 62 height 22
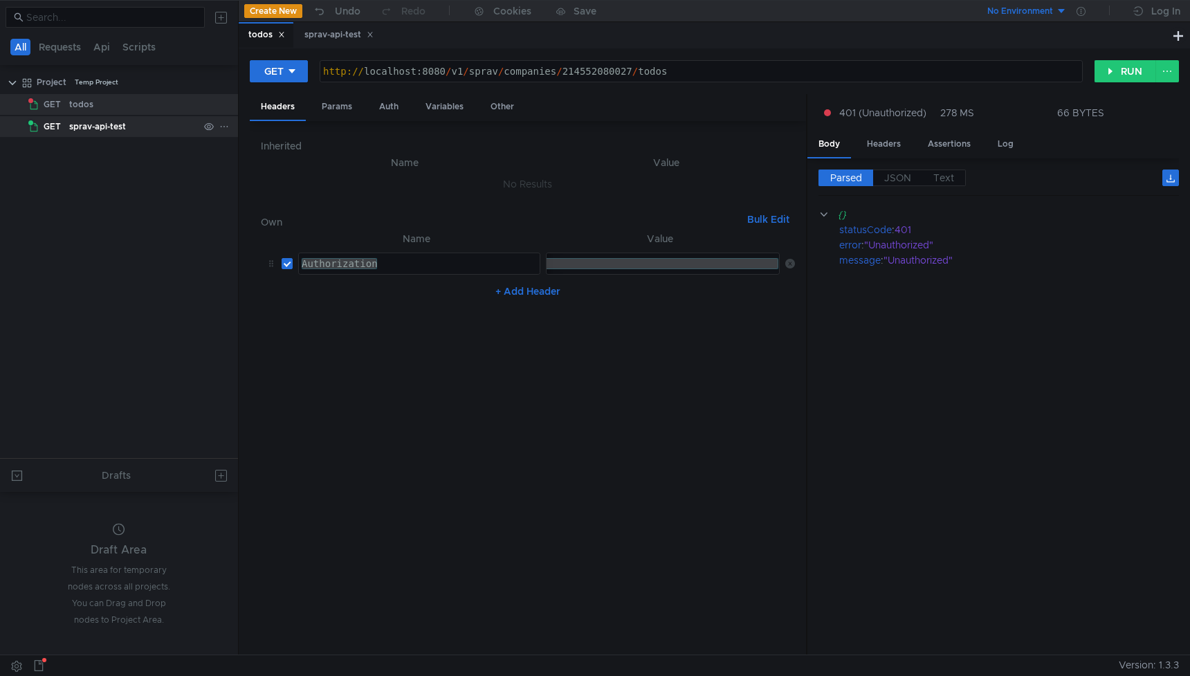
click at [107, 131] on div "sprav-api-test" at bounding box center [97, 126] width 57 height 21
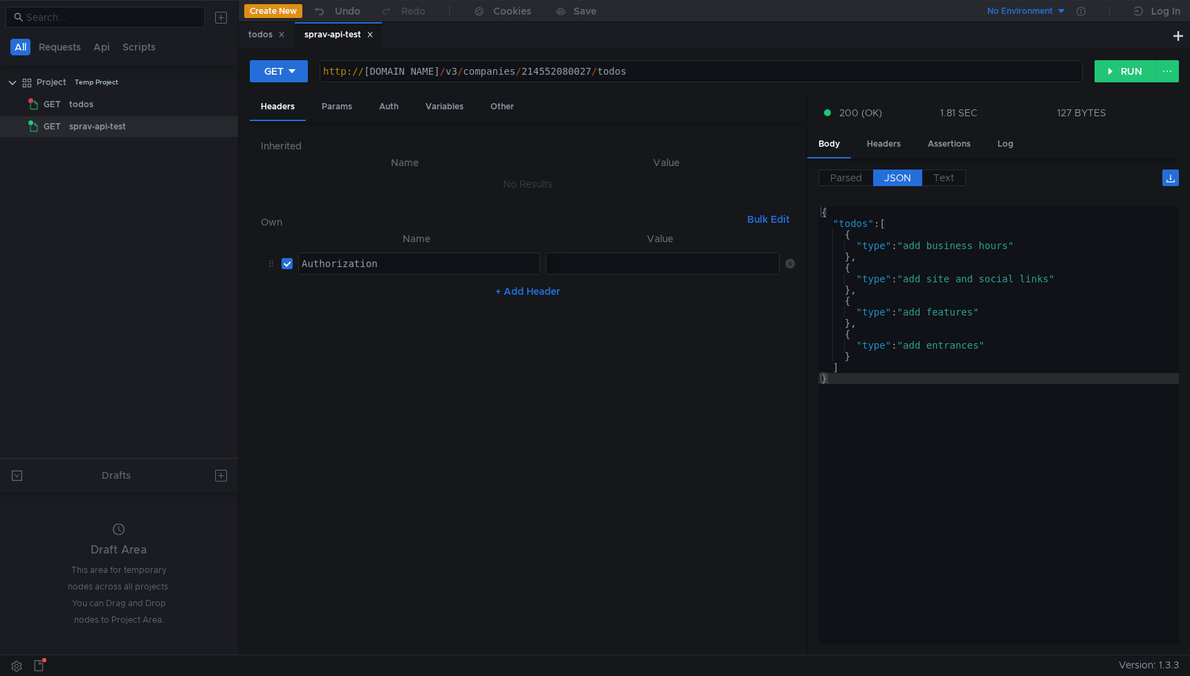
click at [624, 71] on div "http:// sprav-api-test.yandex.net / v3 / companies / 214552080027 / todos" at bounding box center [701, 82] width 762 height 33
click at [85, 104] on div "todos" at bounding box center [81, 104] width 24 height 21
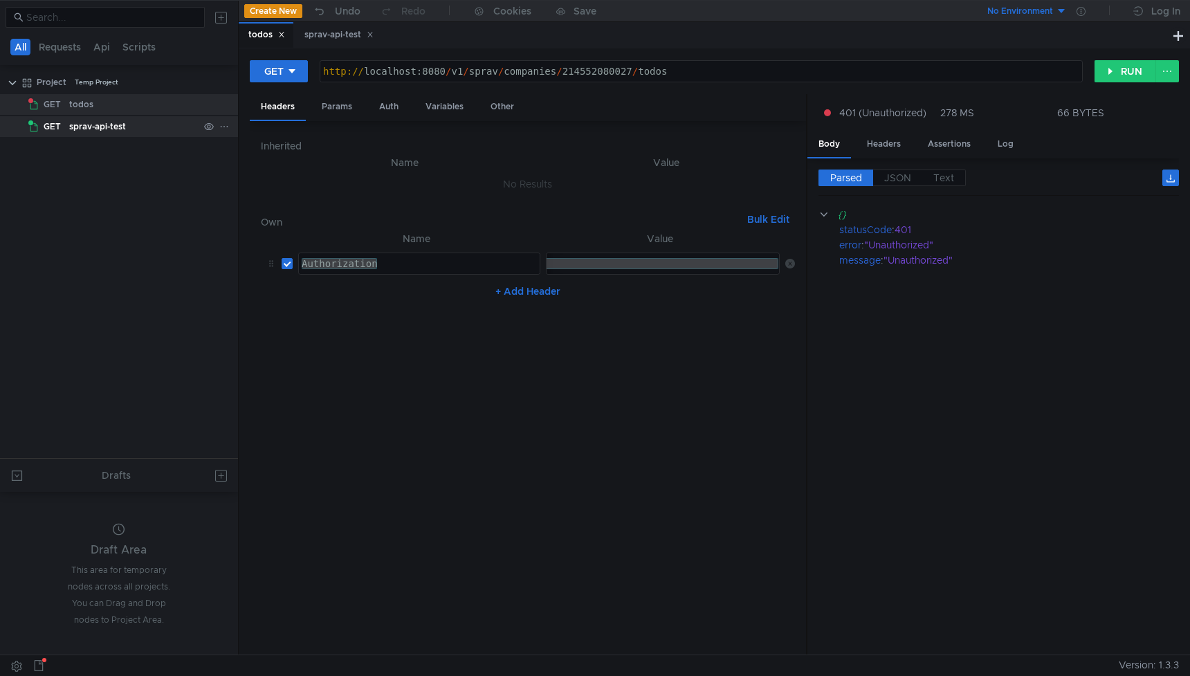
click at [75, 122] on div "sprav-api-test" at bounding box center [97, 126] width 57 height 21
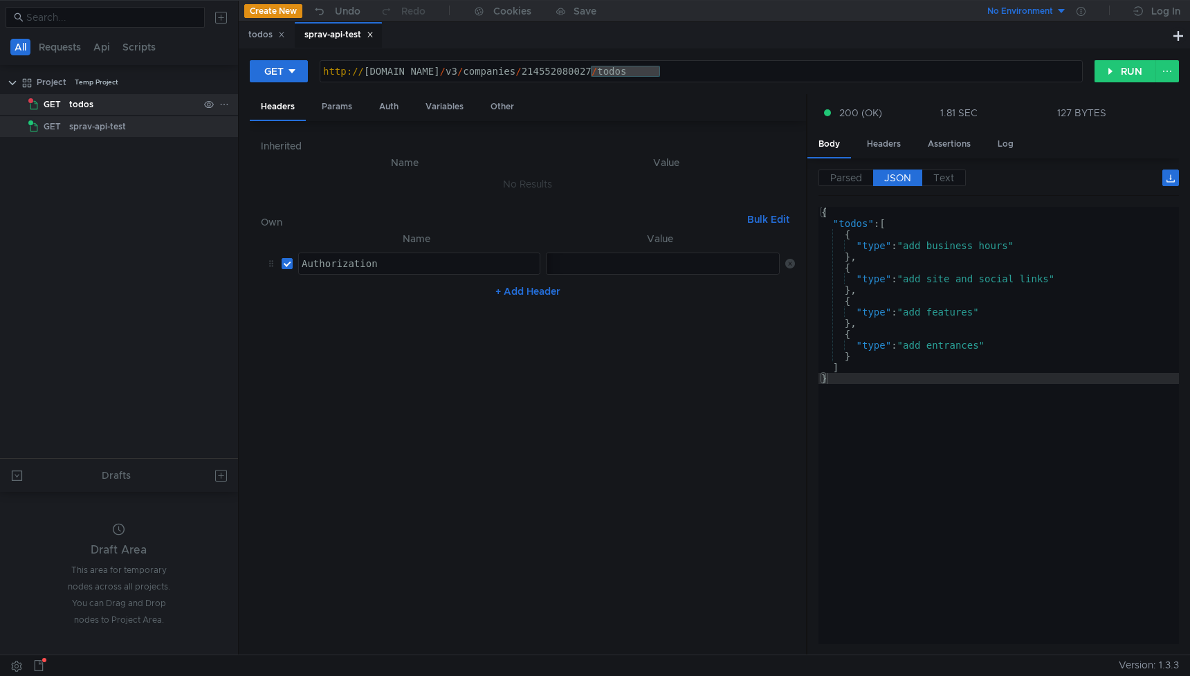
click at [83, 107] on div "todos" at bounding box center [81, 104] width 24 height 21
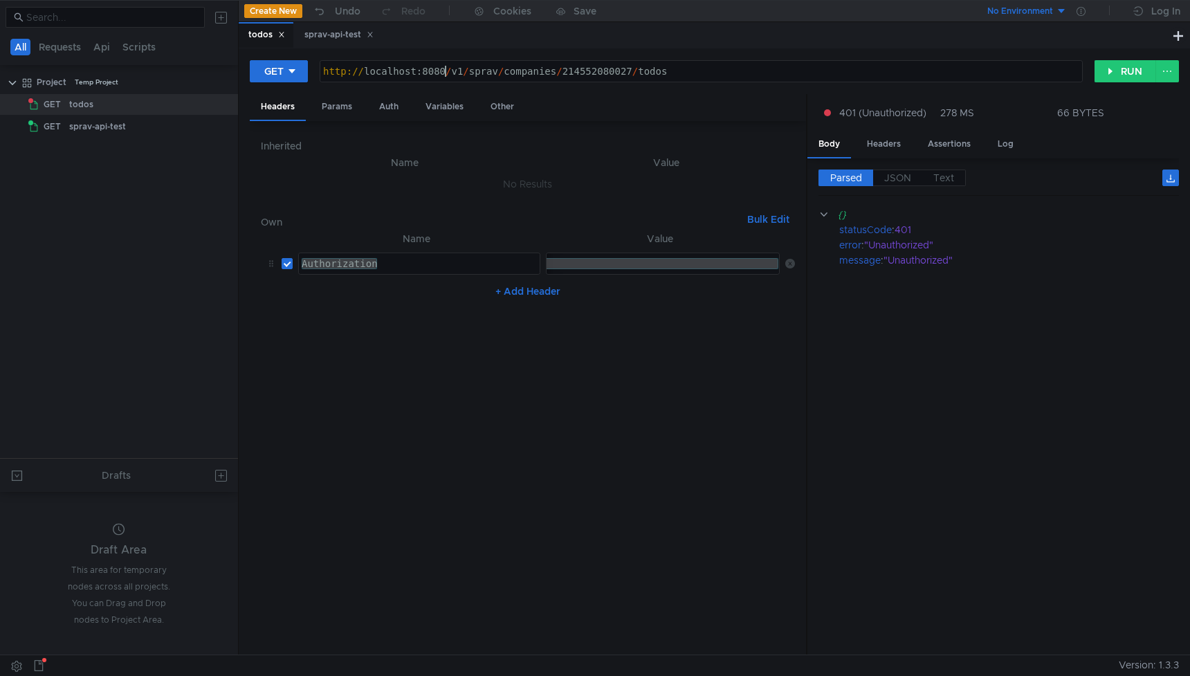
click at [443, 72] on div "http:// localhost:8080 / v1 / sprav / companies / 214552080027 / todos" at bounding box center [701, 82] width 762 height 33
click at [1125, 69] on button "RUN" at bounding box center [1126, 71] width 62 height 22
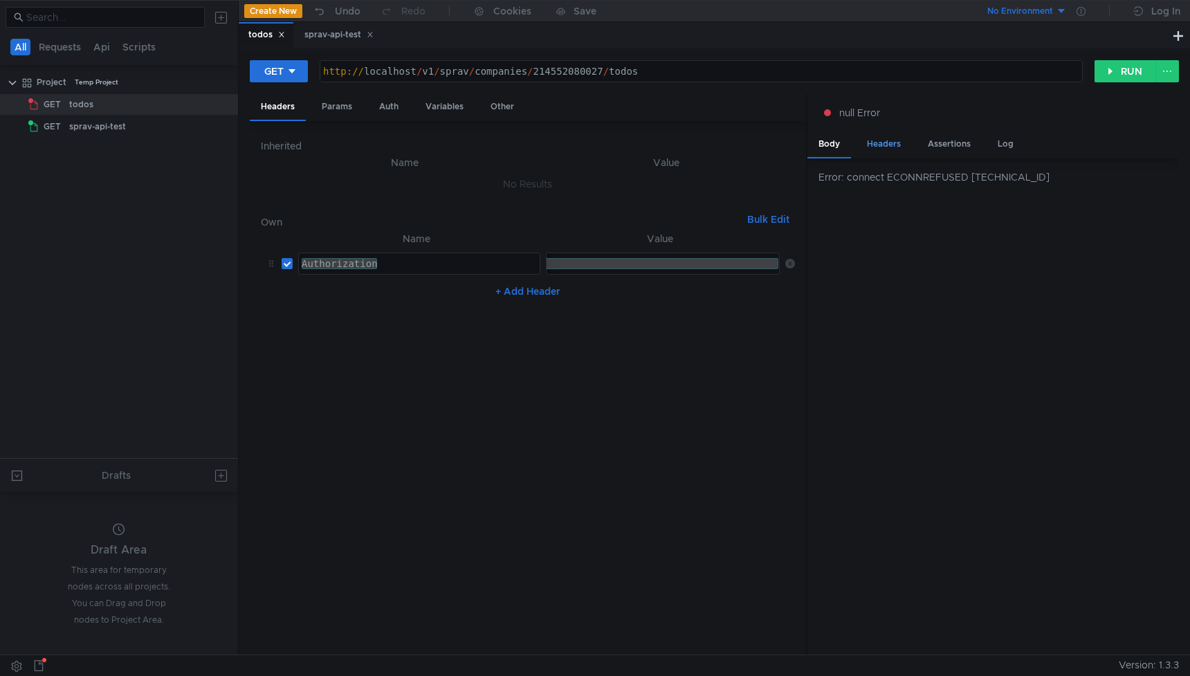
click at [896, 135] on div "Headers" at bounding box center [884, 144] width 56 height 26
click at [832, 147] on div "Body" at bounding box center [830, 144] width 44 height 26
click at [417, 73] on div "http:// localhost / v1 / sprav / companies / 214552080027 / todos" at bounding box center [701, 82] width 762 height 33
type textarea "[URL]"
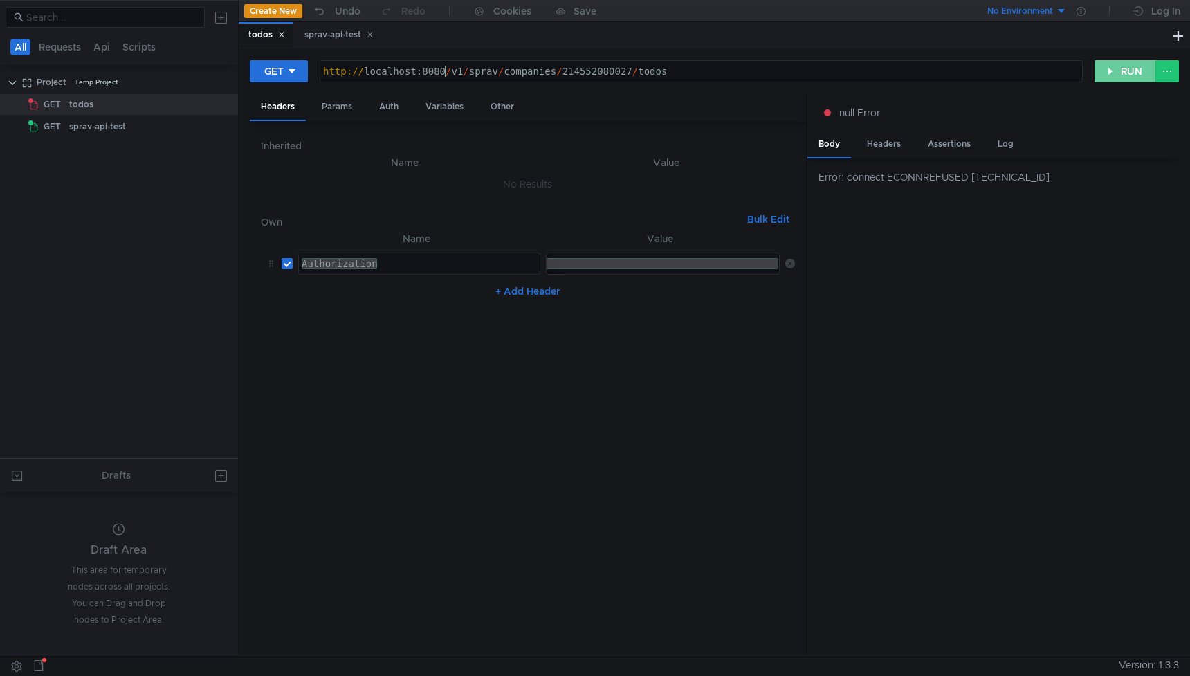
click at [1120, 72] on button "RUN" at bounding box center [1126, 71] width 62 height 22
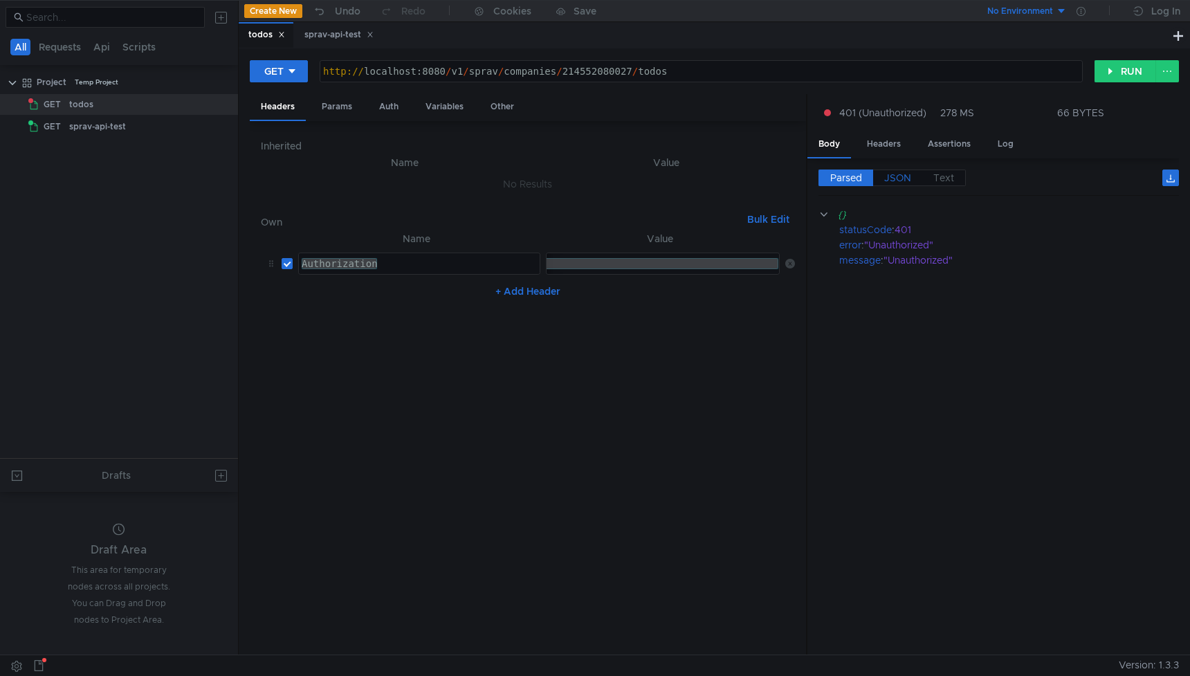
click at [901, 181] on span "JSON" at bounding box center [897, 178] width 27 height 12
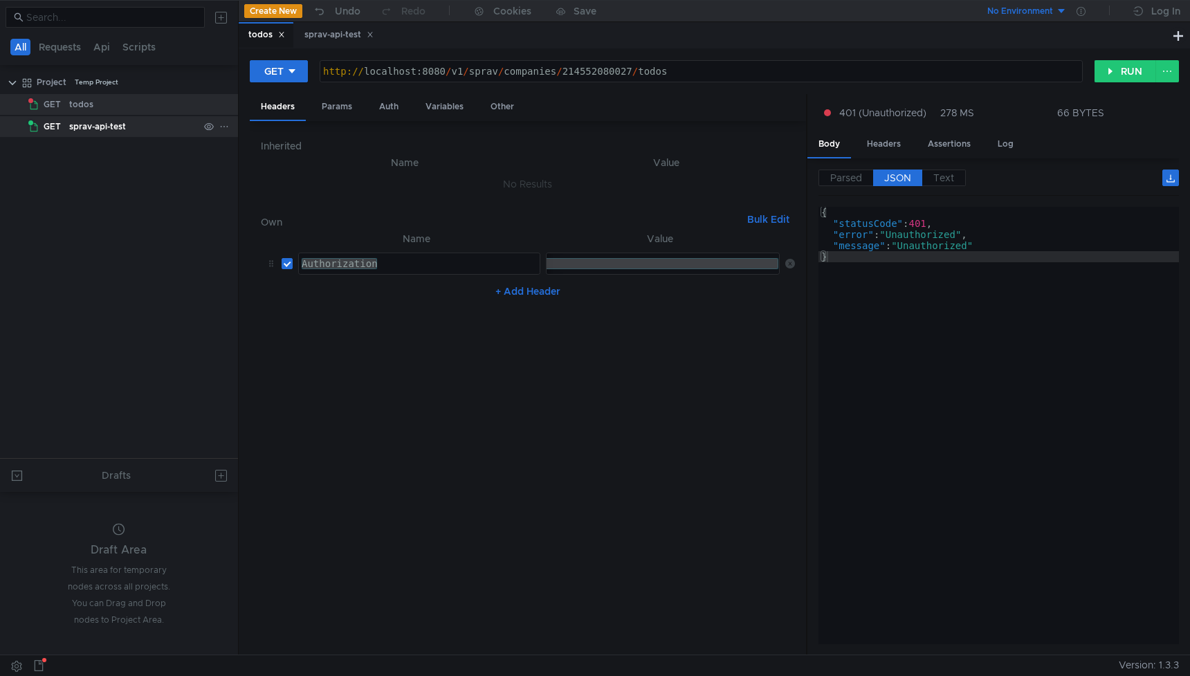
click at [118, 116] on div "sprav-api-test" at bounding box center [97, 126] width 57 height 21
click at [123, 121] on div "sprav-api-test" at bounding box center [97, 126] width 57 height 21
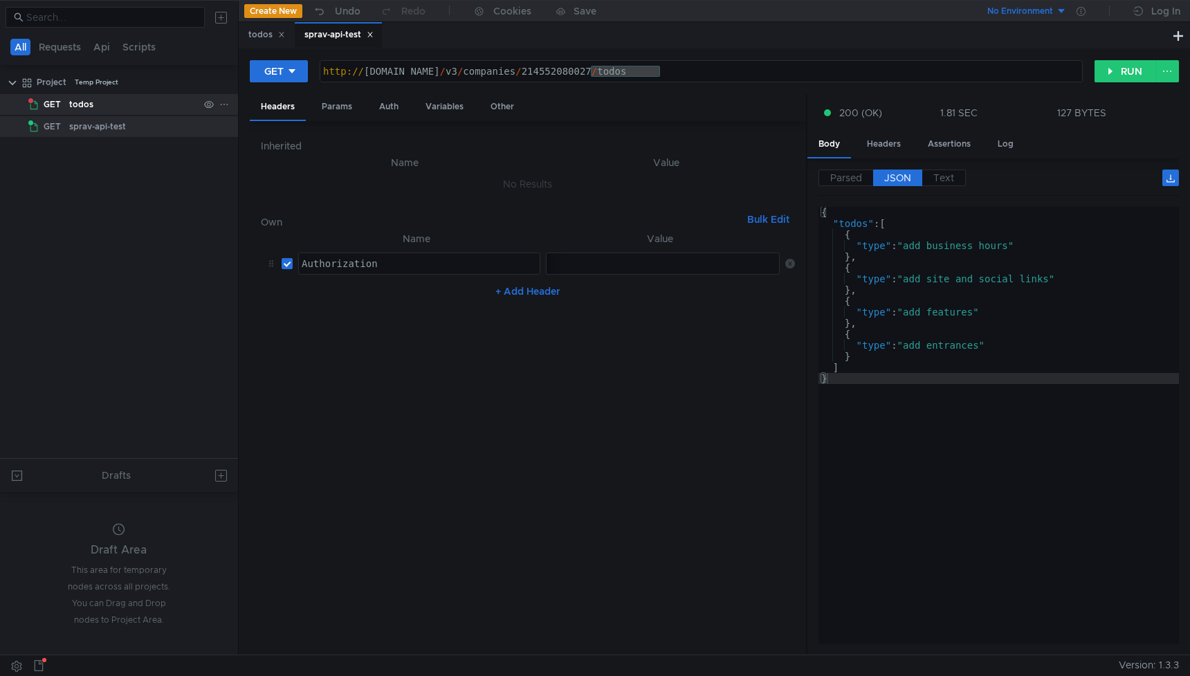
click at [79, 100] on div "todos" at bounding box center [81, 104] width 24 height 21
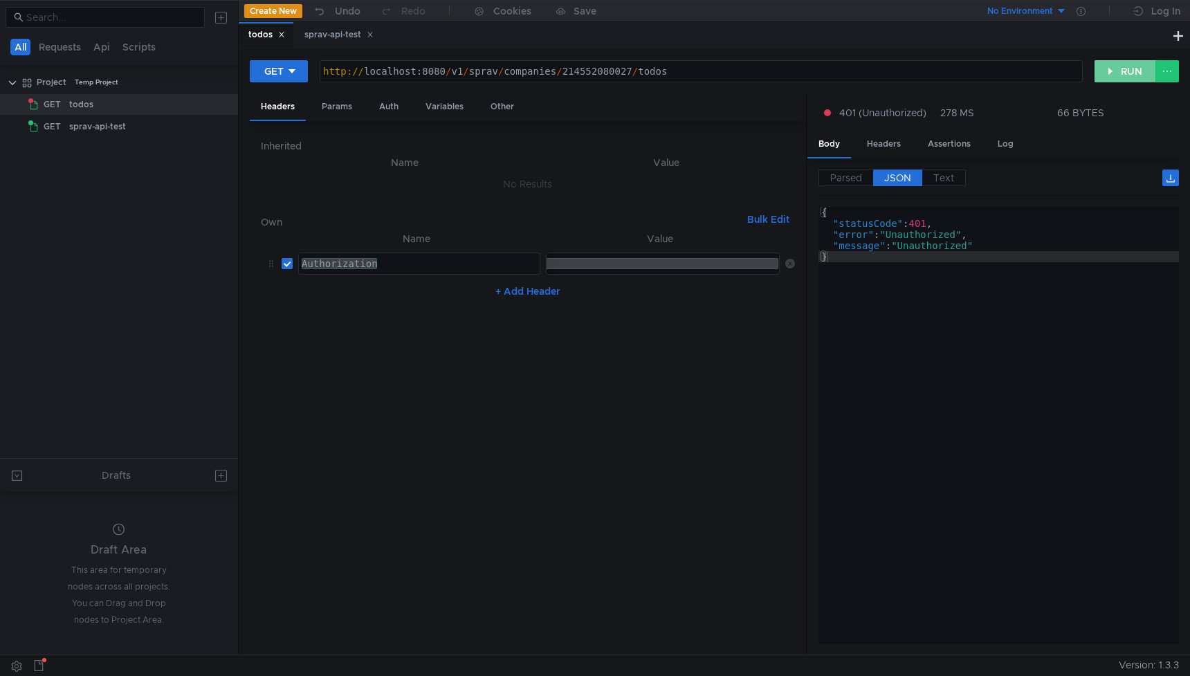
click at [1130, 71] on button "RUN" at bounding box center [1126, 71] width 62 height 22
click at [1129, 71] on button "RUN" at bounding box center [1126, 71] width 62 height 22
click at [1127, 71] on button "RUN" at bounding box center [1126, 71] width 62 height 22
click at [1139, 73] on button "RUN" at bounding box center [1126, 71] width 62 height 22
click at [446, 69] on div "http:// localhost:8080 / v1 / sprav / companies / 214552080027 / todos" at bounding box center [701, 82] width 762 height 33
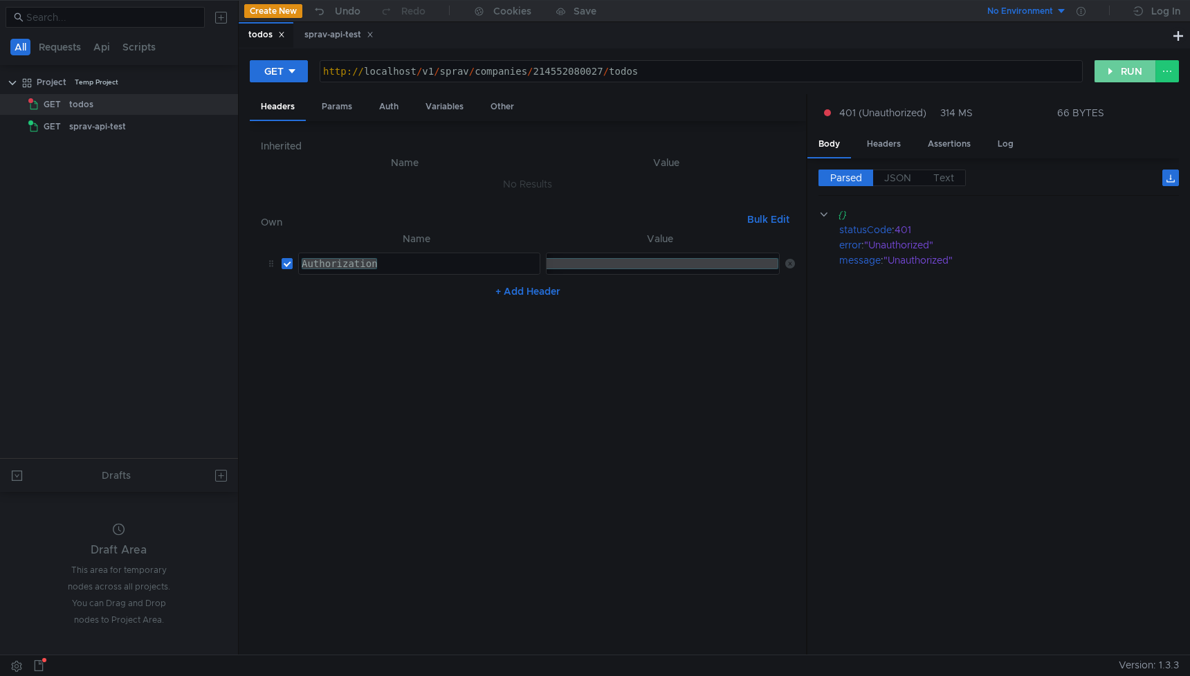
click at [1137, 76] on button "RUN" at bounding box center [1126, 71] width 62 height 22
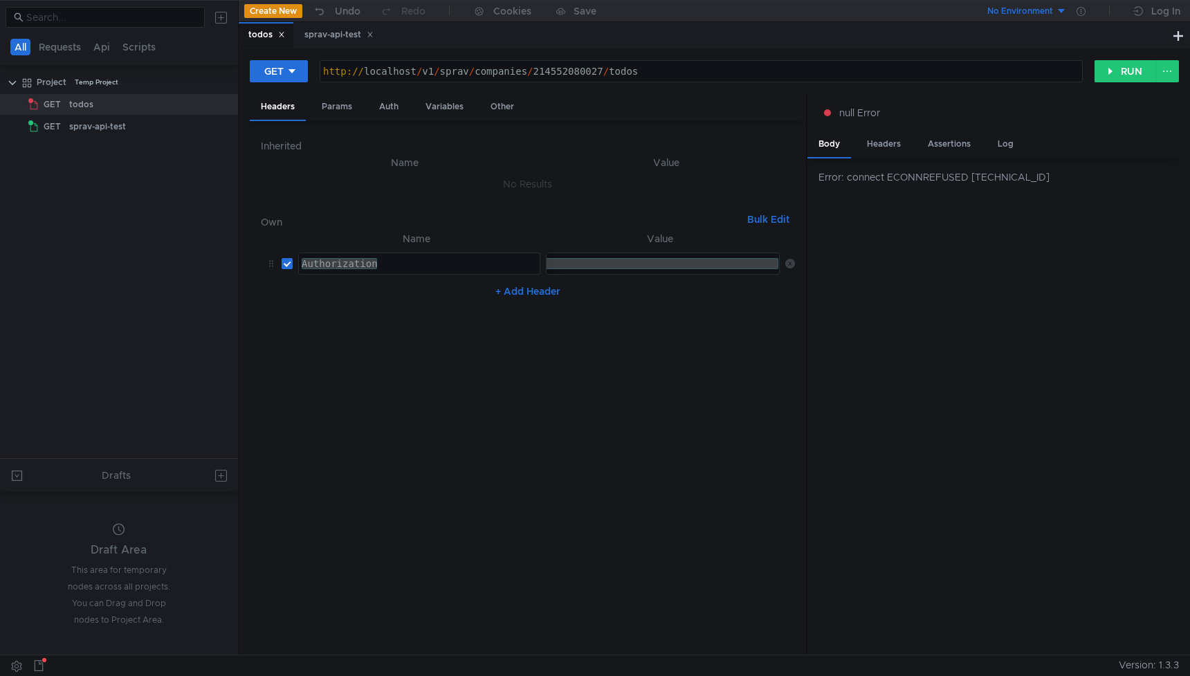
click at [417, 70] on div "http:// localhost / v1 / sprav / companies / 214552080027 / todos" at bounding box center [701, 82] width 762 height 33
type textarea "[URL]"
click at [1116, 70] on button "RUN" at bounding box center [1126, 71] width 62 height 22
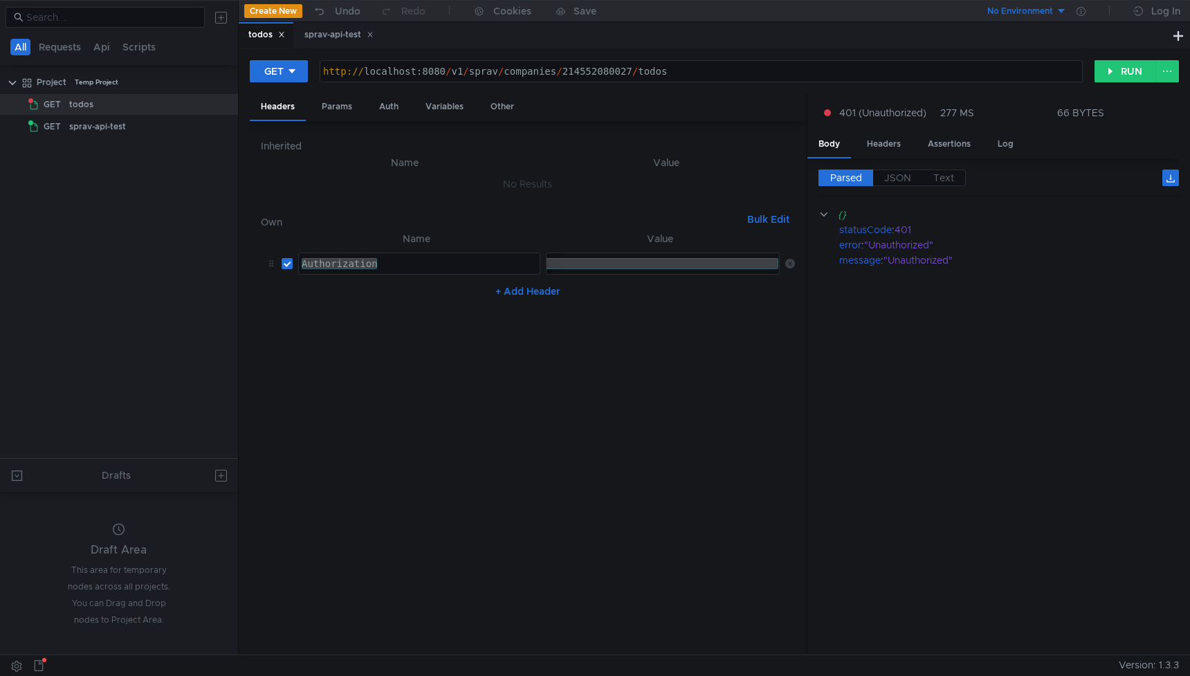
scroll to position [0, 10]
click at [95, 127] on div "sprav-api-test" at bounding box center [97, 126] width 57 height 21
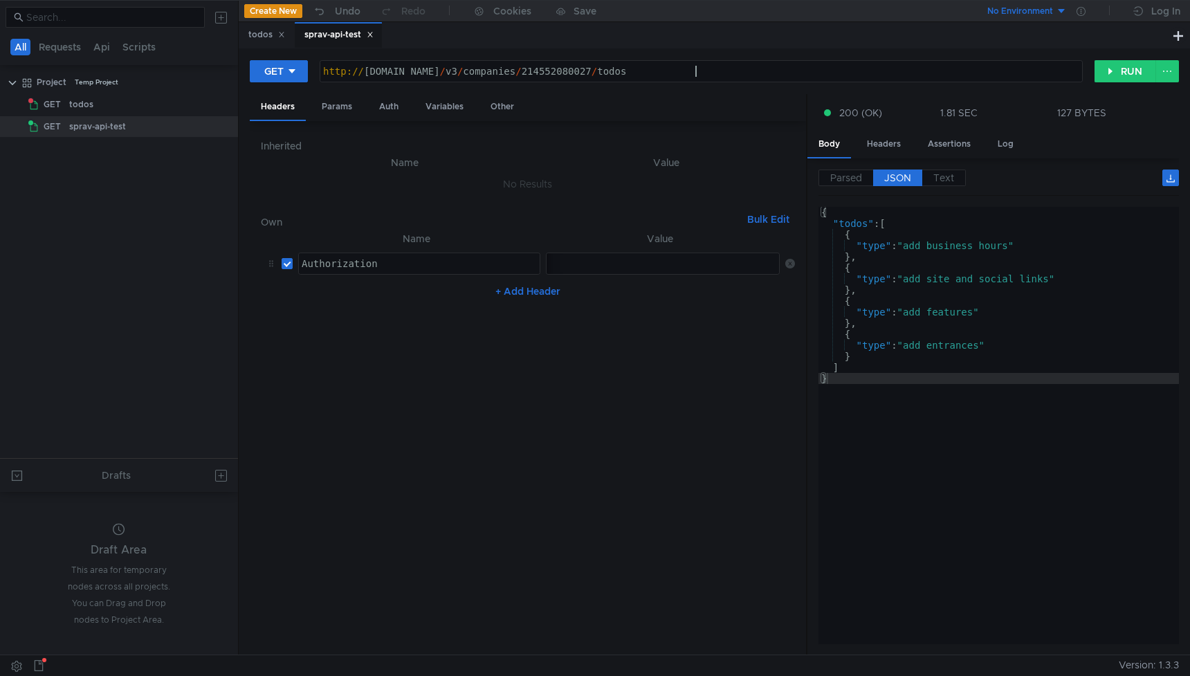
click at [724, 71] on div "http:// sprav-api-test.yandex.net / v3 / companies / 214552080027 / todos" at bounding box center [701, 82] width 762 height 33
click at [95, 104] on div "todos" at bounding box center [133, 104] width 129 height 21
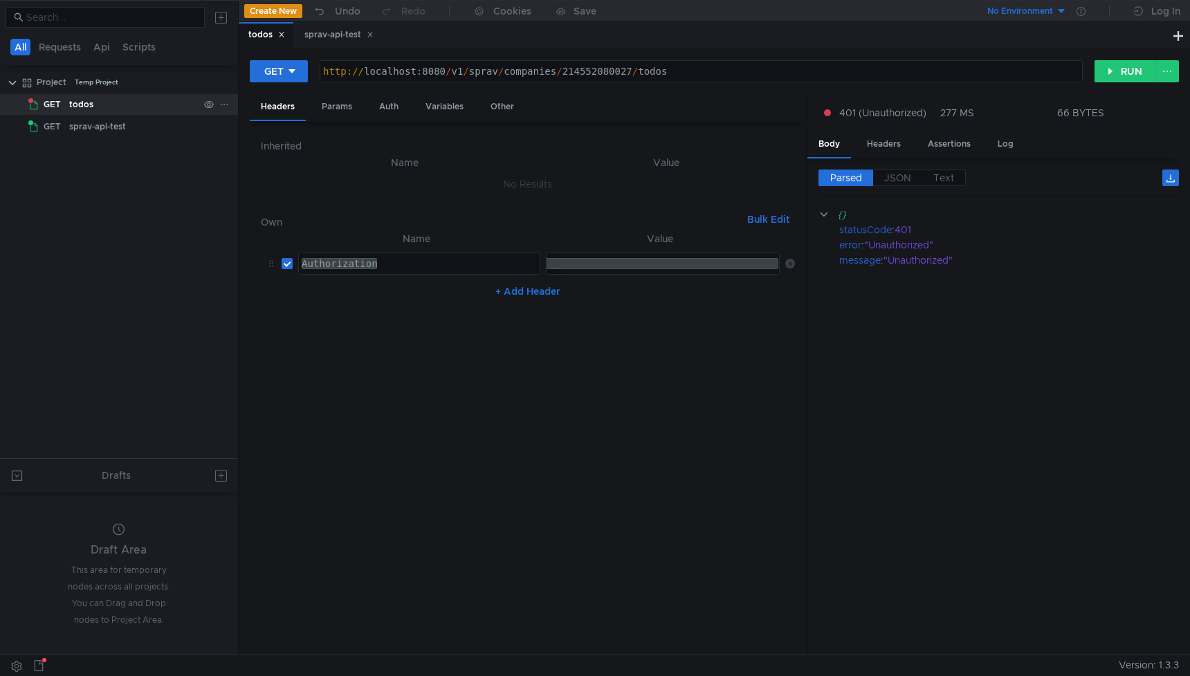
click at [95, 104] on div "todos" at bounding box center [133, 104] width 129 height 21
click at [1131, 71] on button "RUN" at bounding box center [1126, 71] width 62 height 22
click at [1131, 77] on button "RUN" at bounding box center [1126, 71] width 62 height 22
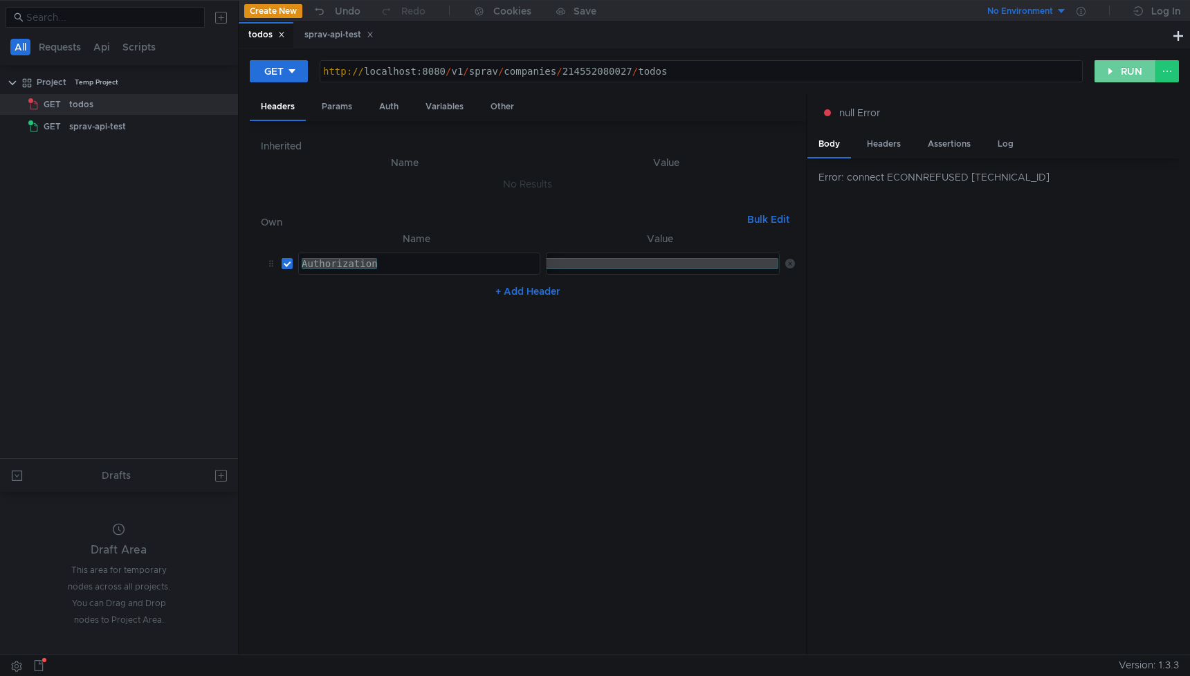
click at [1129, 67] on button "RUN" at bounding box center [1126, 71] width 62 height 22
click at [87, 119] on div "sprav-api-test" at bounding box center [97, 126] width 57 height 21
click at [87, 120] on div "sprav-api-test" at bounding box center [97, 126] width 57 height 21
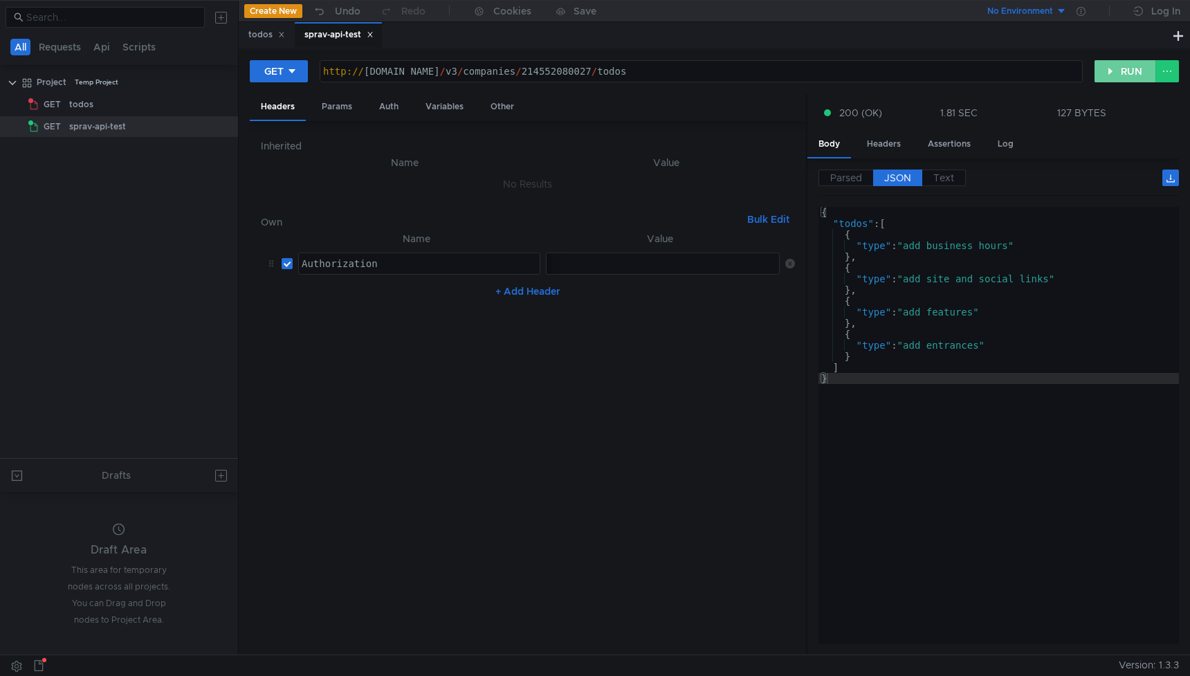
click at [1115, 74] on button "RUN" at bounding box center [1126, 71] width 62 height 22
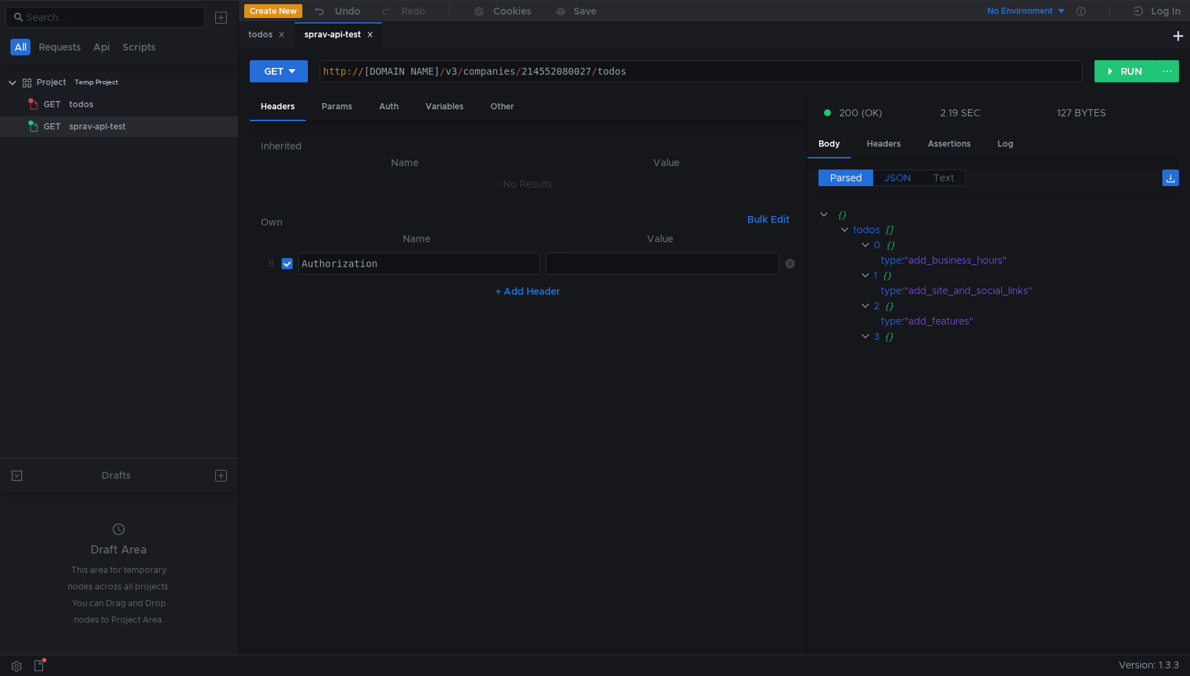
click at [889, 174] on span "JSON" at bounding box center [897, 178] width 27 height 12
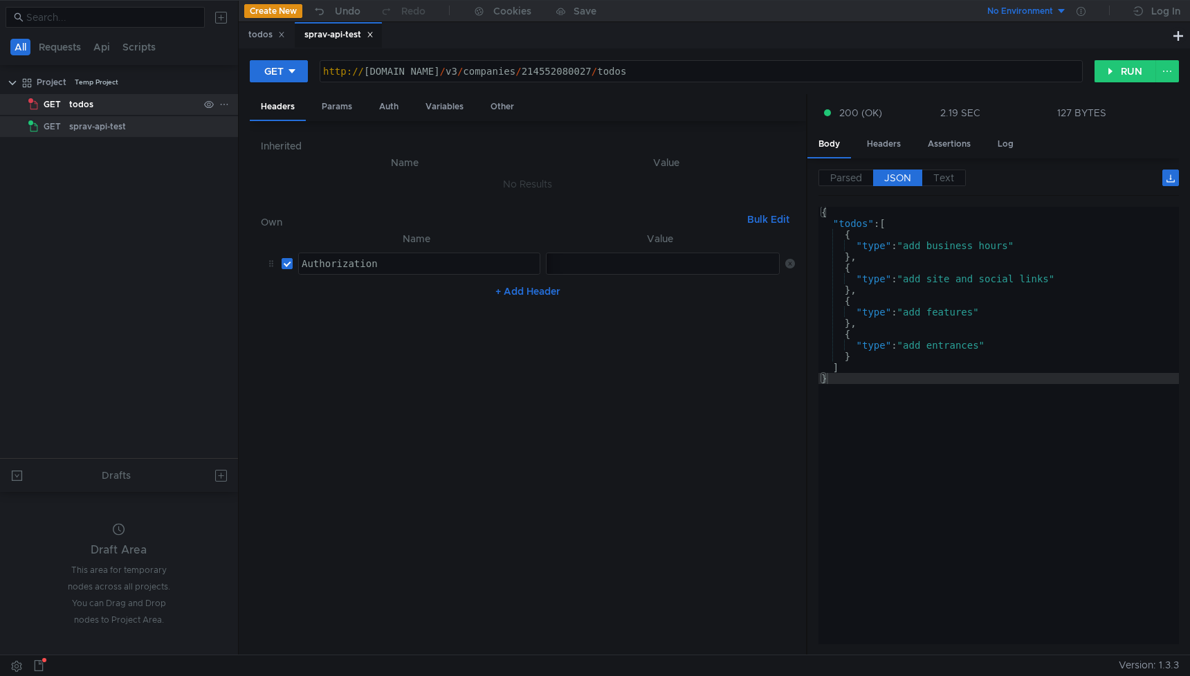
click at [139, 111] on div "todos" at bounding box center [133, 104] width 129 height 21
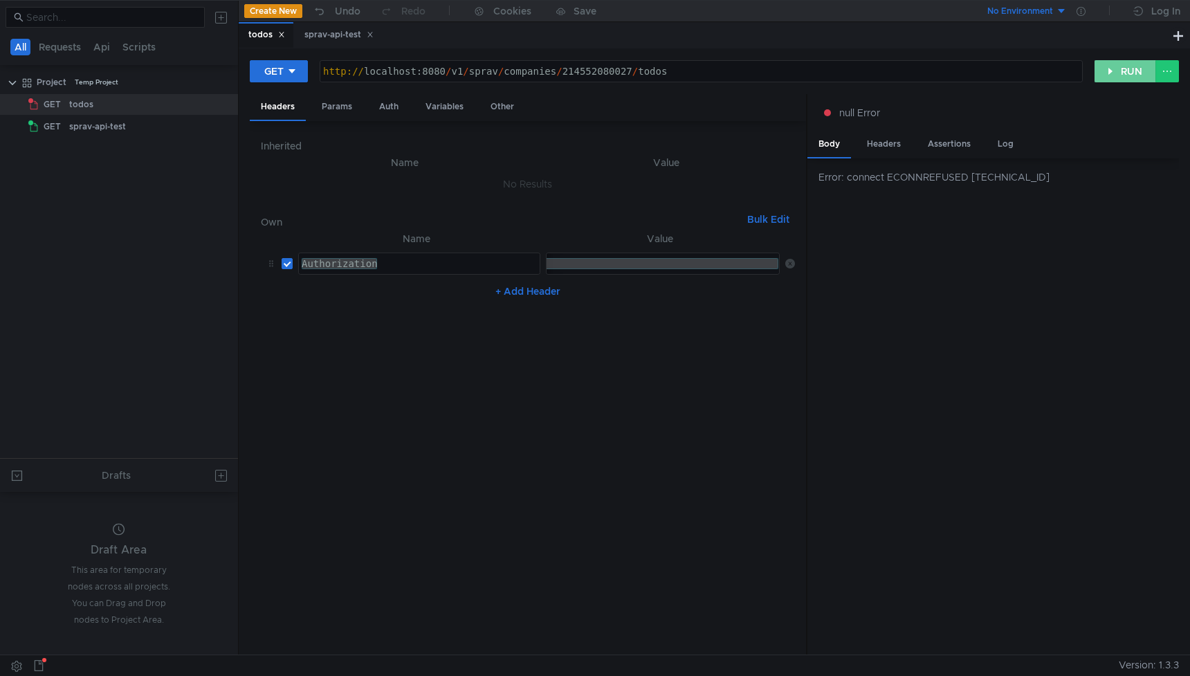
click at [1136, 75] on button "RUN" at bounding box center [1126, 71] width 62 height 22
click at [442, 71] on div "http:// localhost:8080 / v1 / sprav / companies / 214552080027 / todos" at bounding box center [701, 82] width 762 height 33
click at [446, 72] on div "http:// localhost:8080 / v1 / sprav / companies / 214552080027 / todos" at bounding box center [701, 82] width 762 height 33
type textarea "[URL]"
click at [1113, 73] on button "RUN" at bounding box center [1126, 71] width 62 height 22
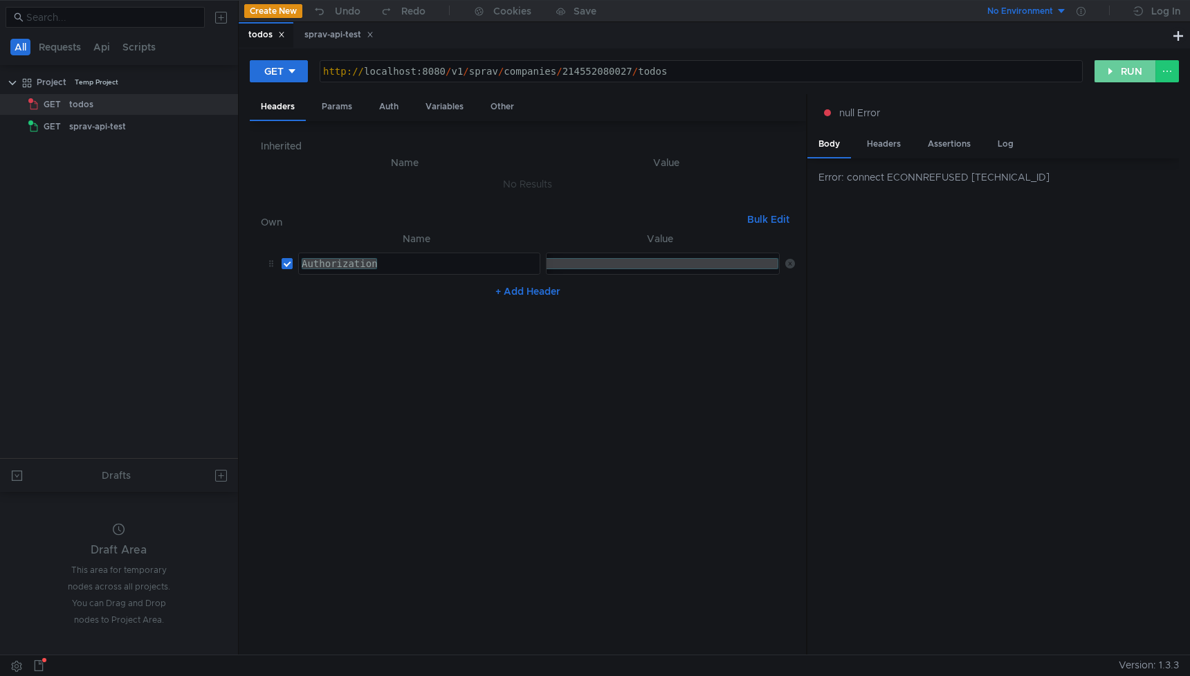
click at [1126, 80] on button "RUN" at bounding box center [1126, 71] width 62 height 22
click at [1136, 74] on button "RUN" at bounding box center [1126, 71] width 62 height 22
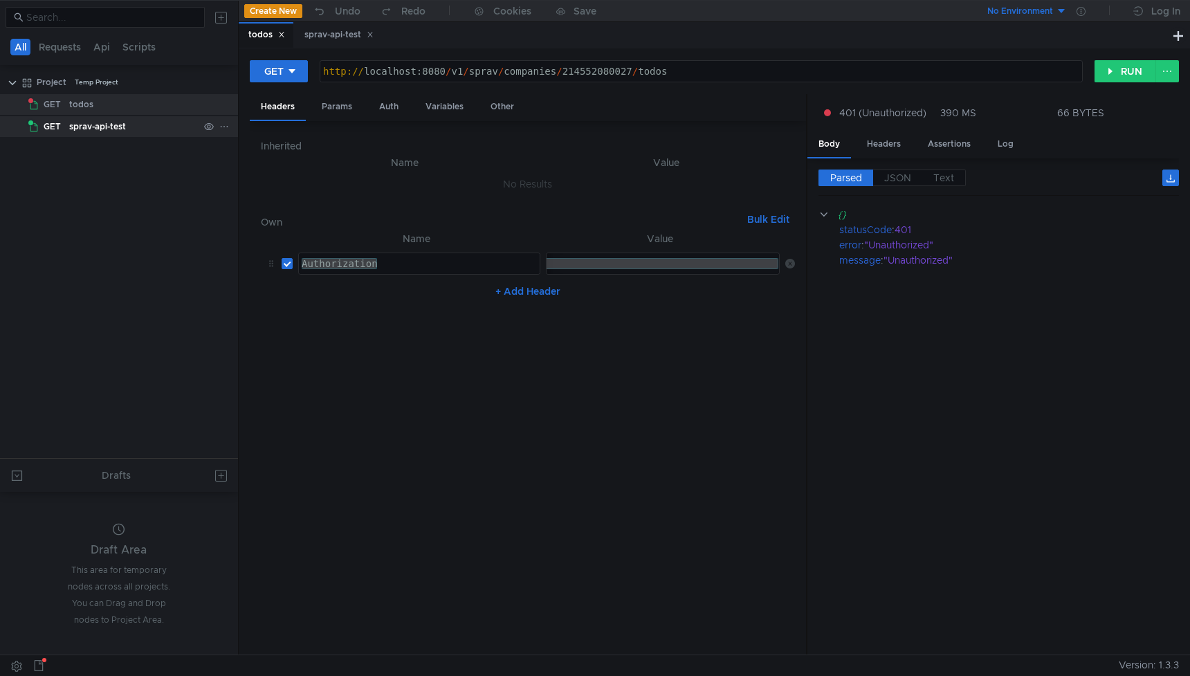
click at [129, 121] on div "sprav-api-test" at bounding box center [133, 126] width 129 height 21
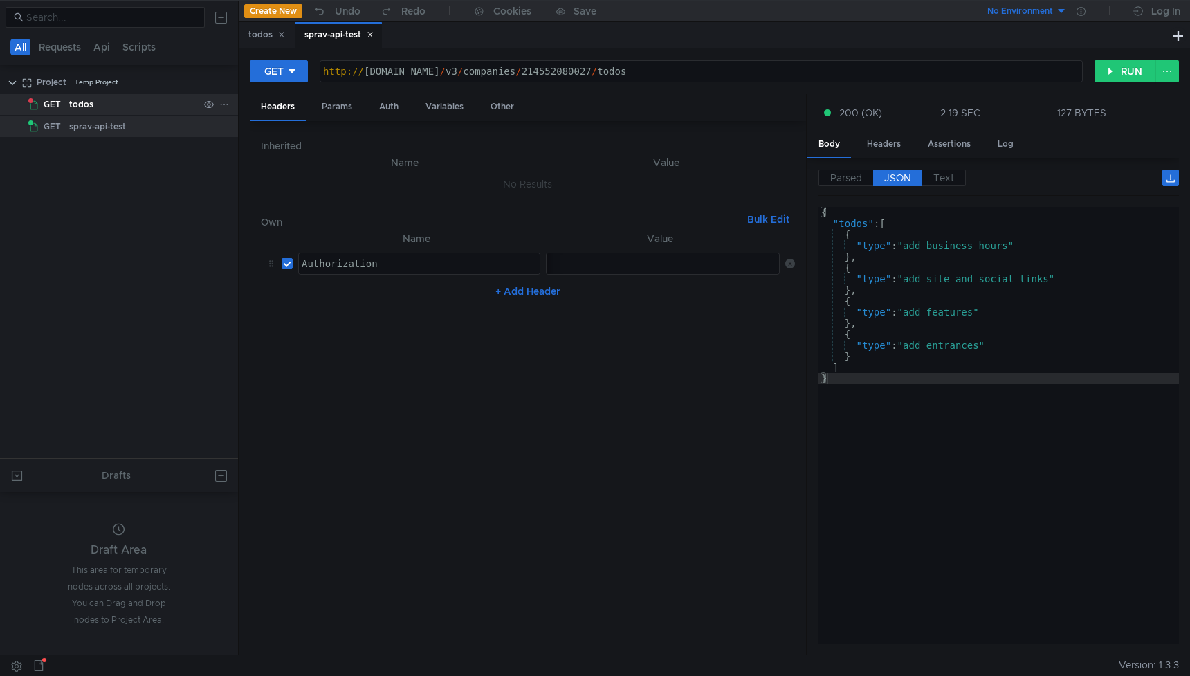
click at [167, 100] on div "todos" at bounding box center [133, 104] width 129 height 21
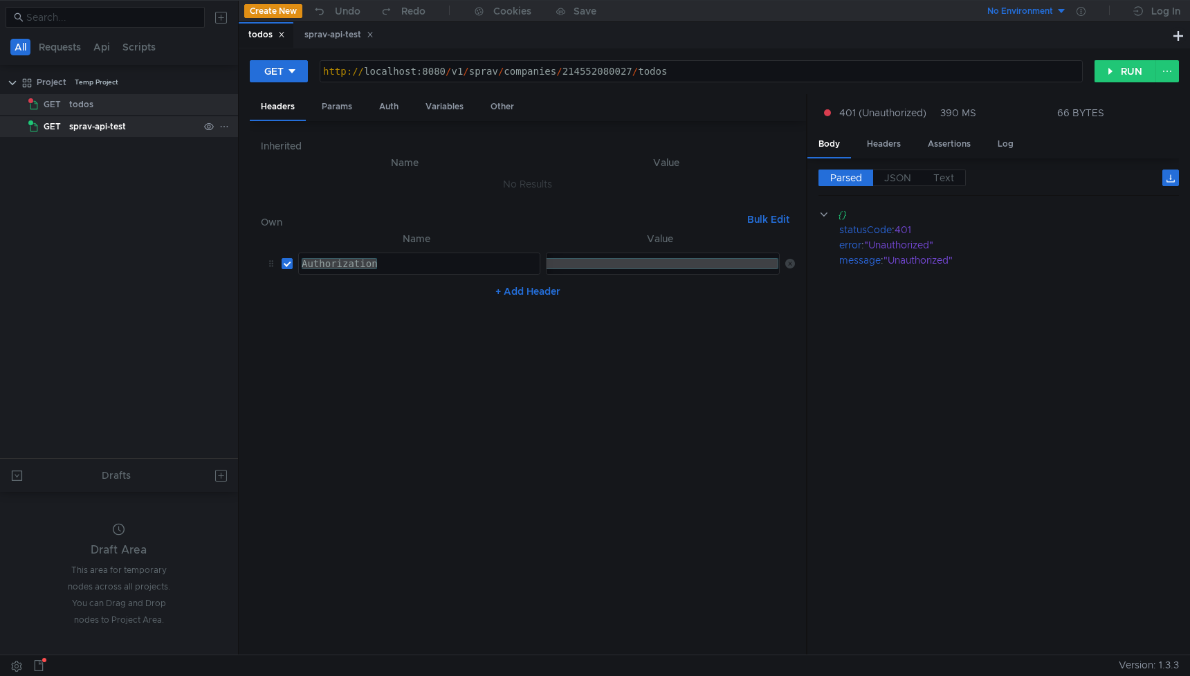
click at [119, 125] on div "sprav-api-test" at bounding box center [97, 126] width 57 height 21
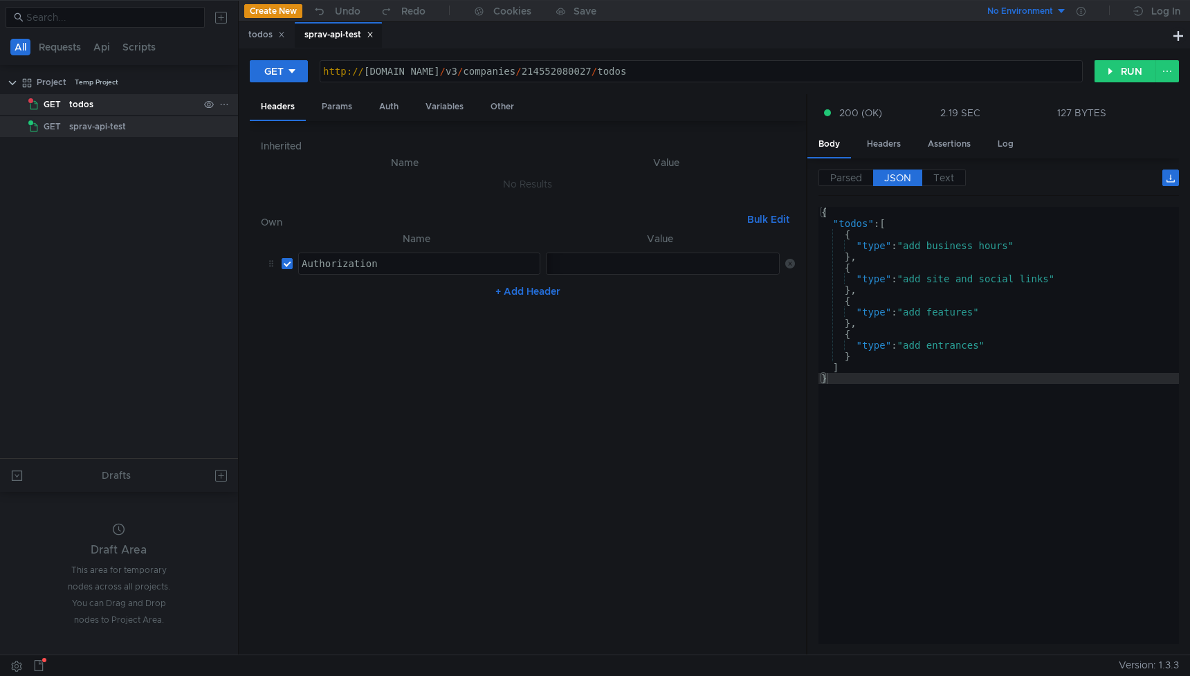
click at [129, 100] on div "todos" at bounding box center [133, 104] width 129 height 21
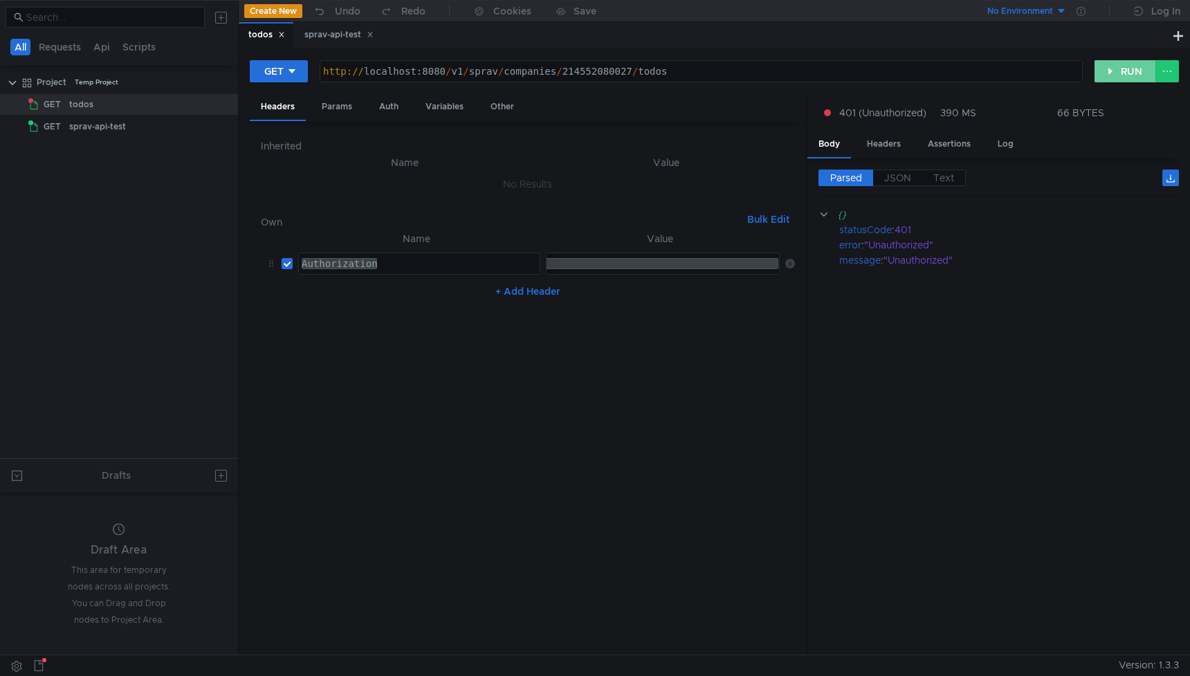
click at [1115, 76] on button "RUN" at bounding box center [1126, 71] width 62 height 22
click at [76, 104] on div "todos" at bounding box center [81, 104] width 24 height 21
click at [337, 109] on div "Params" at bounding box center [337, 107] width 53 height 26
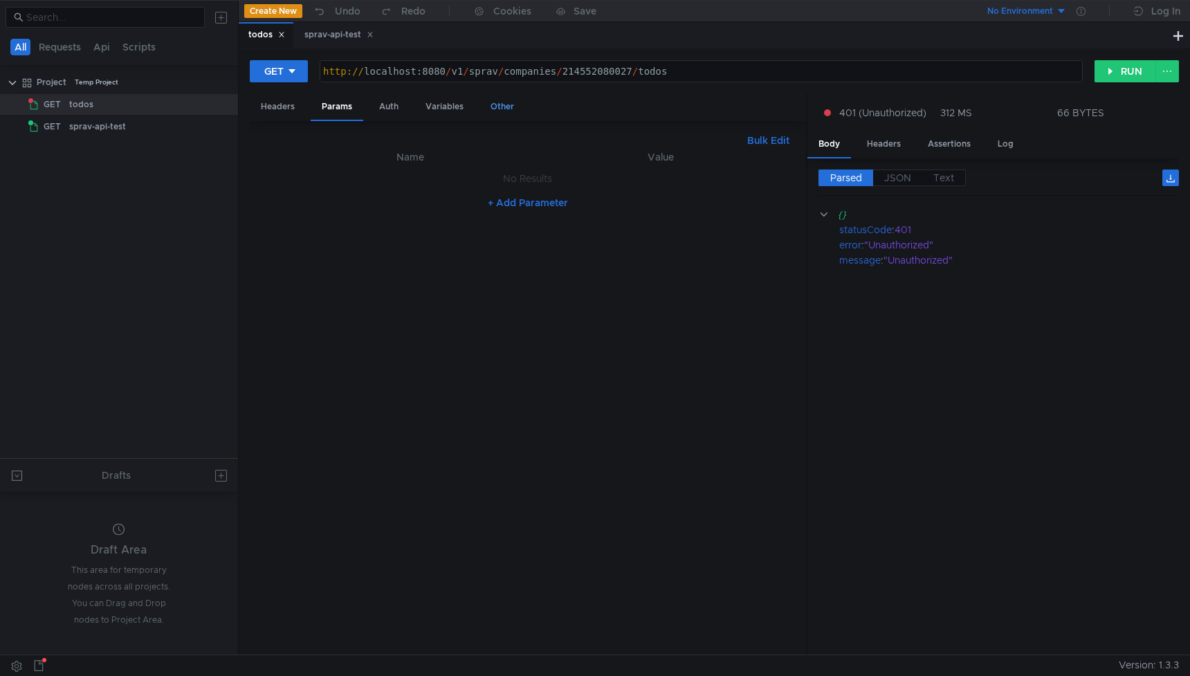
click at [509, 109] on div "Other" at bounding box center [503, 107] width 46 height 26
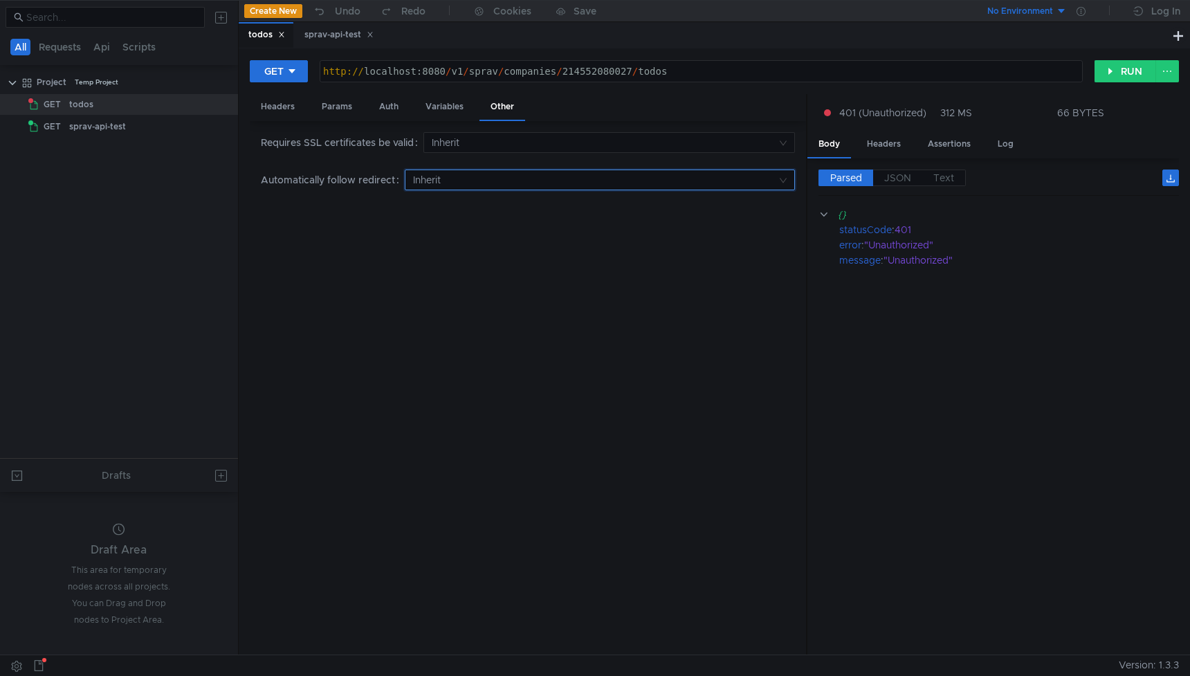
click at [464, 183] on input at bounding box center [595, 179] width 364 height 19
click at [450, 207] on div "Yes" at bounding box center [600, 206] width 373 height 15
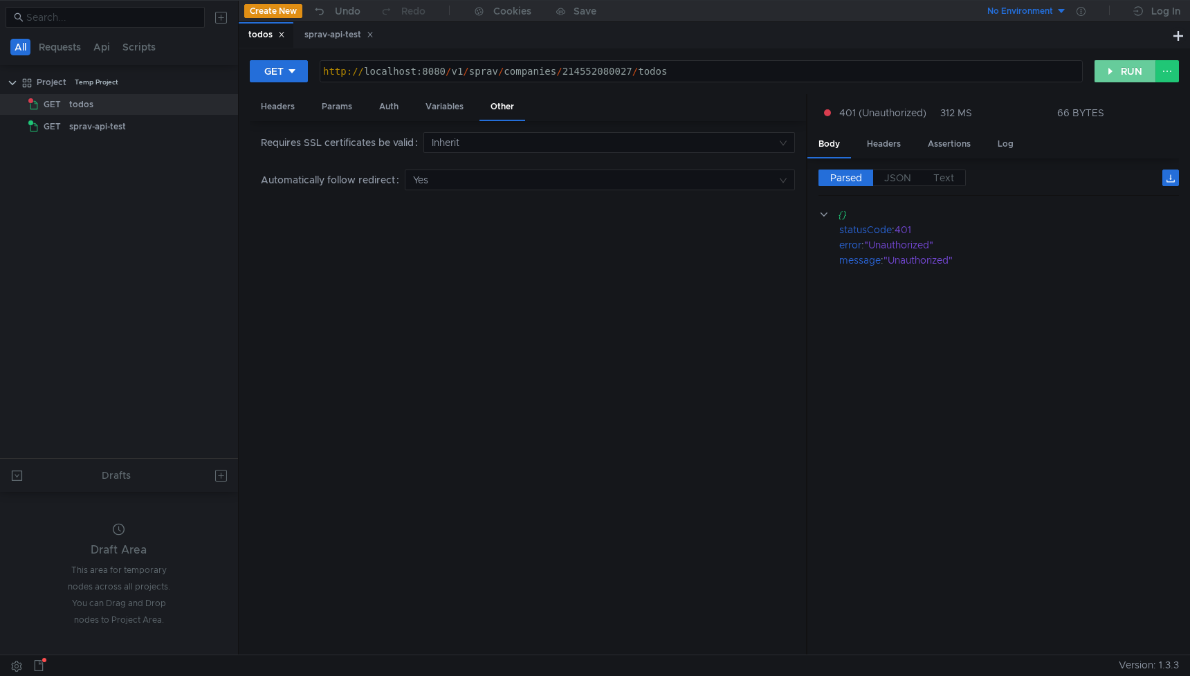
click at [1129, 75] on button "RUN" at bounding box center [1126, 71] width 62 height 22
click at [482, 144] on input at bounding box center [604, 142] width 345 height 19
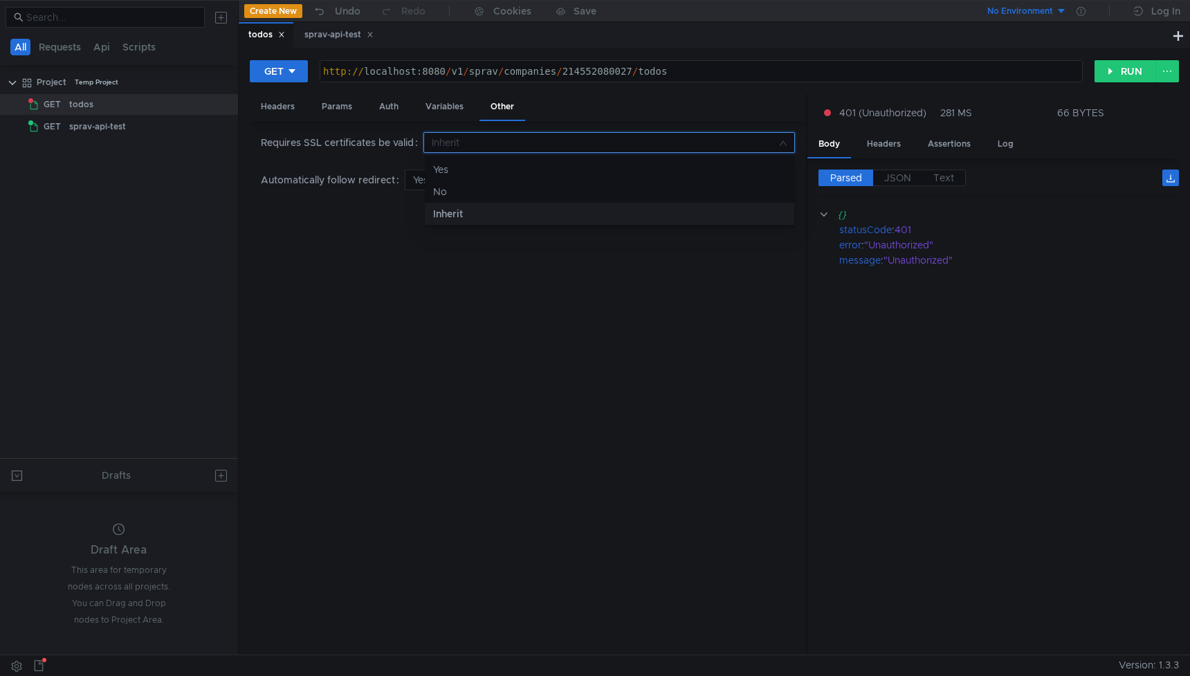
click at [388, 317] on div at bounding box center [595, 338] width 1190 height 676
click at [440, 107] on div "Variables" at bounding box center [445, 107] width 60 height 26
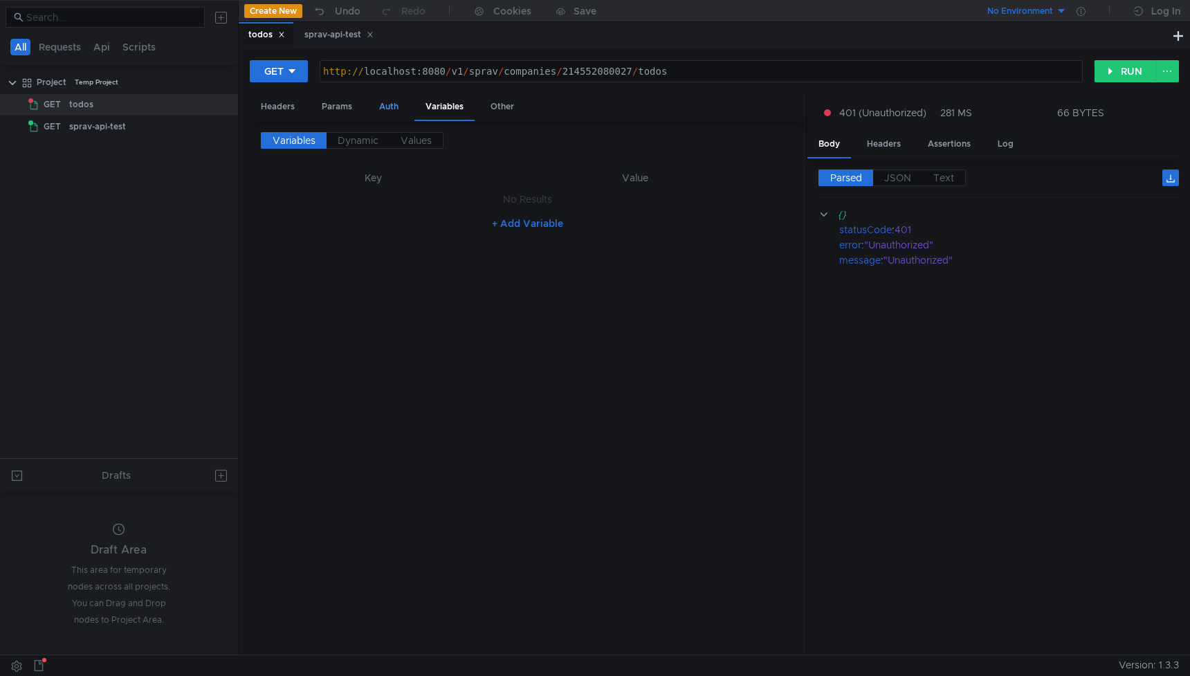
click at [386, 107] on div "Auth" at bounding box center [389, 107] width 42 height 26
click at [328, 102] on div "Params" at bounding box center [337, 107] width 53 height 26
click at [266, 109] on div "Headers" at bounding box center [278, 107] width 56 height 26
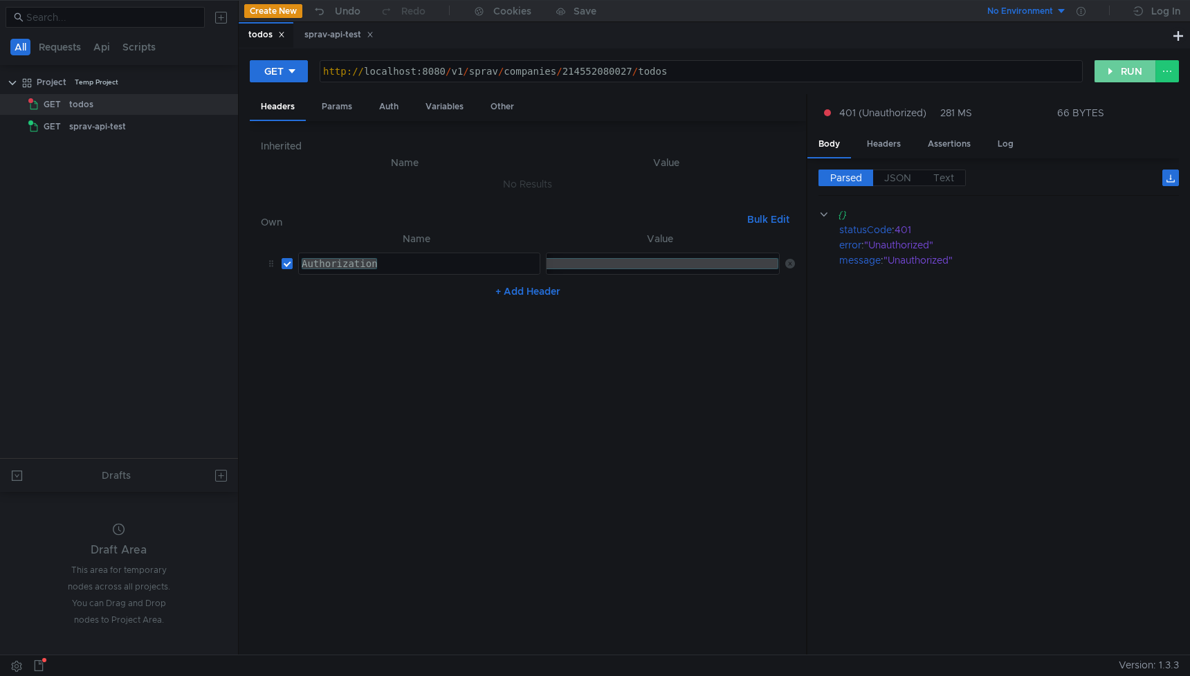
click at [1132, 69] on button "RUN" at bounding box center [1126, 71] width 62 height 22
click at [1128, 78] on button "RUN" at bounding box center [1126, 71] width 62 height 22
click at [654, 269] on div "[AUTH_TOKEN]" at bounding box center [612, 274] width 337 height 33
click at [99, 107] on div "todos" at bounding box center [133, 104] width 129 height 21
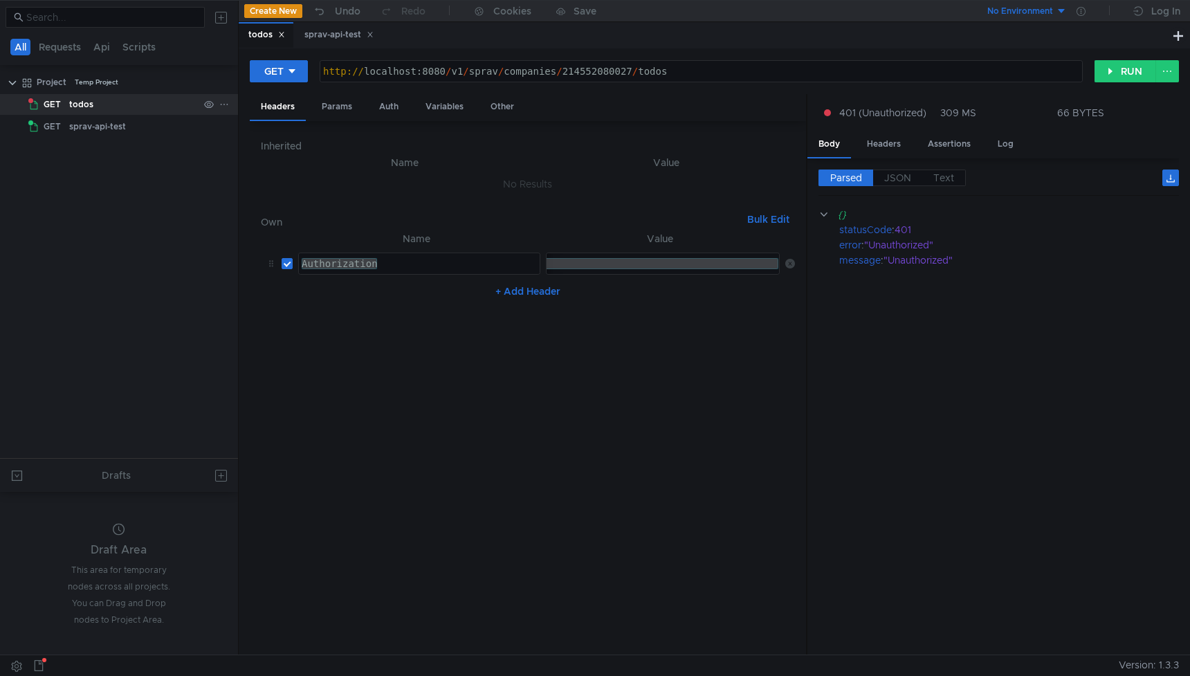
click at [98, 107] on div "todos" at bounding box center [133, 104] width 129 height 21
click at [1137, 69] on button "RUN" at bounding box center [1126, 71] width 62 height 22
click at [1134, 73] on button "RUN" at bounding box center [1126, 71] width 62 height 22
click at [1118, 73] on button "RUN" at bounding box center [1126, 71] width 62 height 22
click at [75, 102] on div "todos" at bounding box center [81, 104] width 24 height 21
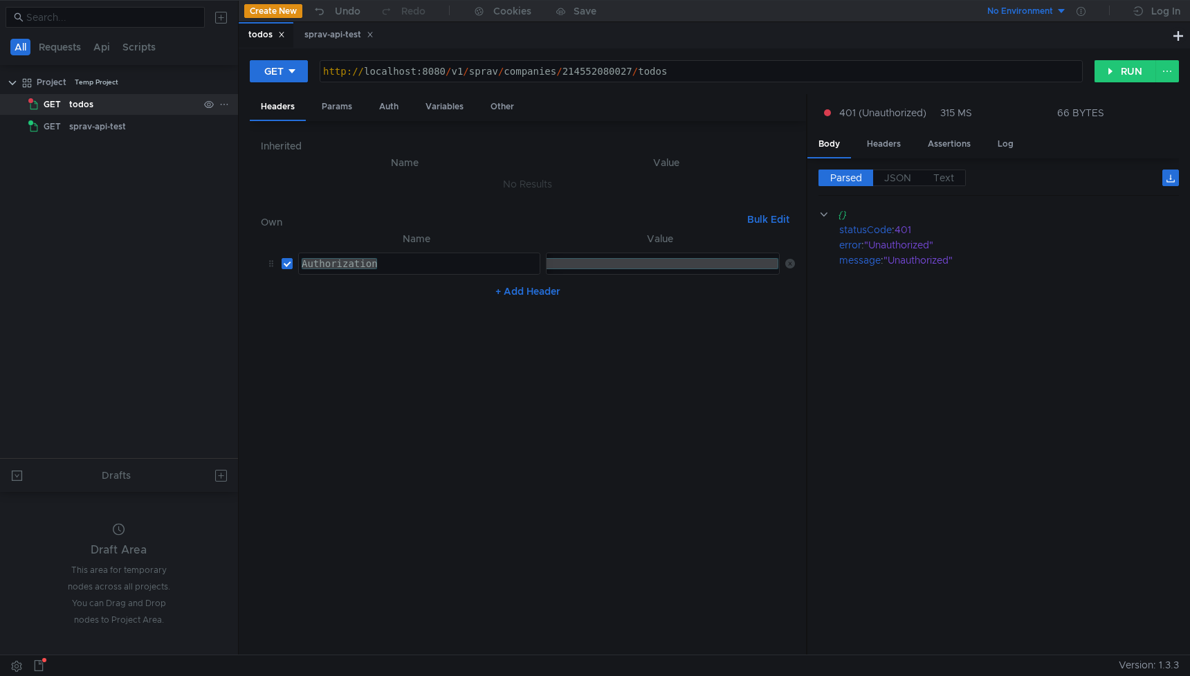
click at [75, 102] on div "todos" at bounding box center [81, 104] width 24 height 21
click at [1128, 74] on button "RUN" at bounding box center [1126, 71] width 62 height 22
click at [1117, 77] on button "RUN" at bounding box center [1126, 71] width 62 height 22
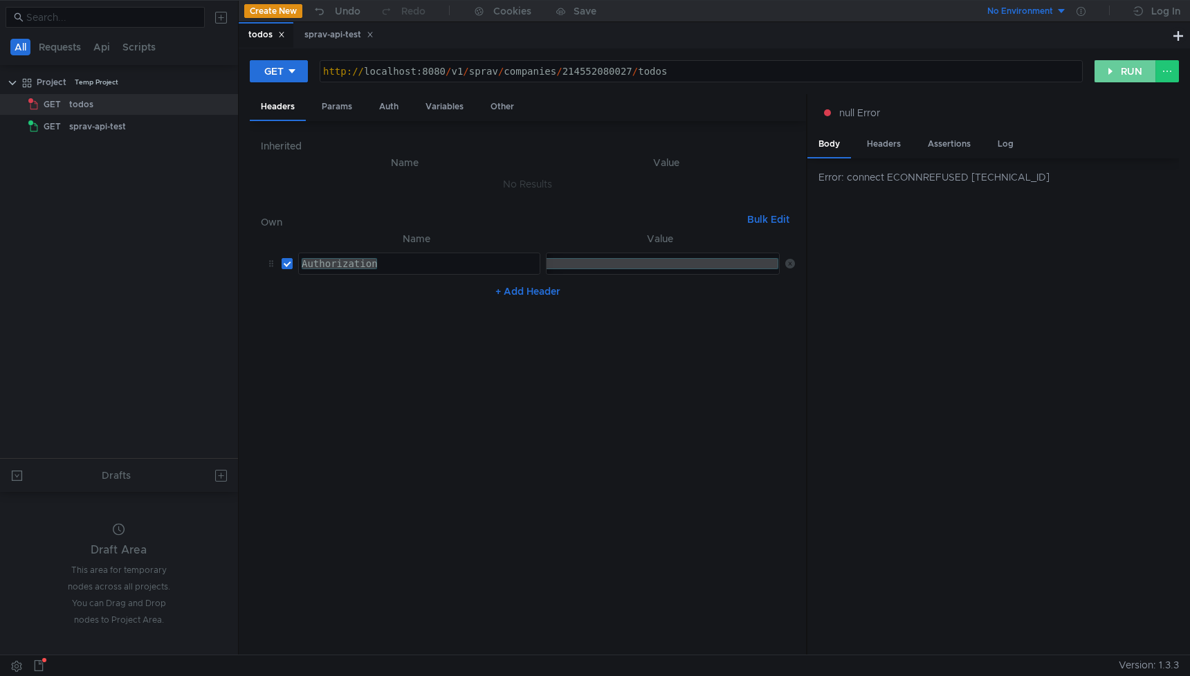
click at [1130, 67] on button "RUN" at bounding box center [1126, 71] width 62 height 22
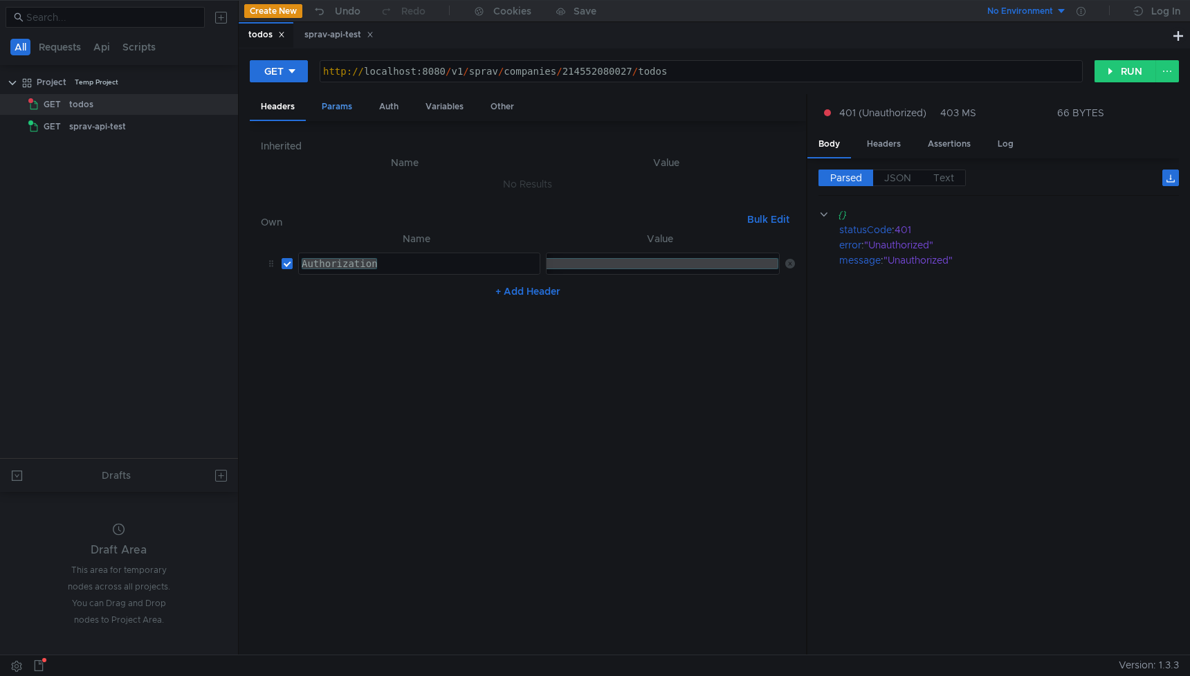
click at [328, 110] on div "Params" at bounding box center [337, 107] width 53 height 26
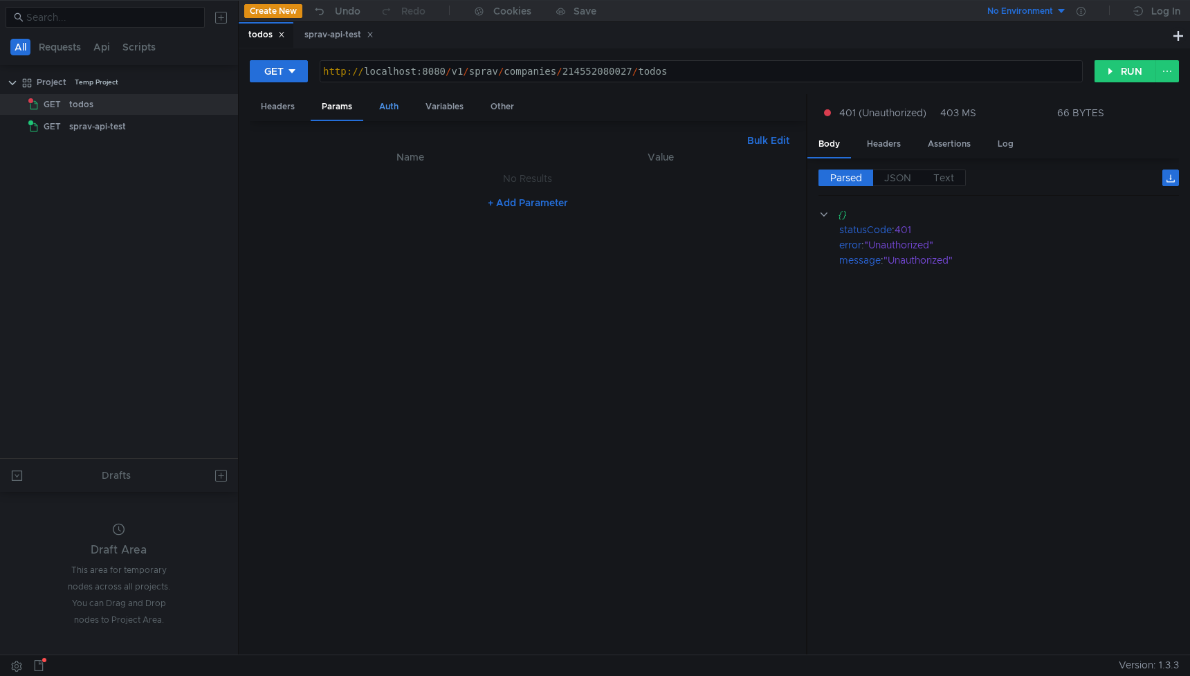
click at [394, 106] on div "Auth" at bounding box center [389, 107] width 42 height 26
click at [291, 107] on div "Headers" at bounding box center [278, 107] width 56 height 26
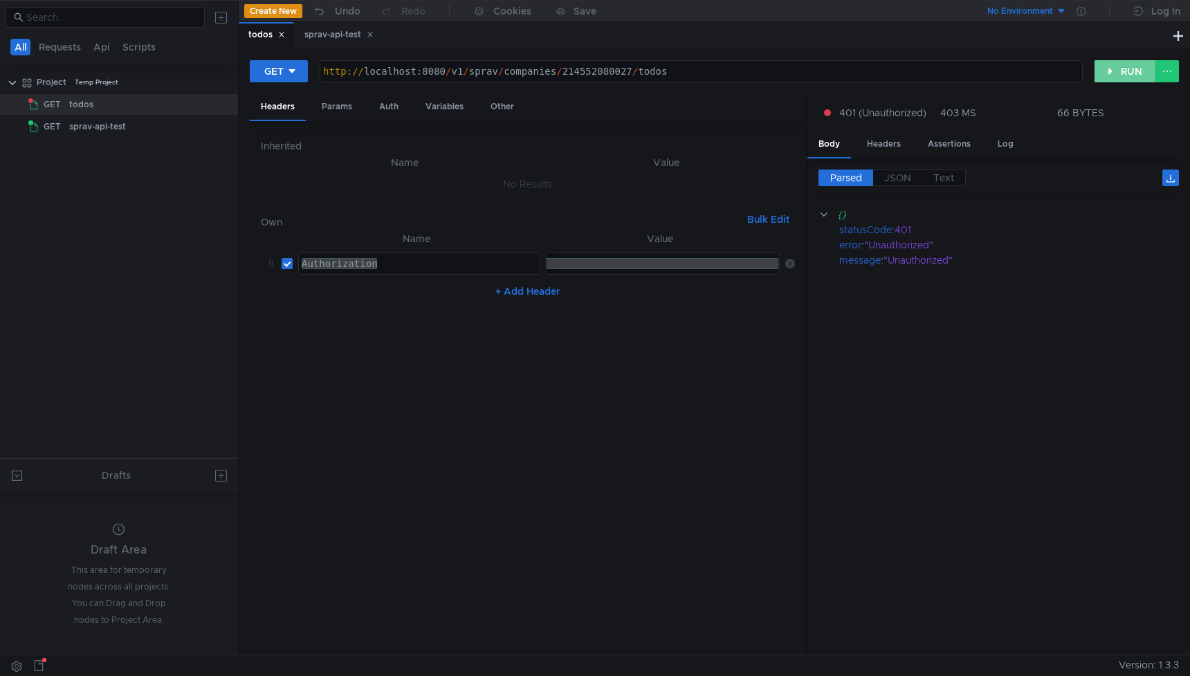
click at [1118, 67] on button "RUN" at bounding box center [1126, 71] width 62 height 22
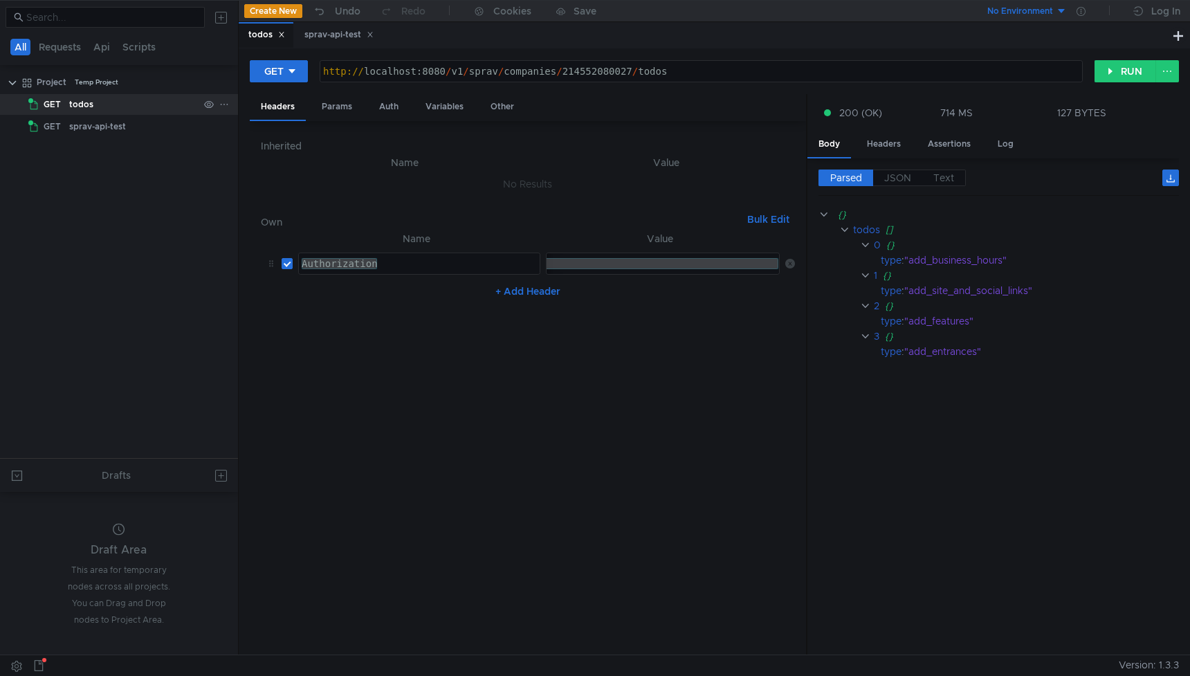
click at [138, 107] on div "todos" at bounding box center [133, 104] width 129 height 21
click at [895, 183] on span "JSON" at bounding box center [897, 178] width 27 height 12
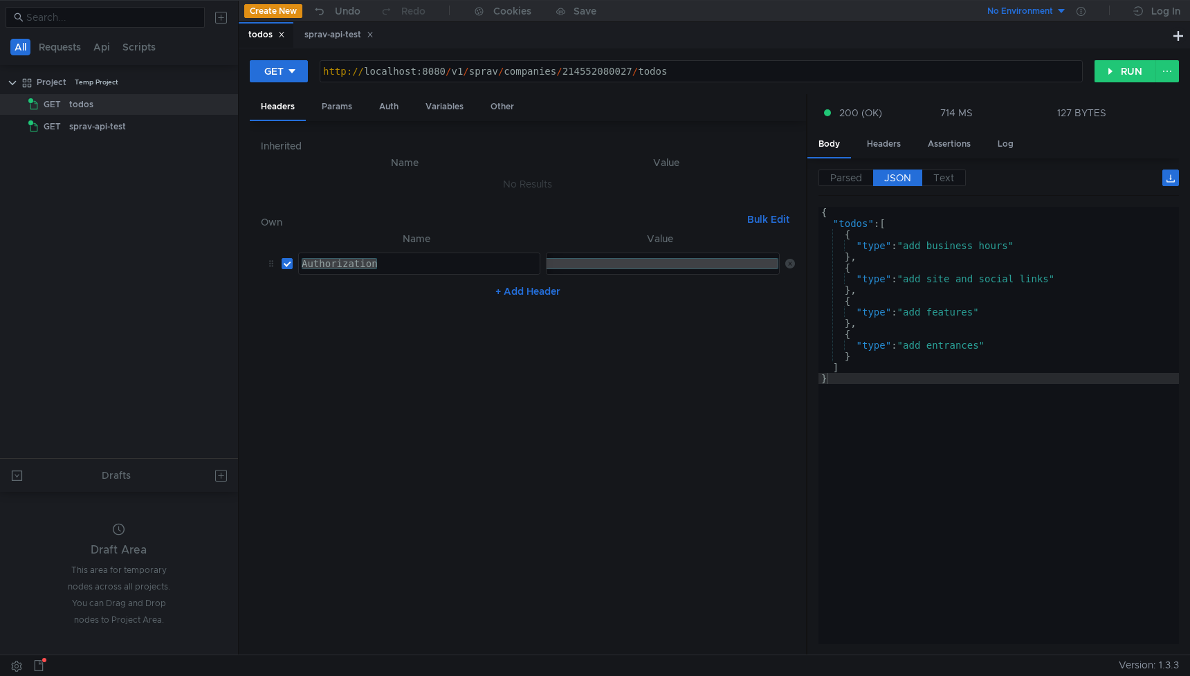
click at [902, 181] on span "JSON" at bounding box center [897, 178] width 27 height 12
click at [1129, 73] on button "RUN" at bounding box center [1126, 71] width 62 height 22
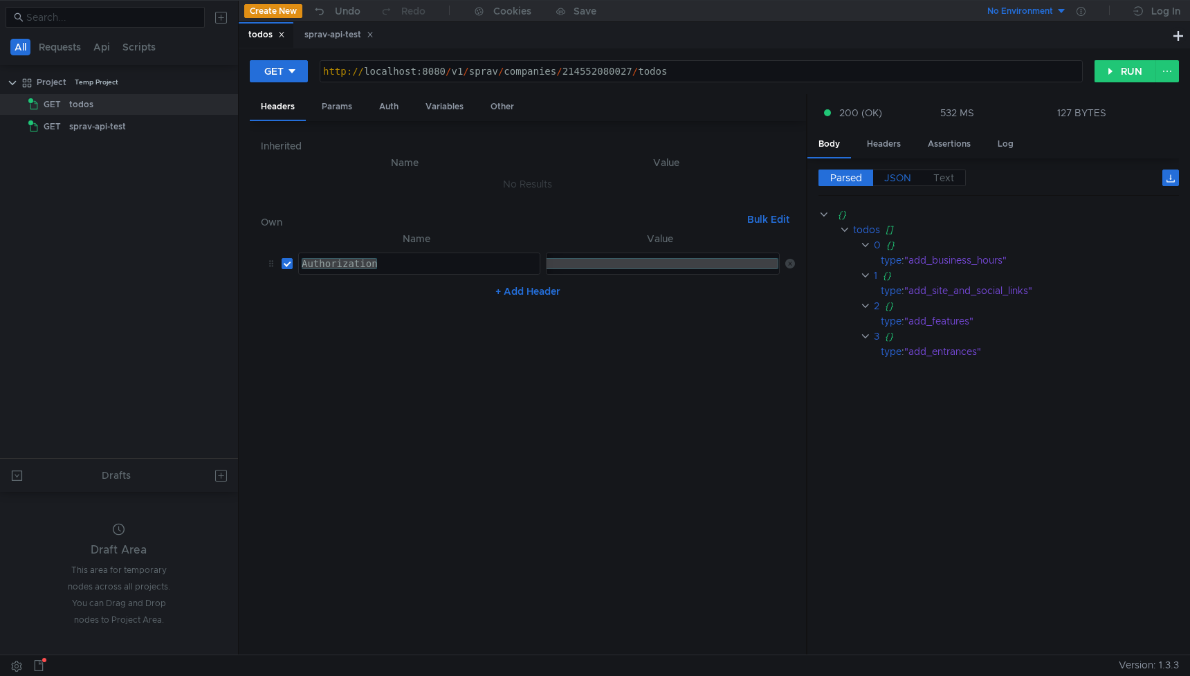
click at [900, 182] on span "JSON" at bounding box center [897, 178] width 27 height 12
click at [900, 179] on span "JSON" at bounding box center [897, 178] width 27 height 12
